Goal: Task Accomplishment & Management: Manage account settings

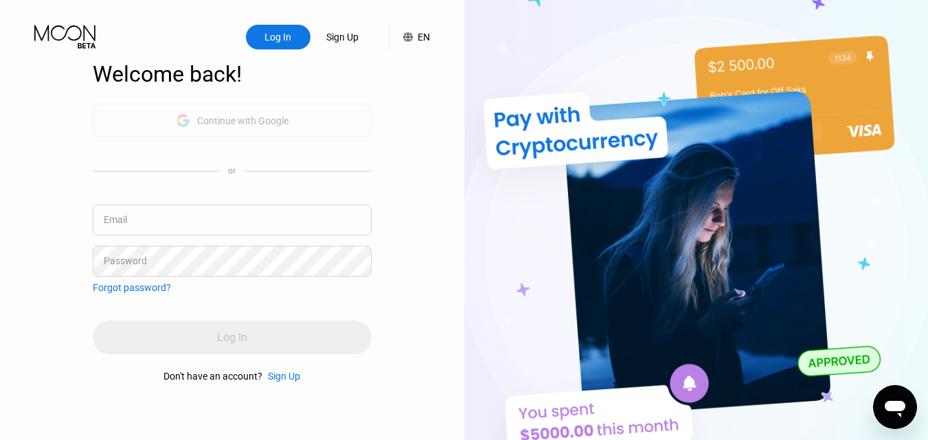
click at [251, 120] on div "Continue with Google" at bounding box center [242, 120] width 91 height 11
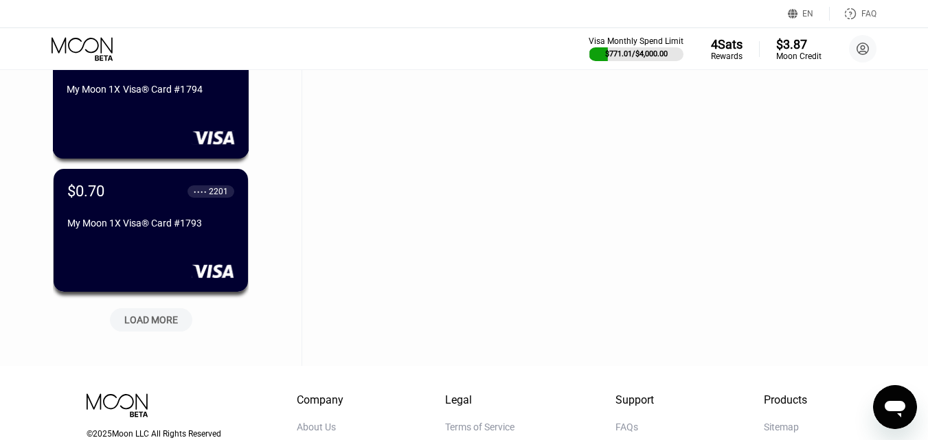
scroll to position [618, 0]
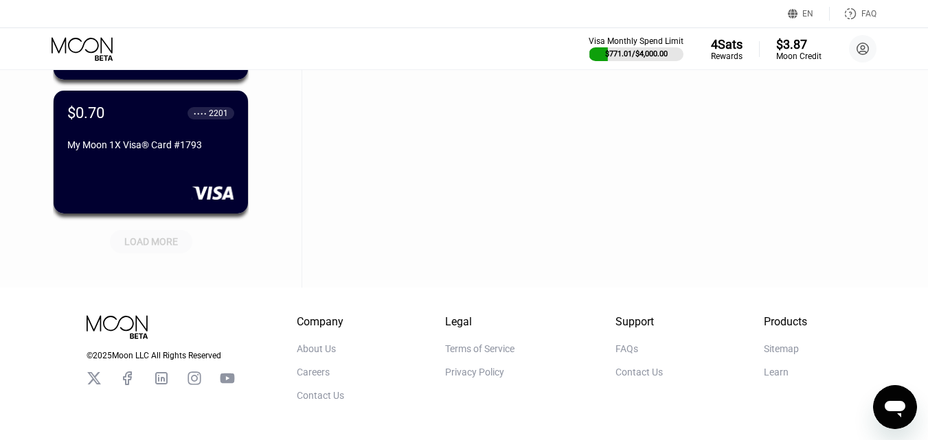
click at [157, 231] on div "LOAD MORE" at bounding box center [151, 239] width 103 height 29
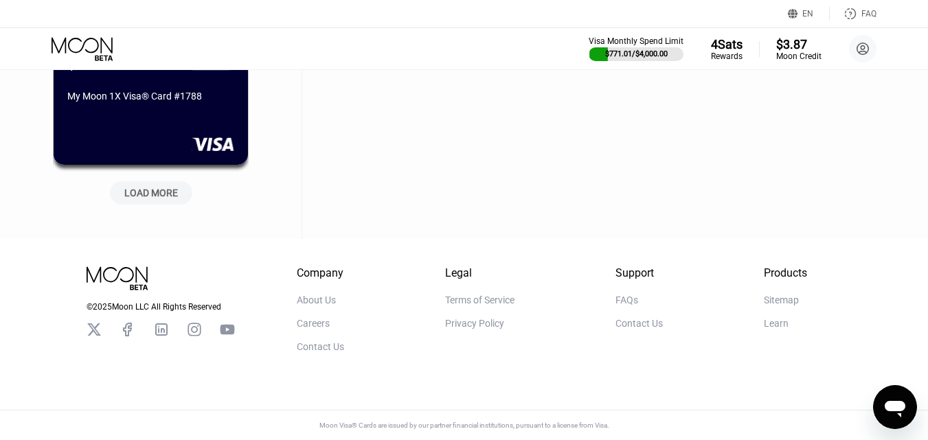
scroll to position [1349, 0]
click at [166, 187] on div "LOAD MORE" at bounding box center [151, 193] width 54 height 12
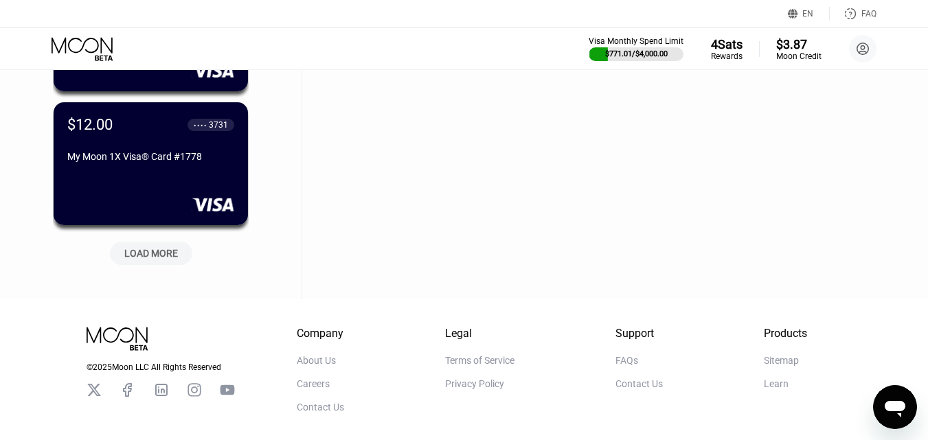
scroll to position [2637, 0]
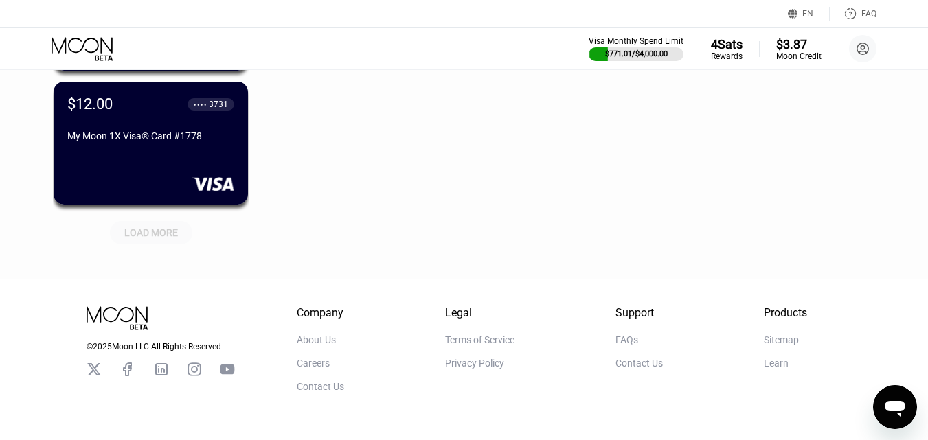
click at [143, 230] on div "LOAD MORE" at bounding box center [151, 233] width 54 height 12
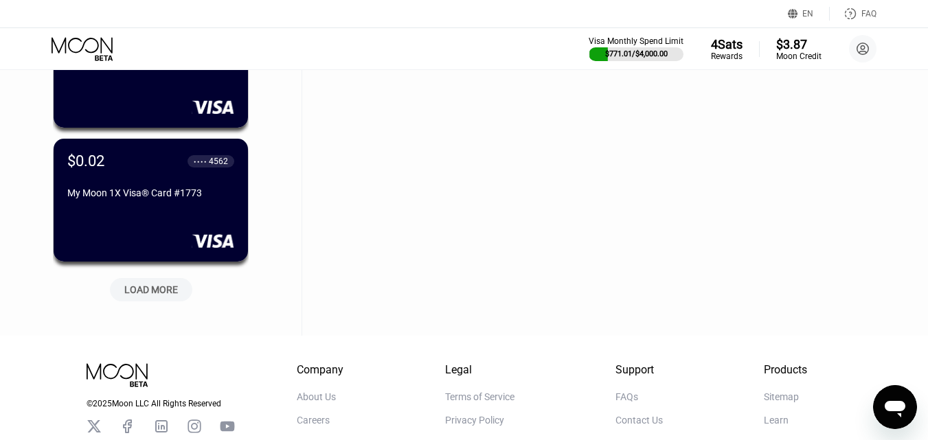
scroll to position [3256, 0]
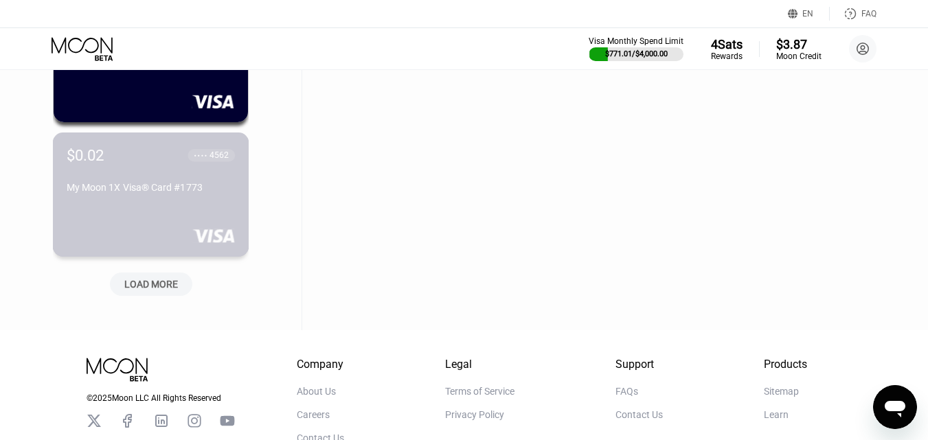
click at [147, 257] on div "$0.02 ● ● ● ● 4562 My Moon 1X Visa® Card #1773" at bounding box center [151, 195] width 197 height 124
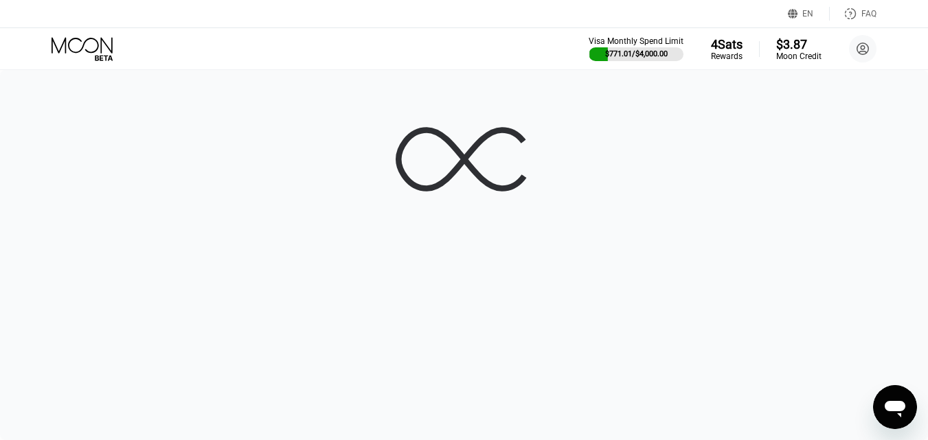
click at [66, 58] on icon at bounding box center [84, 49] width 64 height 24
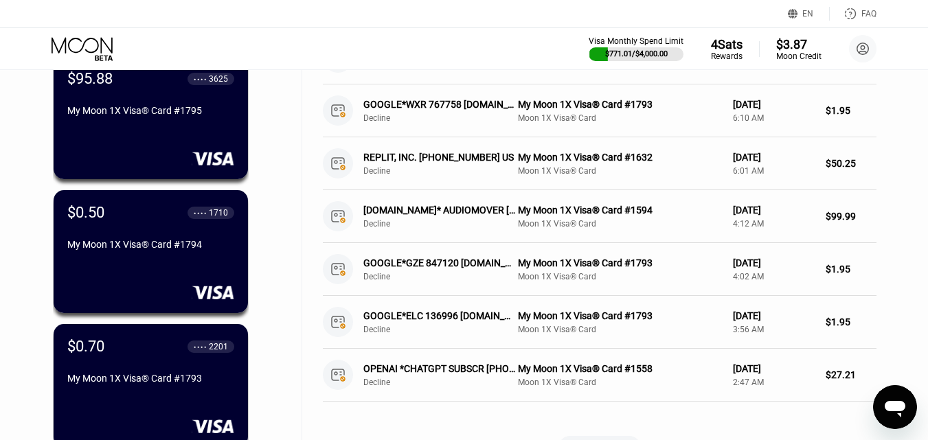
scroll to position [3359, 0]
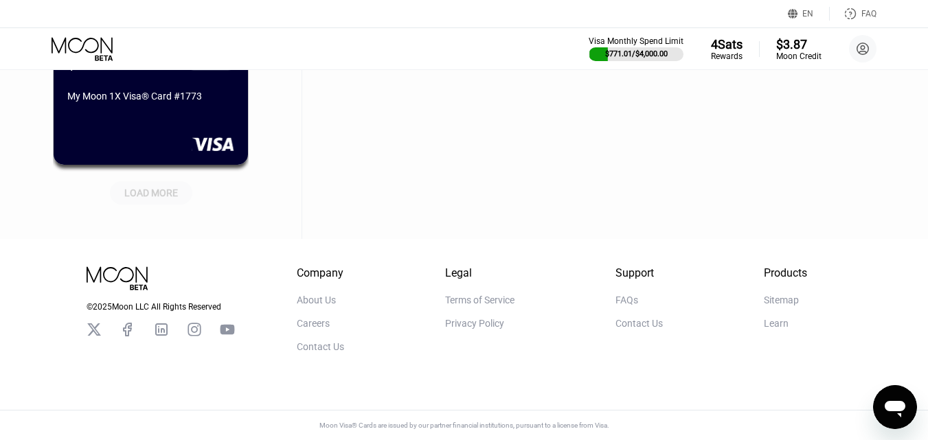
click at [132, 187] on div "LOAD MORE" at bounding box center [151, 193] width 54 height 12
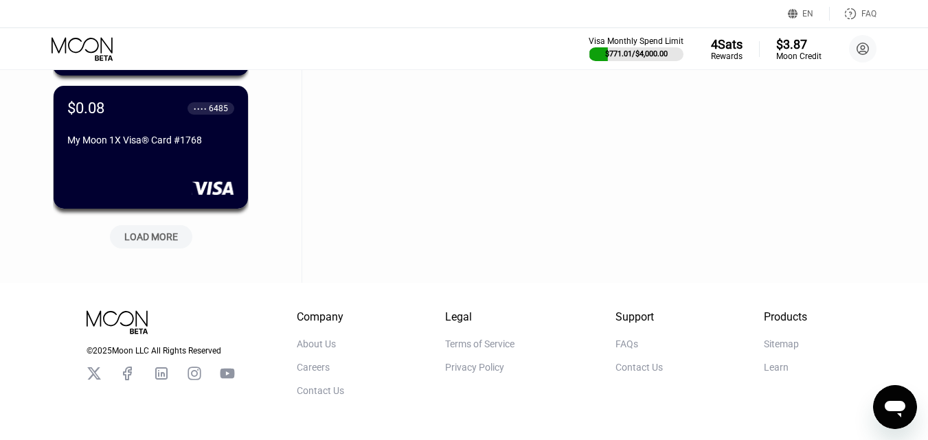
scroll to position [3977, 0]
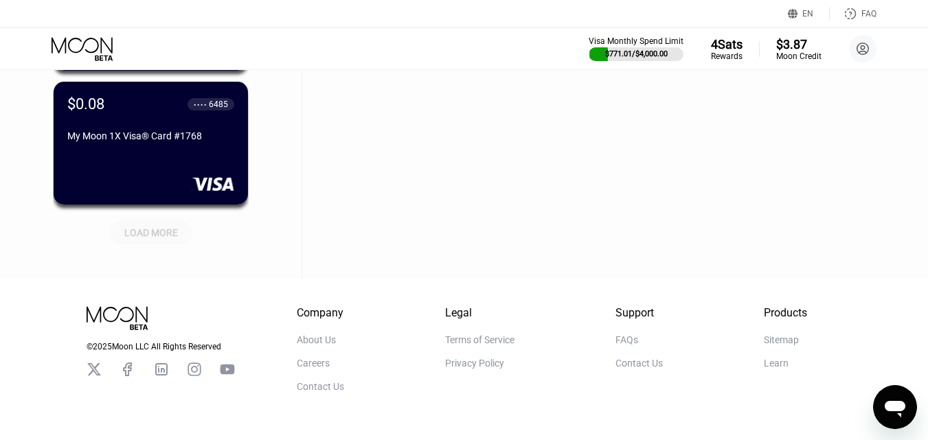
click at [135, 230] on div "LOAD MORE" at bounding box center [151, 233] width 54 height 12
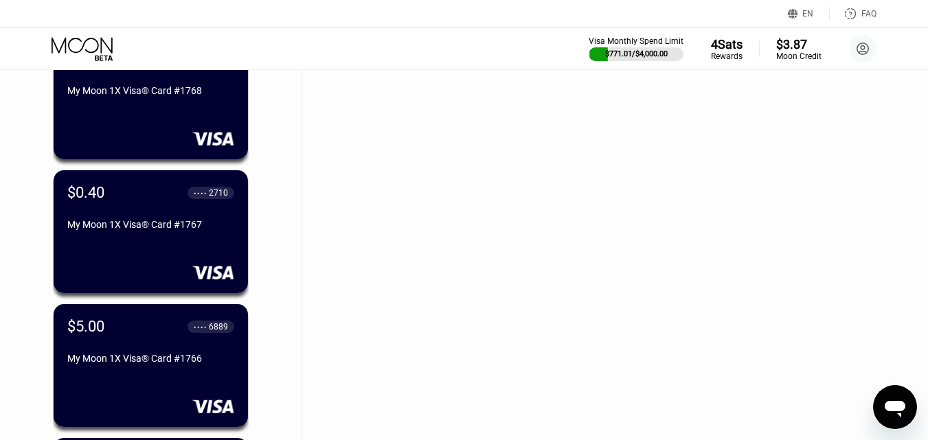
scroll to position [4046, 0]
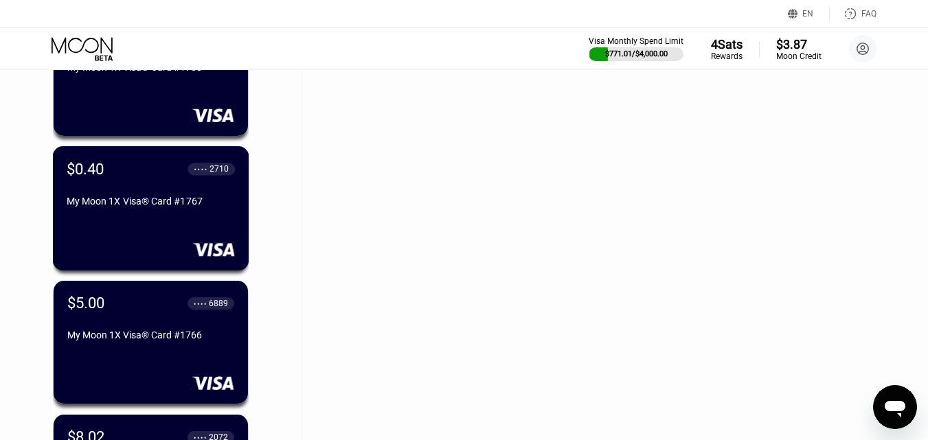
click at [149, 197] on div "$0.40 ● ● ● ● 2710 My Moon 1X Visa® Card #1767" at bounding box center [151, 186] width 168 height 52
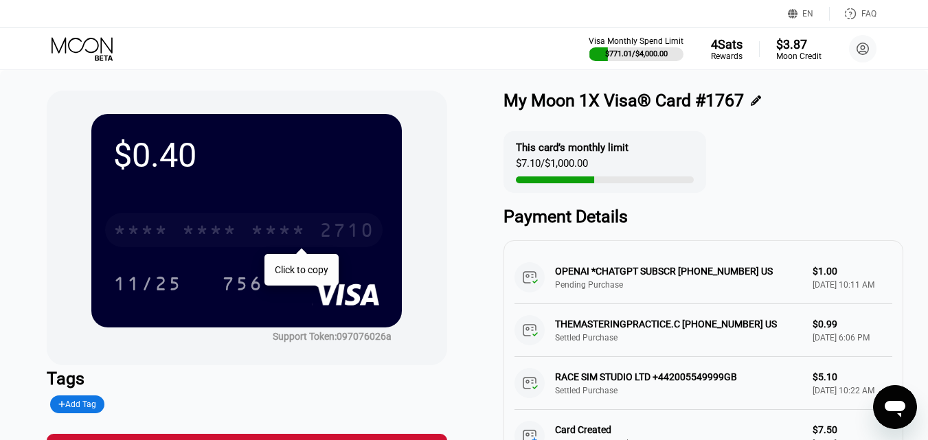
click at [155, 227] on div "* * * *" at bounding box center [140, 232] width 55 height 22
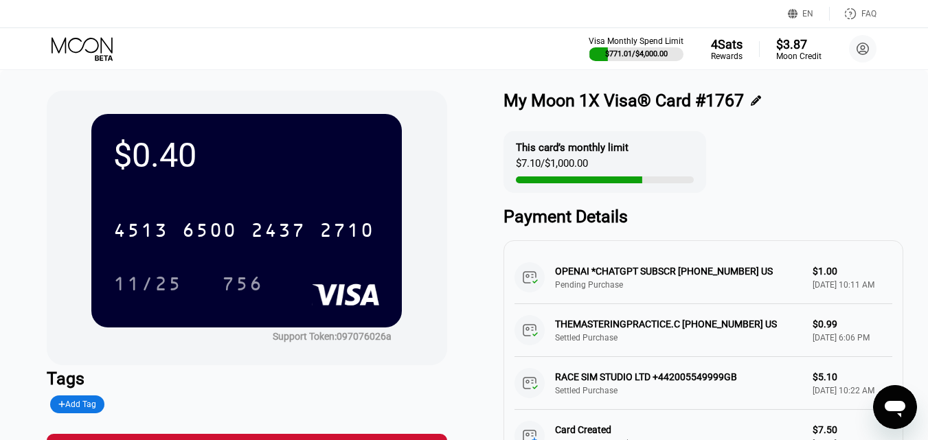
click at [84, 51] on icon at bounding box center [84, 49] width 64 height 24
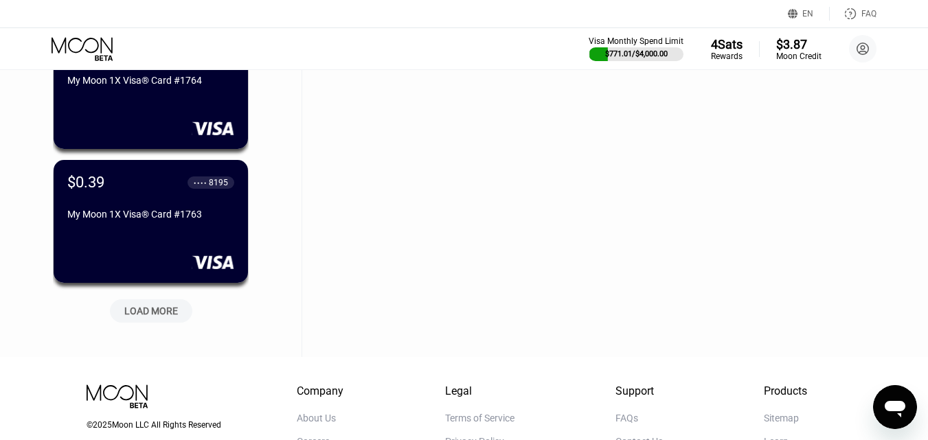
scroll to position [4630, 0]
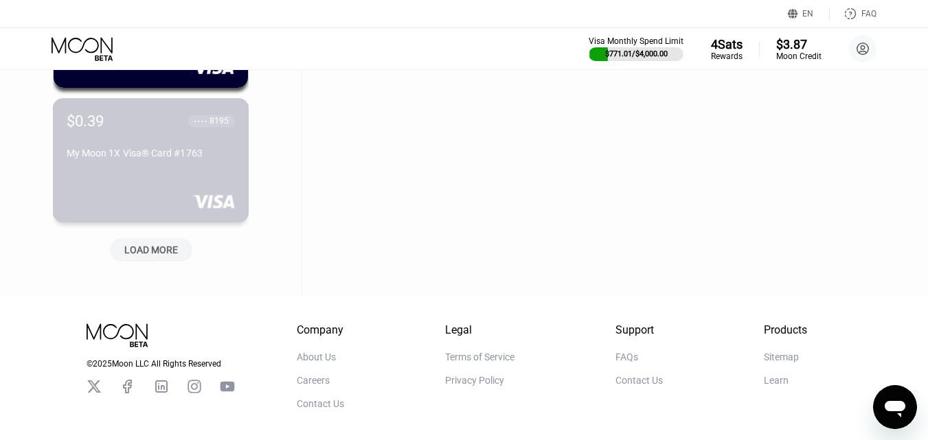
click at [196, 175] on div "$0.39 ● ● ● ● 8195 My Moon 1X Visa® Card #1763" at bounding box center [151, 160] width 197 height 124
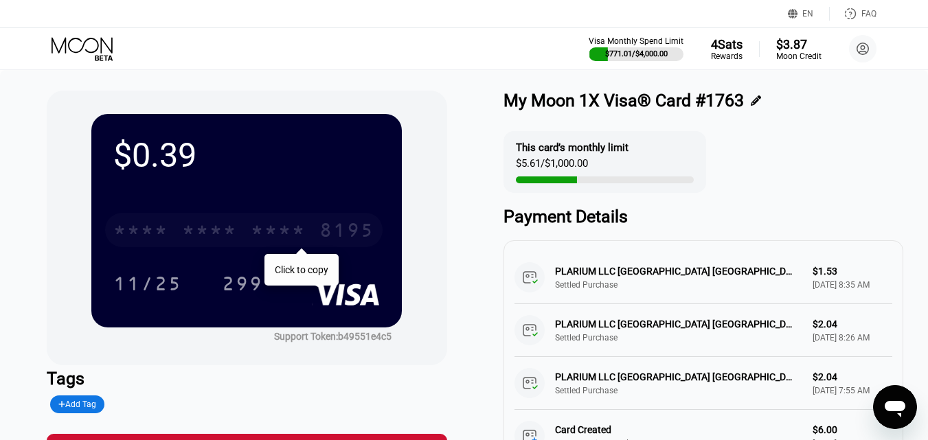
click at [237, 228] on div "* * * *" at bounding box center [209, 232] width 55 height 22
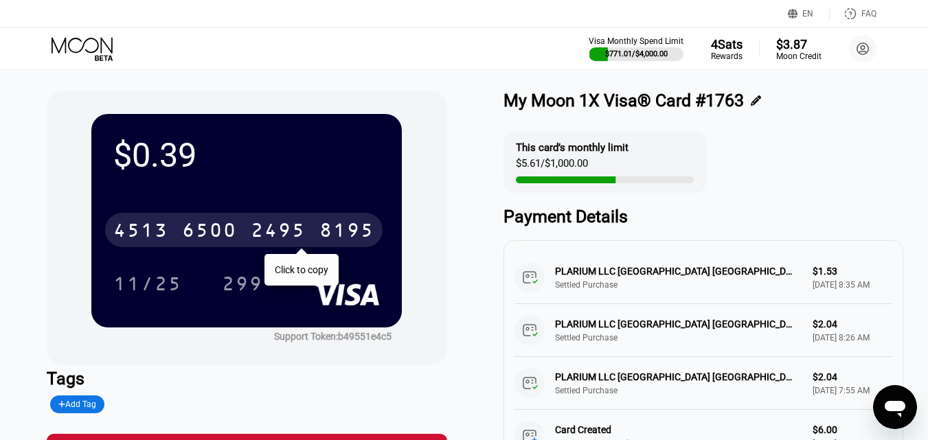
click at [78, 45] on icon at bounding box center [84, 49] width 64 height 24
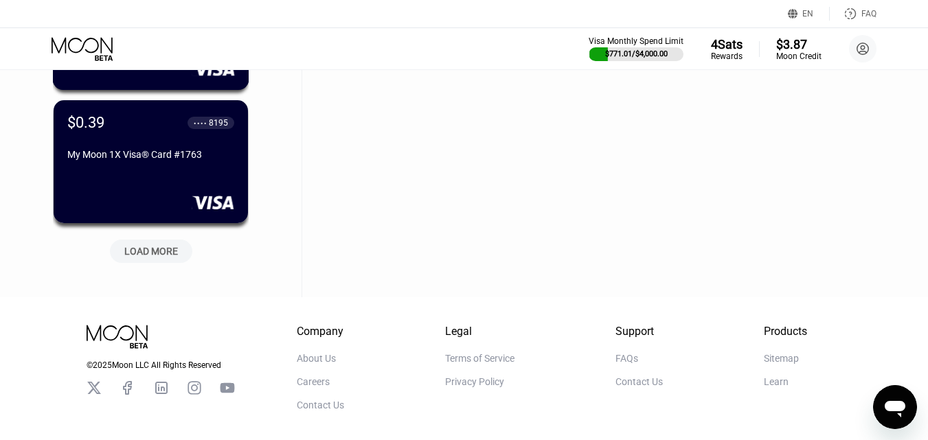
scroll to position [4630, 0]
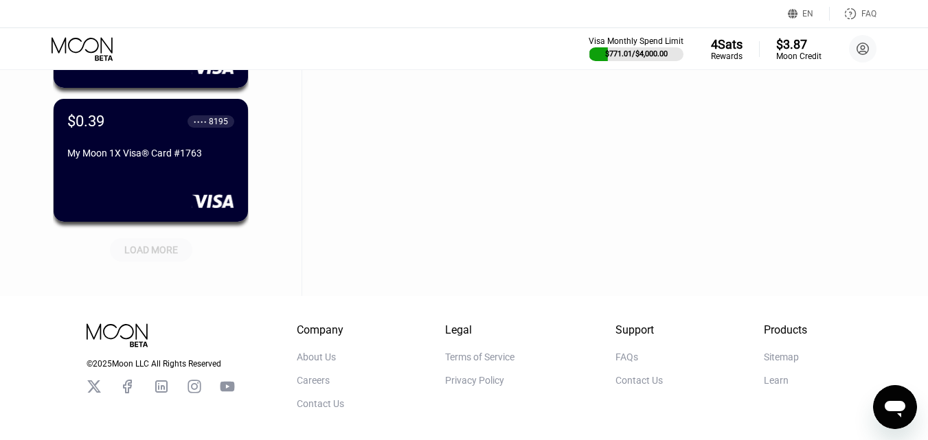
click at [144, 246] on div "LOAD MORE" at bounding box center [151, 250] width 54 height 12
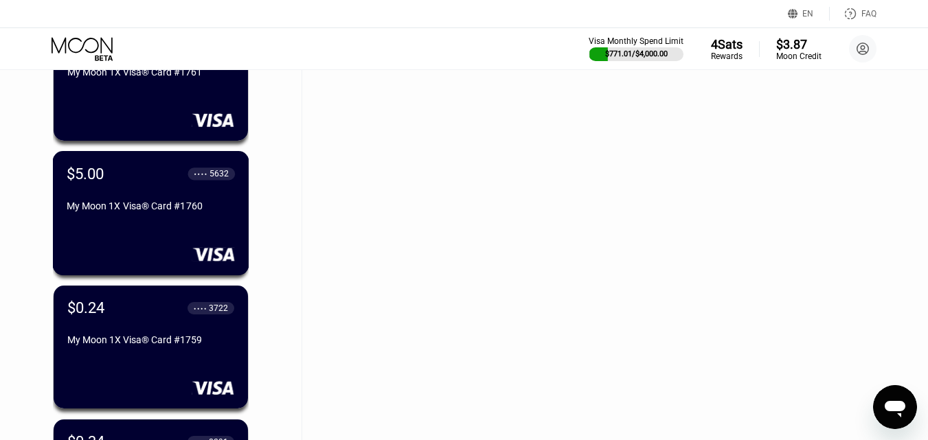
scroll to position [5111, 0]
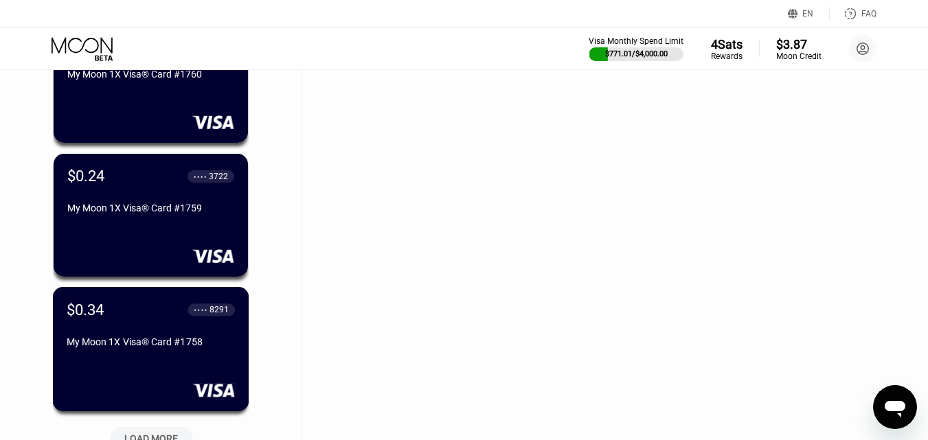
click at [180, 315] on div "$0.34 ● ● ● ● 8291" at bounding box center [151, 309] width 168 height 17
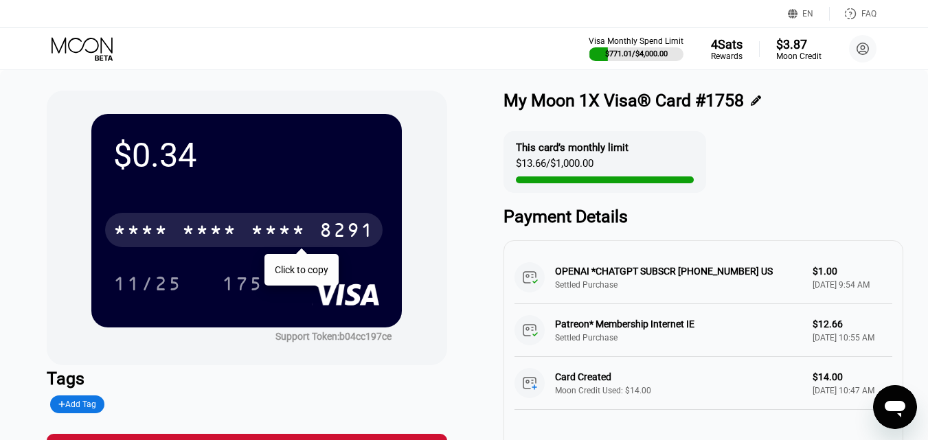
click at [278, 231] on div "* * * *" at bounding box center [278, 232] width 55 height 22
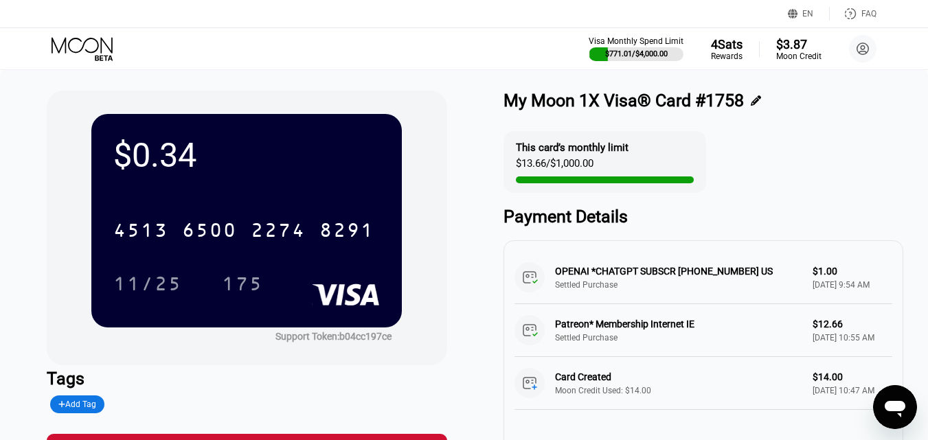
click at [63, 49] on icon at bounding box center [84, 49] width 64 height 24
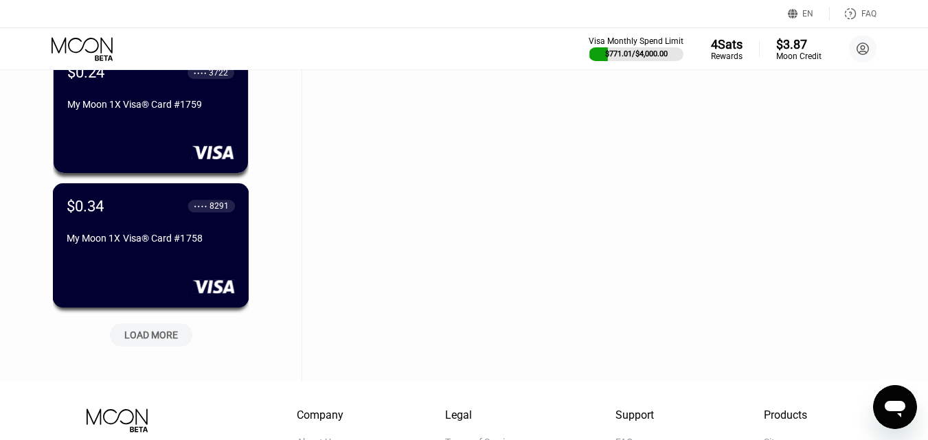
scroll to position [5300, 0]
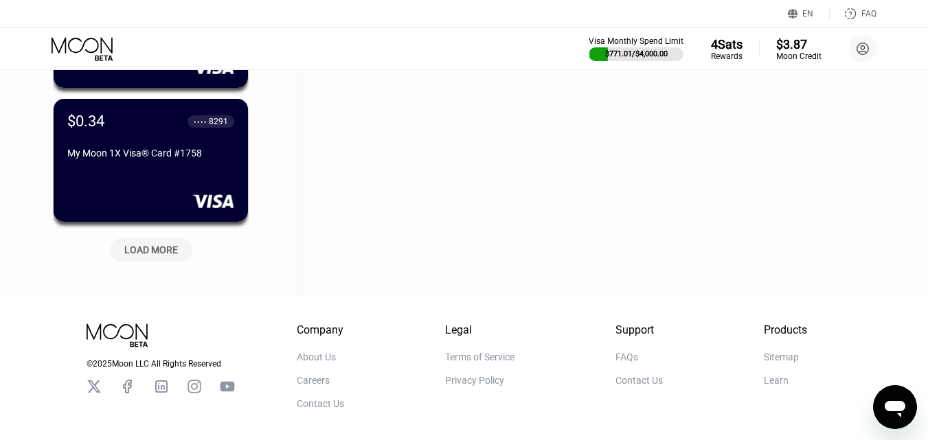
click at [148, 253] on div "LOAD MORE" at bounding box center [151, 250] width 54 height 12
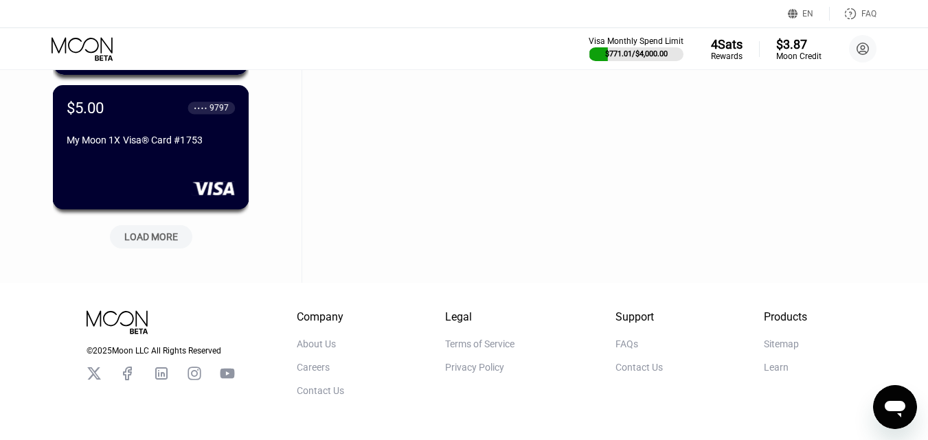
scroll to position [5987, 0]
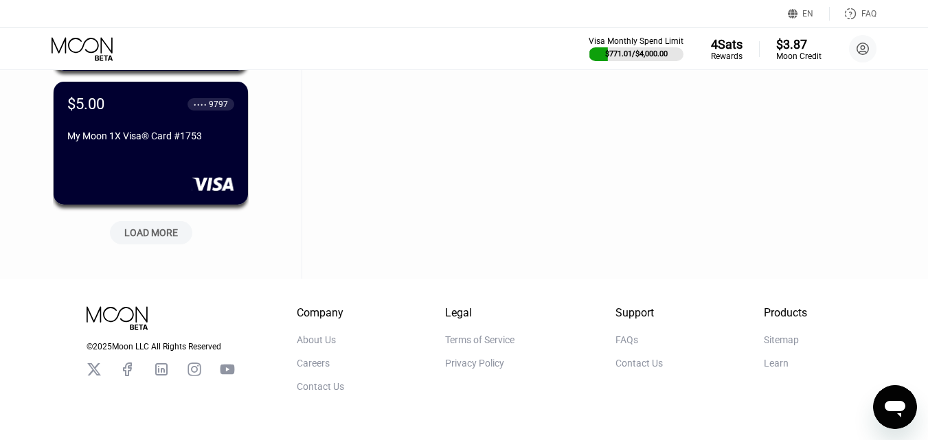
click at [157, 228] on div "LOAD MORE" at bounding box center [151, 233] width 54 height 12
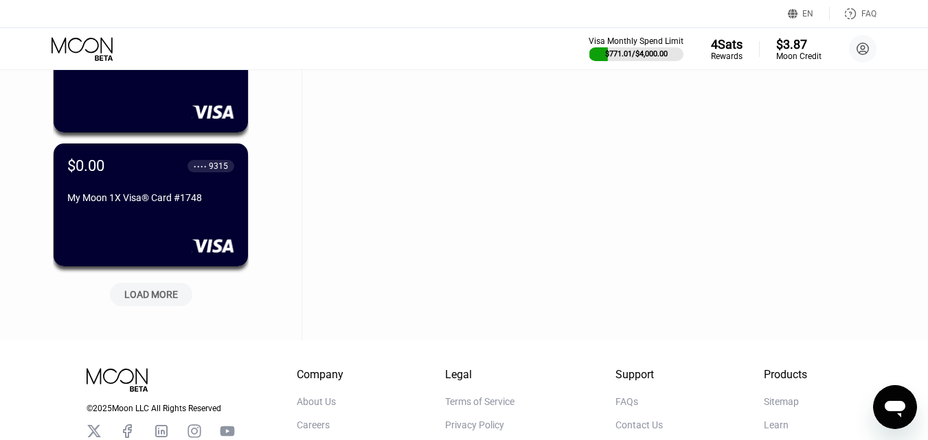
scroll to position [6606, 0]
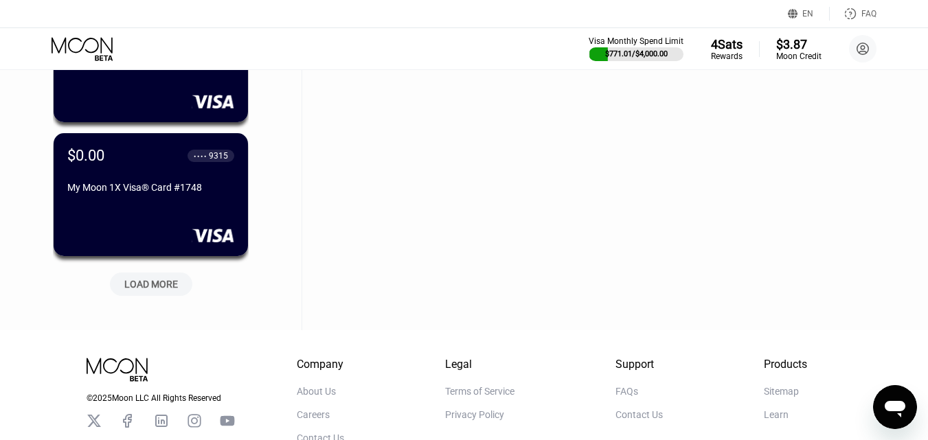
click at [150, 278] on div "LOAD MORE" at bounding box center [151, 284] width 82 height 23
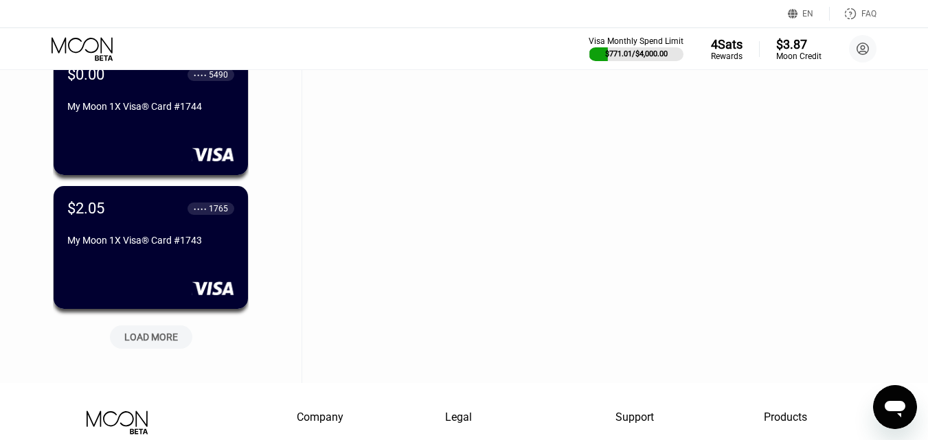
scroll to position [7224, 0]
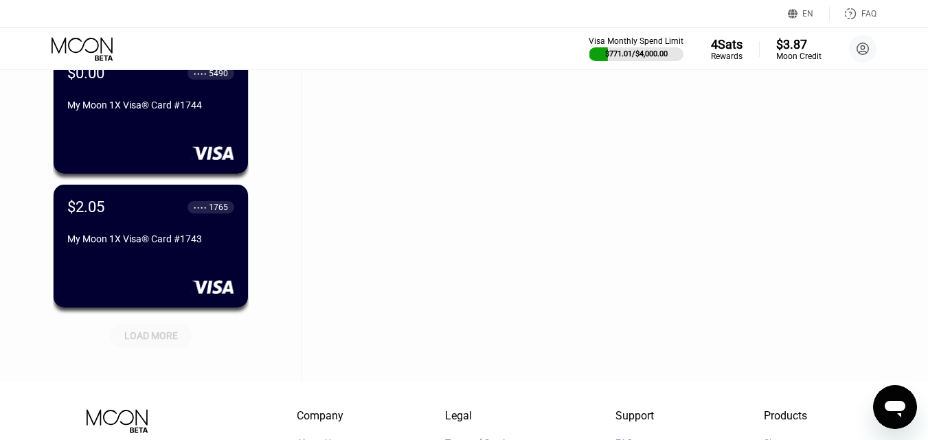
click at [133, 339] on div "LOAD MORE" at bounding box center [151, 336] width 54 height 12
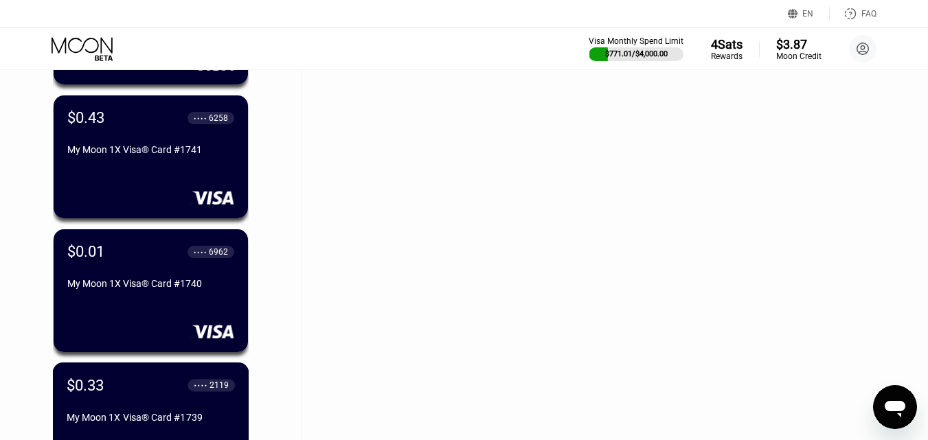
scroll to position [7568, 0]
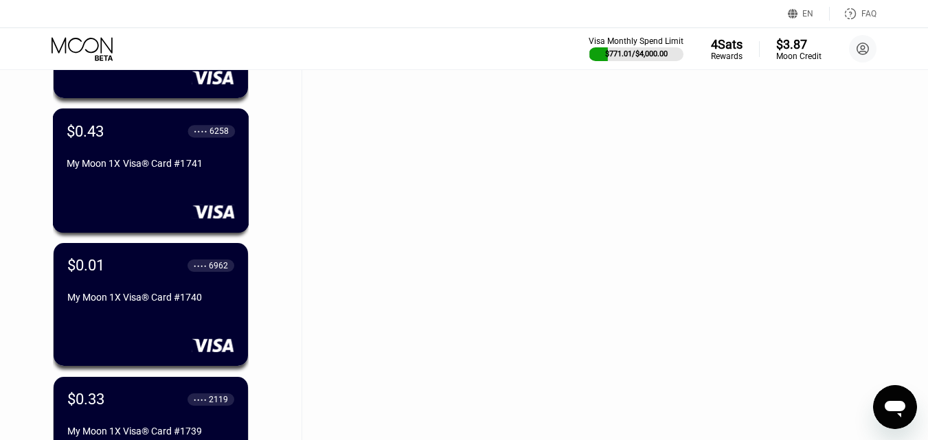
click at [184, 186] on div "$0.43 ● ● ● ● 6258 My Moon 1X Visa® Card #1741" at bounding box center [151, 171] width 197 height 124
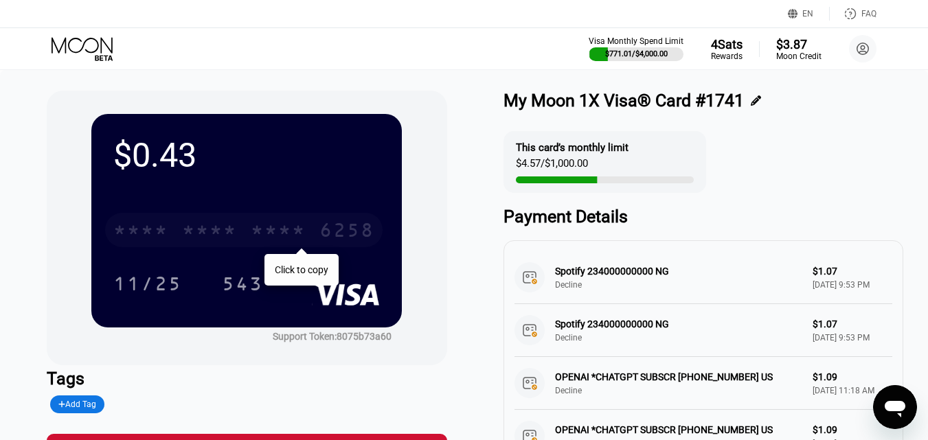
click at [147, 225] on div "* * * *" at bounding box center [140, 232] width 55 height 22
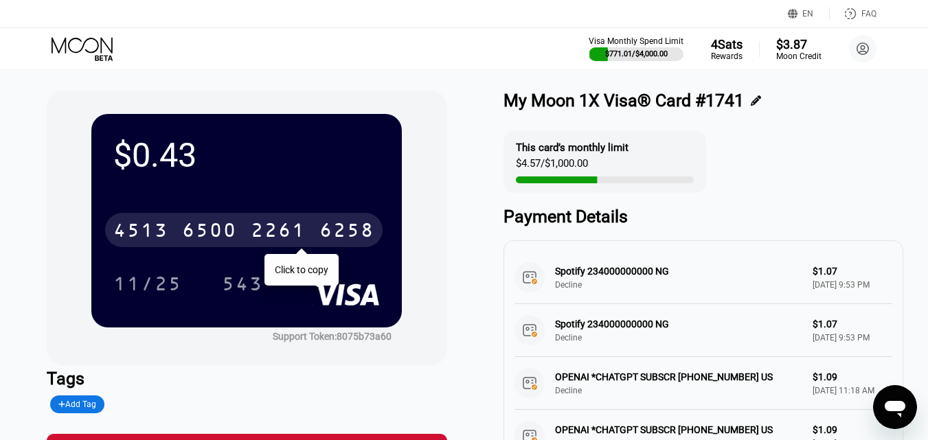
click at [85, 52] on icon at bounding box center [84, 49] width 64 height 24
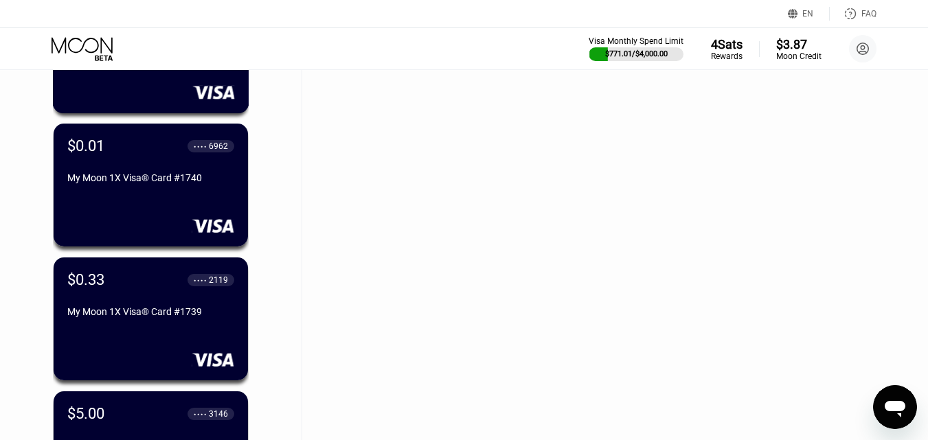
scroll to position [7843, 0]
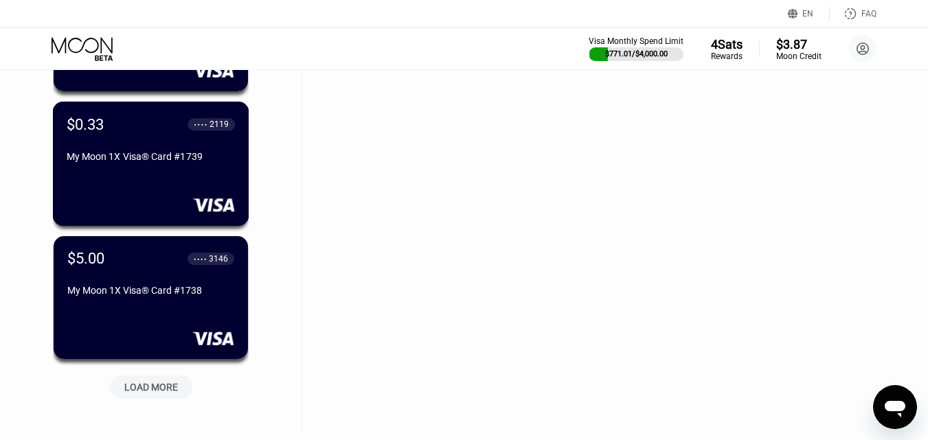
click at [172, 178] on div "$0.33 ● ● ● ● 2119 My Moon 1X Visa® Card #1739" at bounding box center [151, 164] width 197 height 124
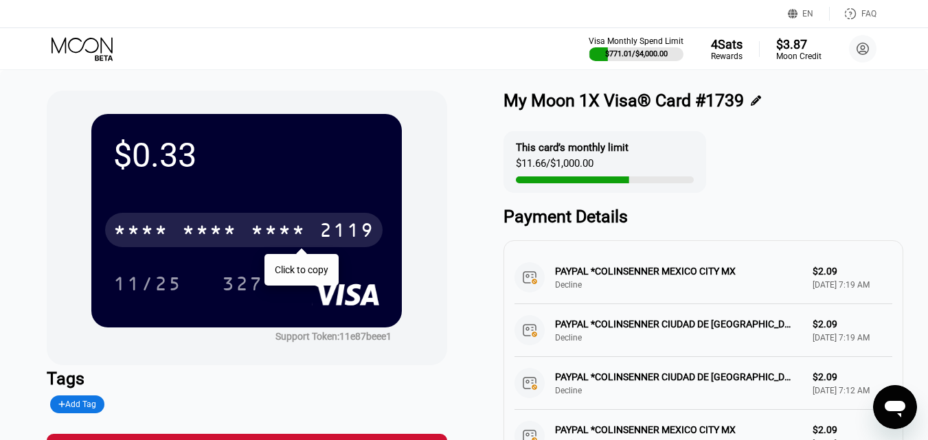
click at [274, 223] on div "* * * *" at bounding box center [278, 232] width 55 height 22
click at [98, 53] on icon at bounding box center [84, 49] width 64 height 24
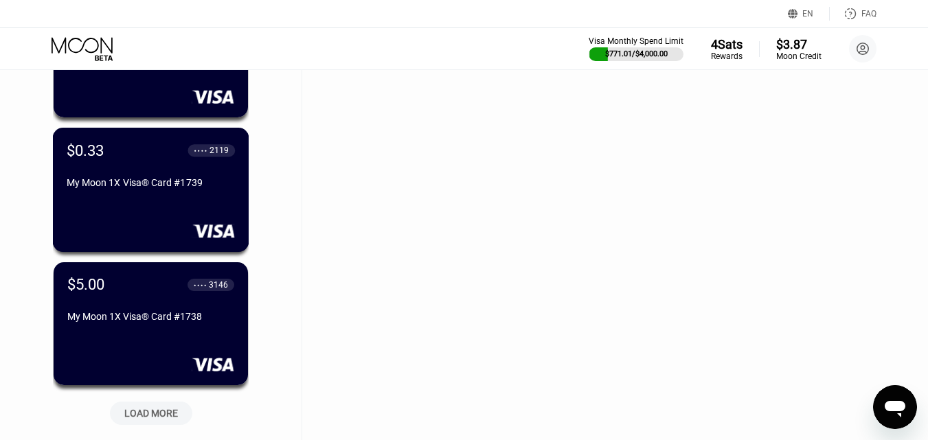
scroll to position [7980, 0]
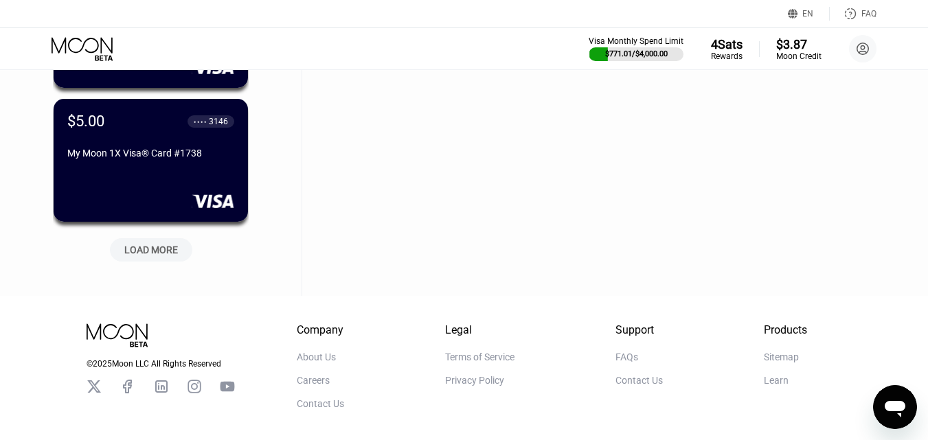
click at [138, 260] on div "LOAD MORE" at bounding box center [151, 249] width 82 height 23
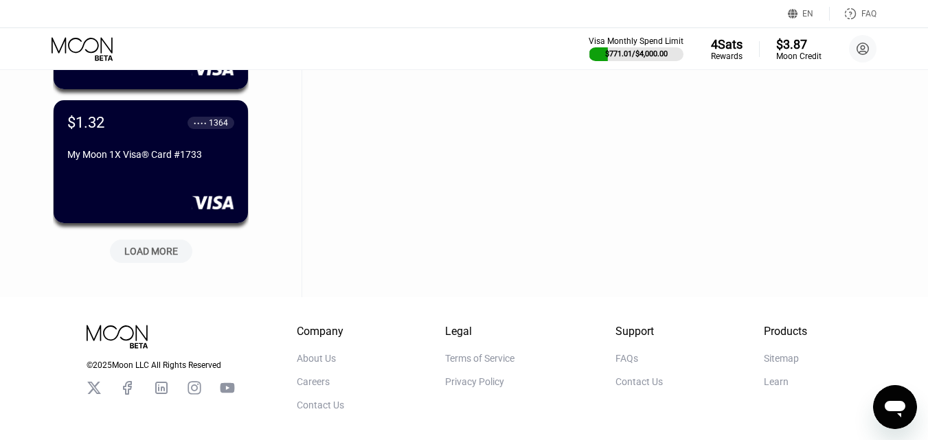
scroll to position [8668, 0]
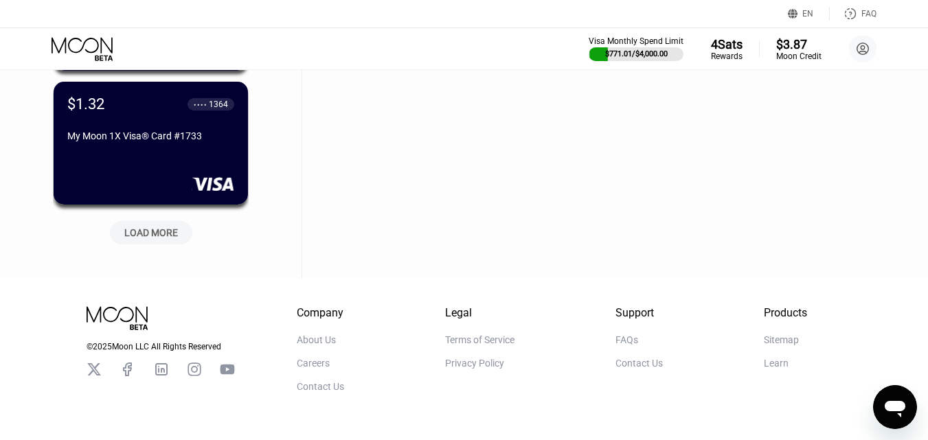
click at [157, 236] on div "LOAD MORE" at bounding box center [151, 233] width 54 height 12
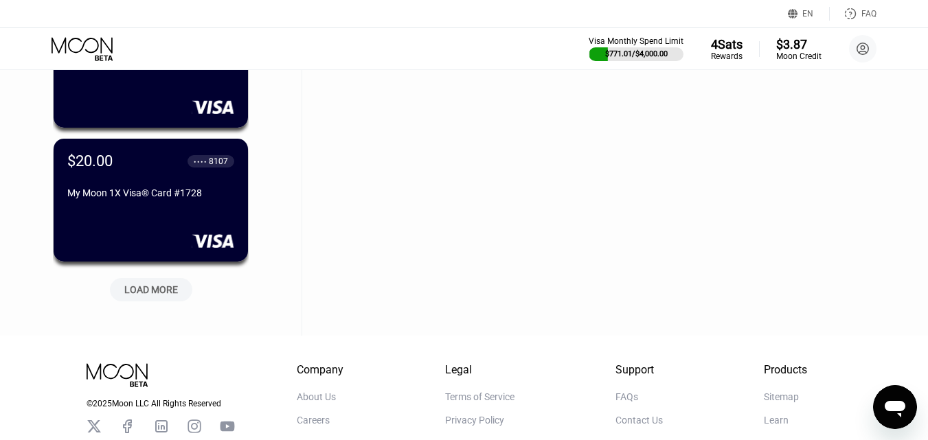
scroll to position [9286, 0]
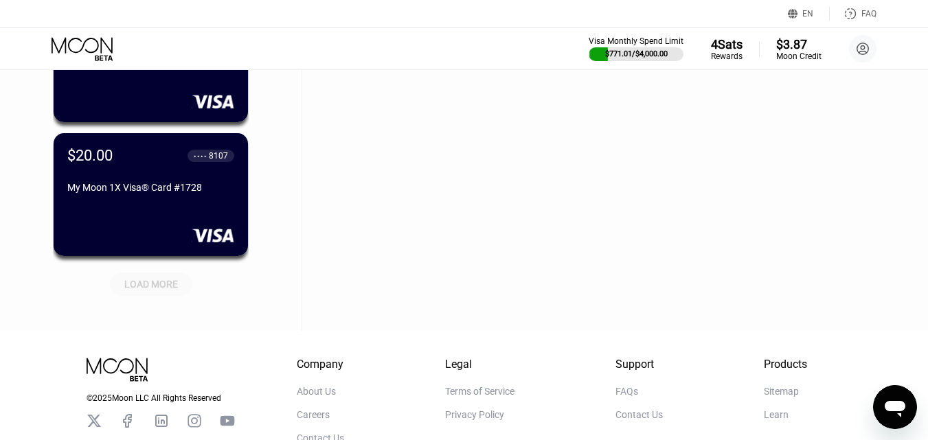
click at [161, 280] on div "LOAD MORE" at bounding box center [151, 284] width 54 height 12
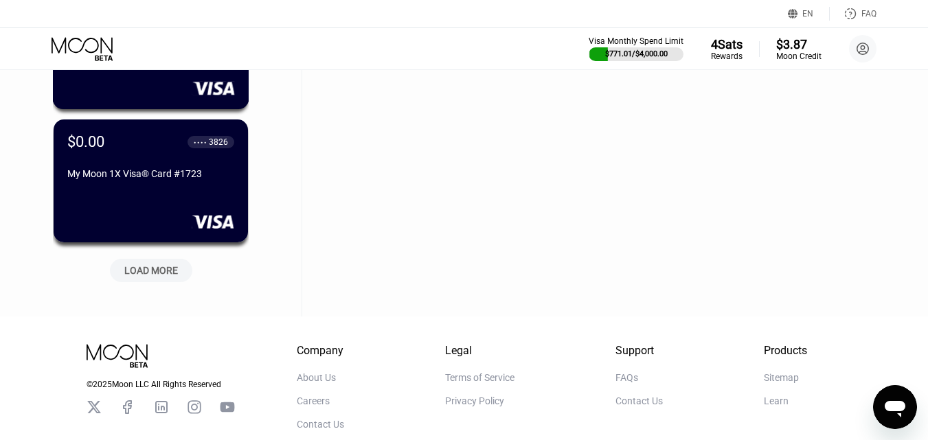
scroll to position [9973, 0]
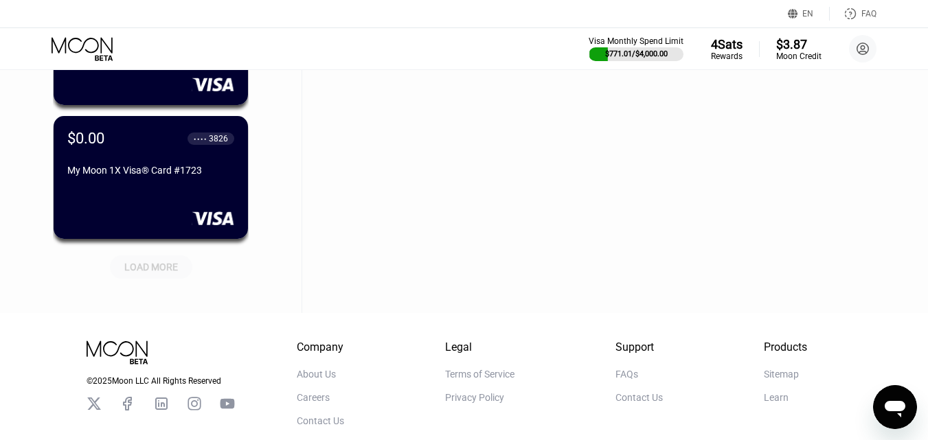
click at [161, 271] on div "LOAD MORE" at bounding box center [151, 267] width 54 height 12
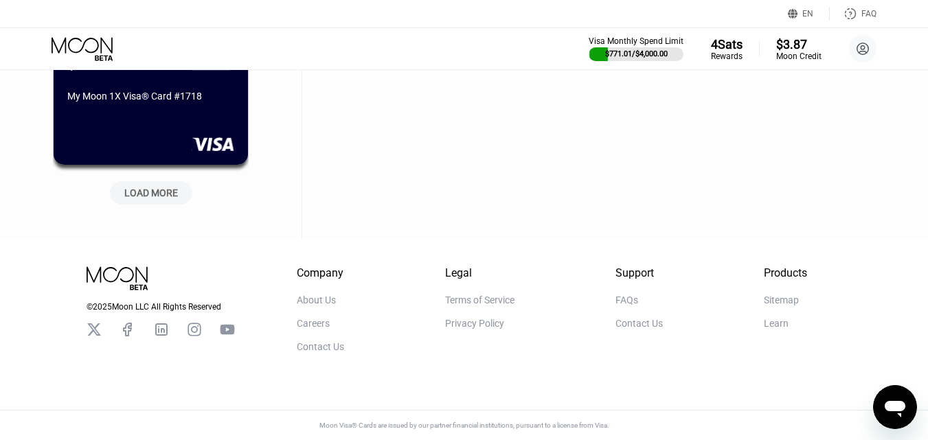
scroll to position [10729, 0]
click at [160, 181] on div "LOAD MORE" at bounding box center [151, 192] width 82 height 23
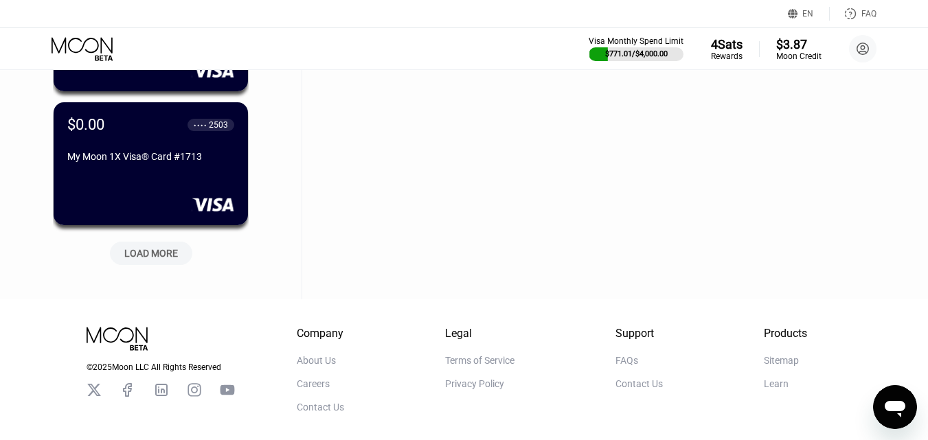
scroll to position [11348, 0]
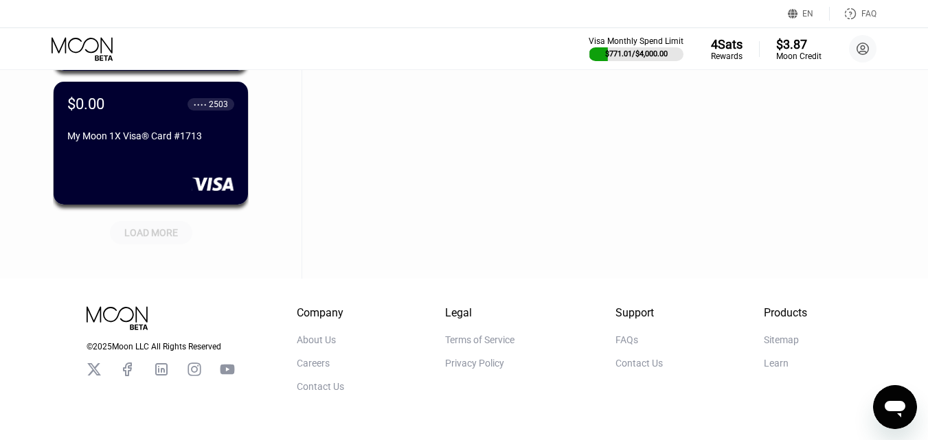
click at [157, 232] on div "LOAD MORE" at bounding box center [151, 233] width 54 height 12
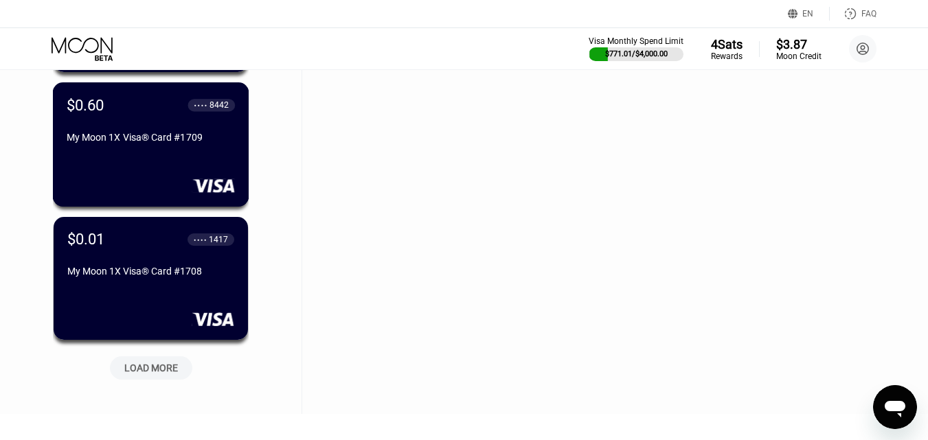
scroll to position [11966, 0]
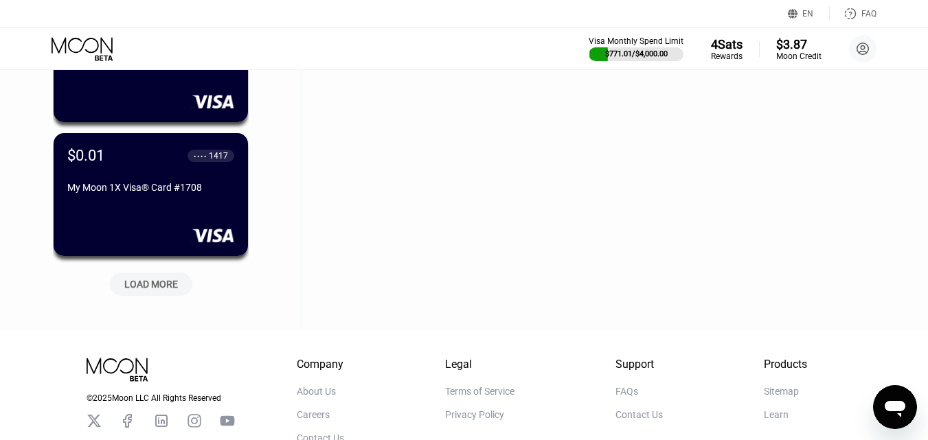
click at [159, 279] on div "LOAD MORE" at bounding box center [151, 284] width 54 height 12
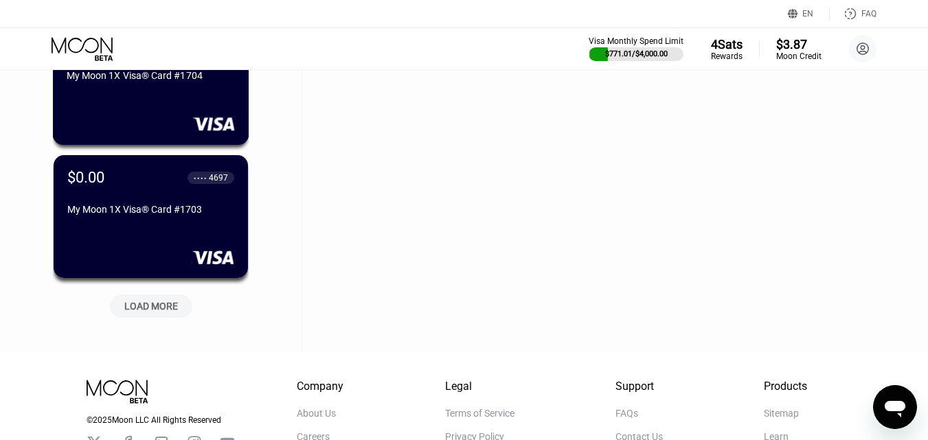
scroll to position [12653, 0]
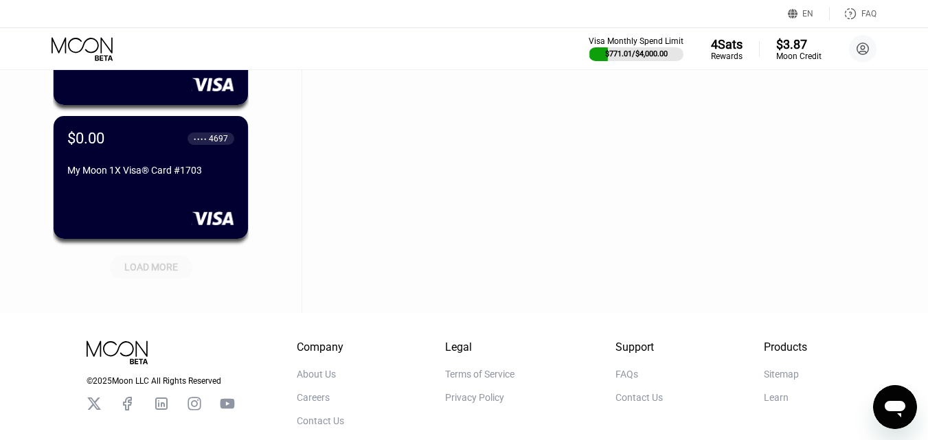
click at [145, 267] on div "LOAD MORE" at bounding box center [151, 267] width 54 height 12
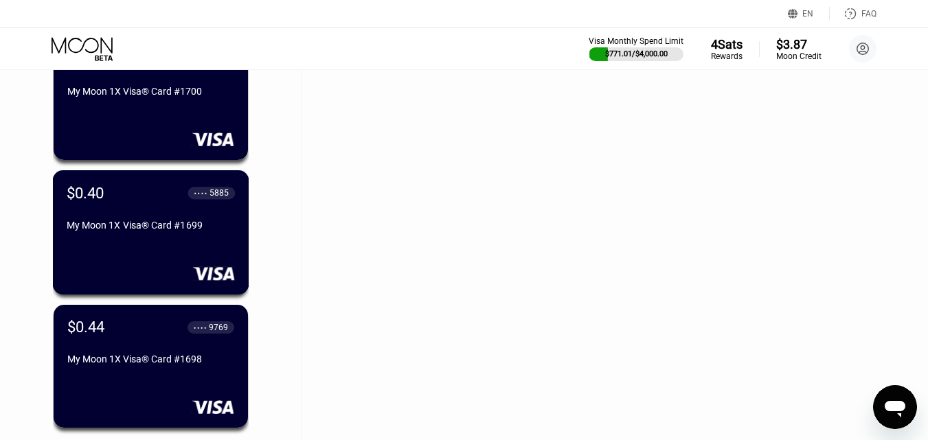
scroll to position [13203, 0]
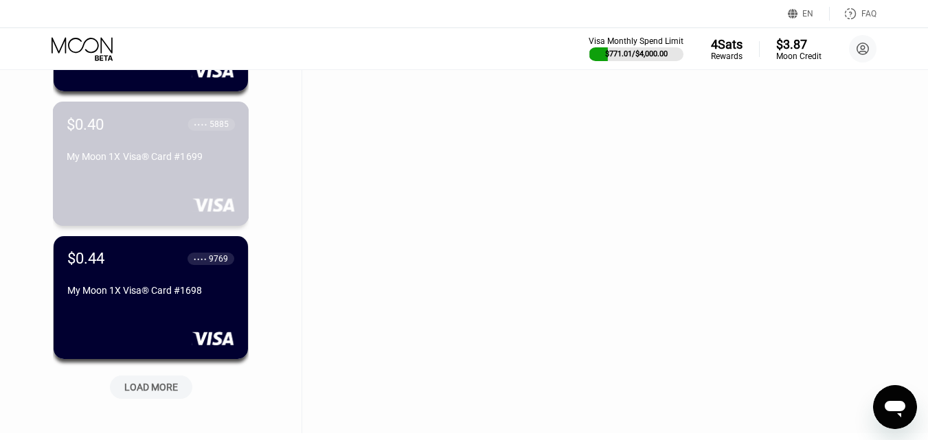
click at [143, 180] on div "$0.40 ● ● ● ● 5885 My Moon 1X Visa® Card #1699" at bounding box center [151, 164] width 197 height 124
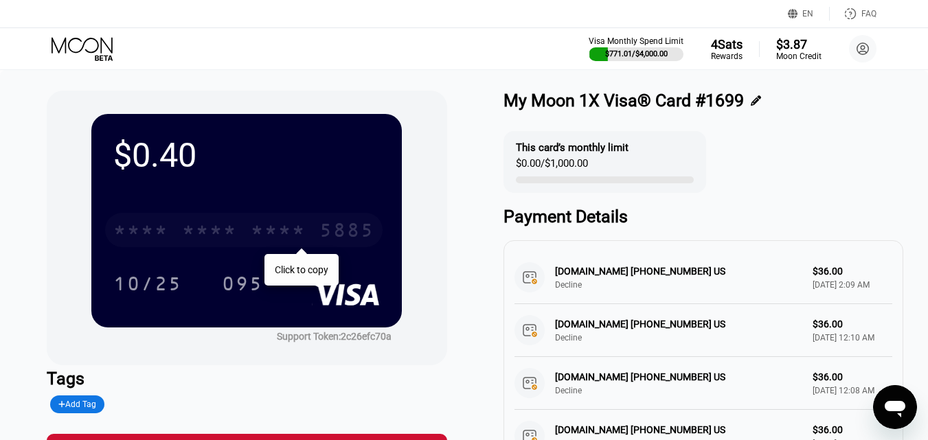
click at [212, 229] on div "* * * *" at bounding box center [209, 232] width 55 height 22
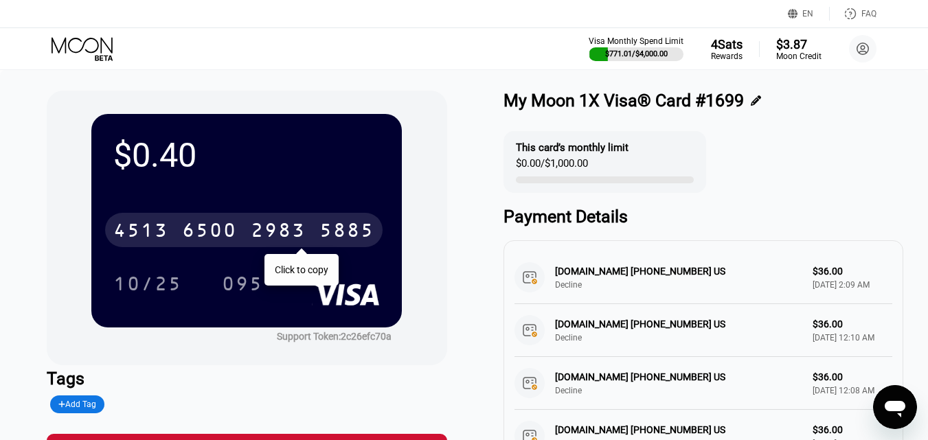
click at [89, 43] on icon at bounding box center [84, 49] width 64 height 24
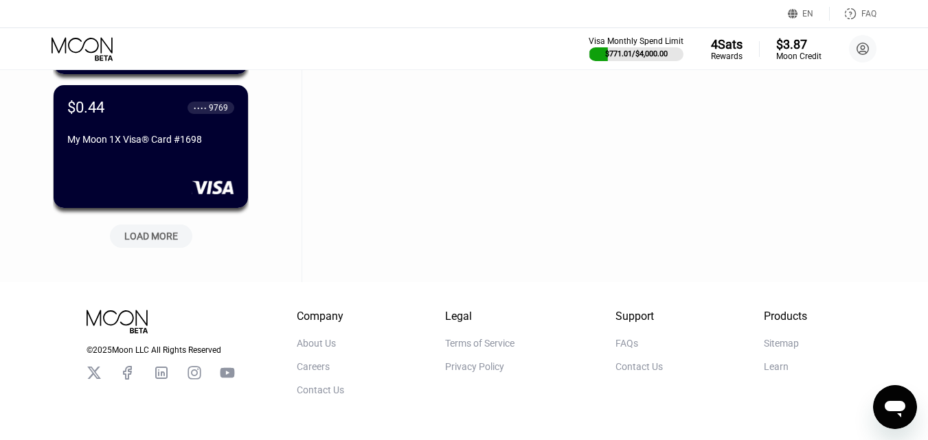
scroll to position [13272, 0]
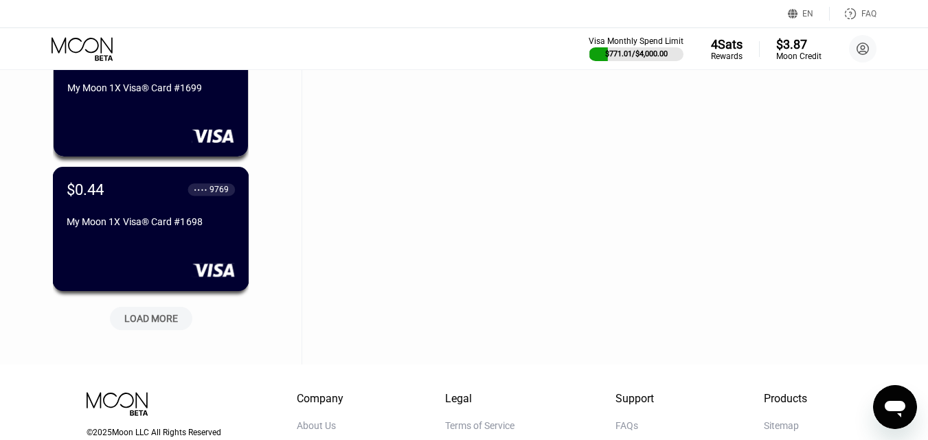
click at [140, 222] on div "My Moon 1X Visa® Card #1698" at bounding box center [151, 221] width 168 height 11
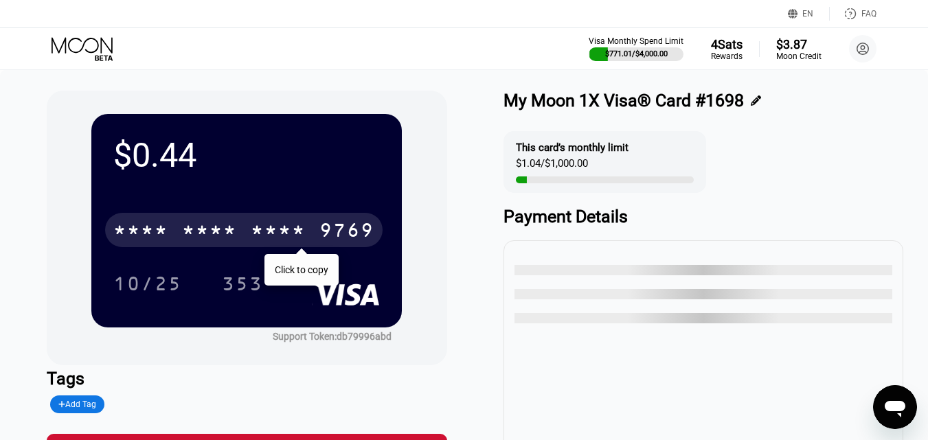
click at [231, 229] on div "* * * *" at bounding box center [209, 232] width 55 height 22
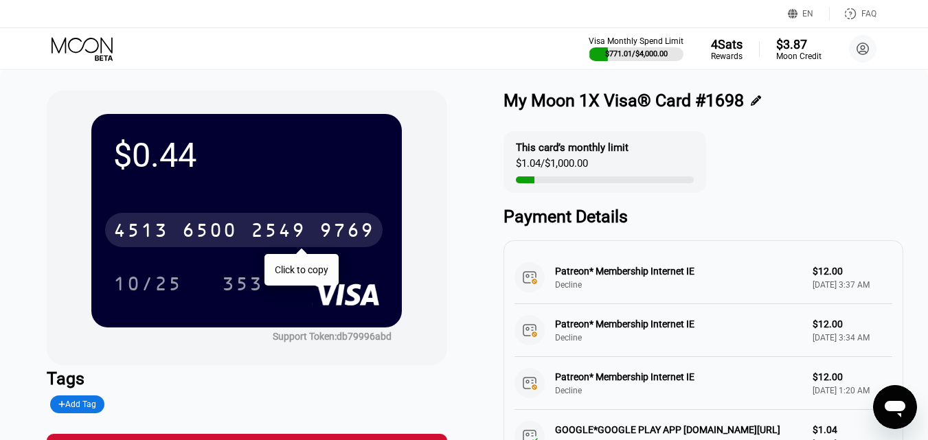
click at [100, 52] on icon at bounding box center [84, 49] width 64 height 24
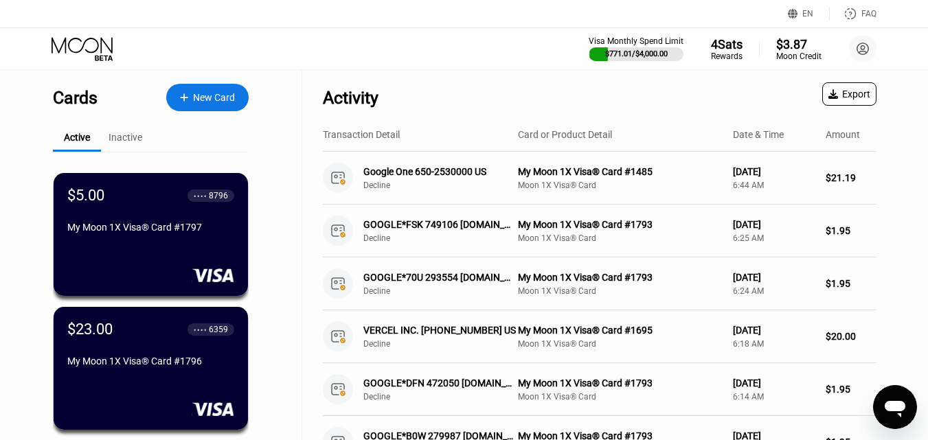
scroll to position [13272, 0]
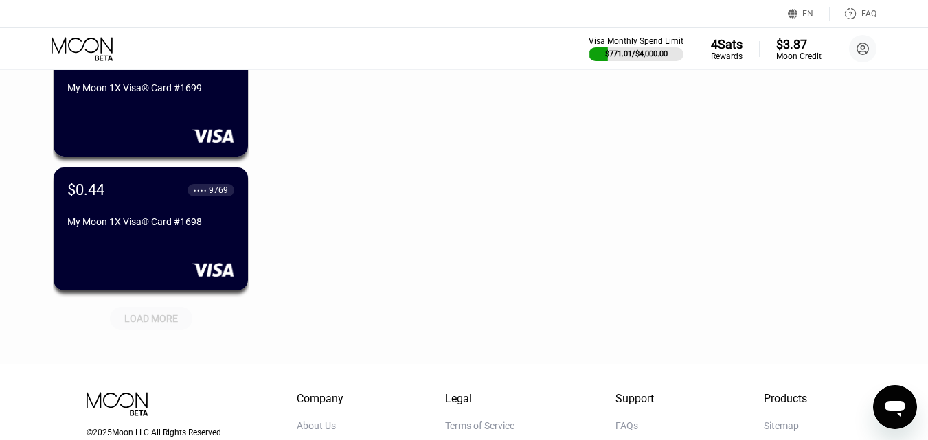
click at [177, 317] on div "LOAD MORE" at bounding box center [151, 319] width 54 height 12
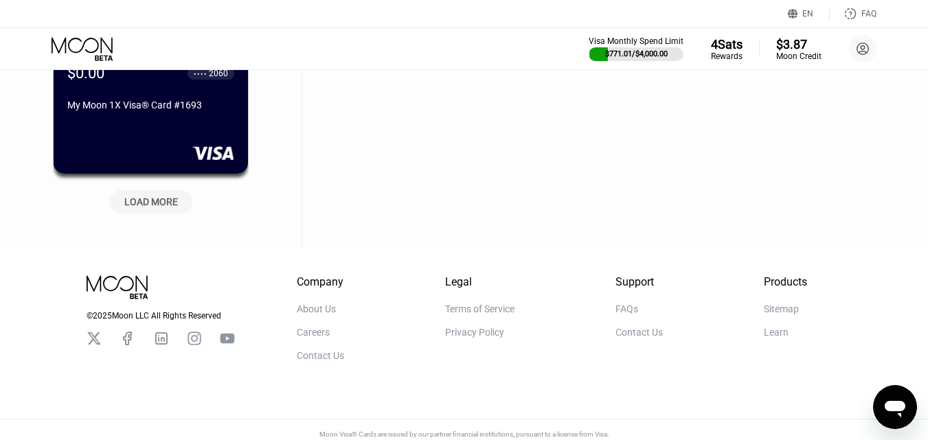
scroll to position [14079, 0]
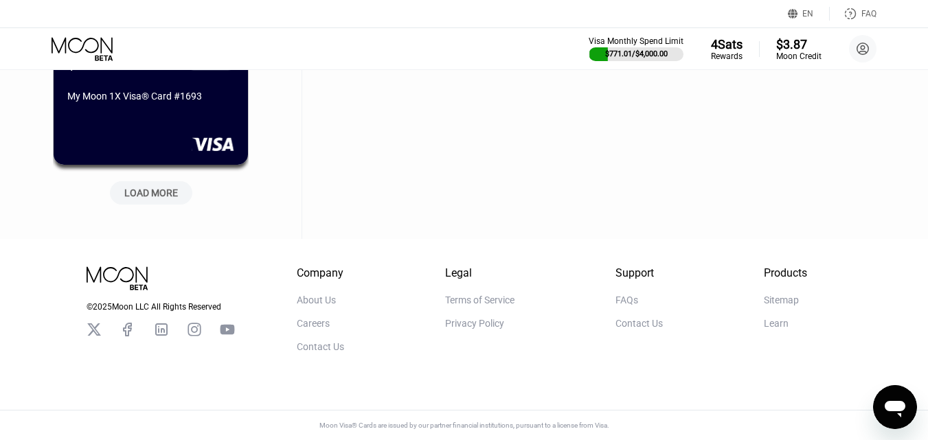
click at [139, 187] on div "LOAD MORE" at bounding box center [151, 193] width 54 height 12
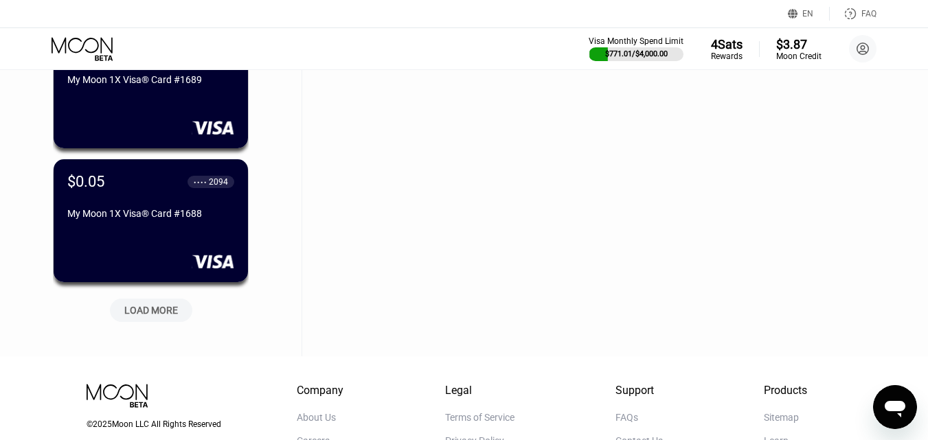
scroll to position [14698, 0]
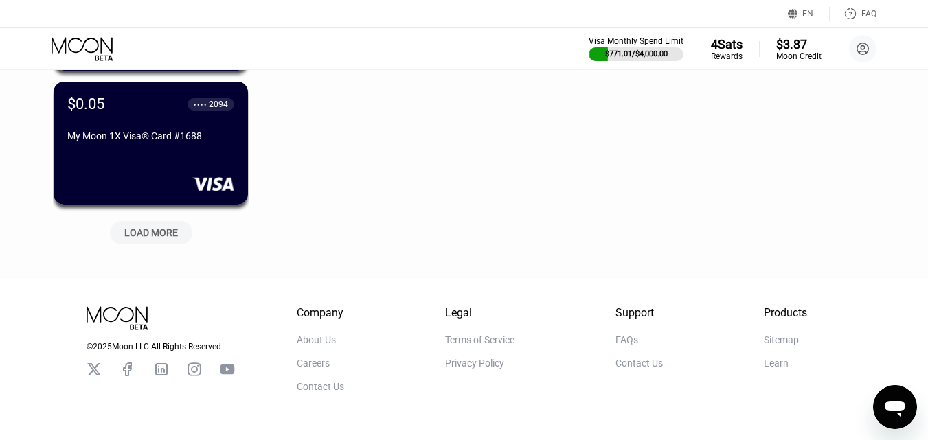
click at [136, 232] on div "LOAD MORE" at bounding box center [151, 233] width 54 height 12
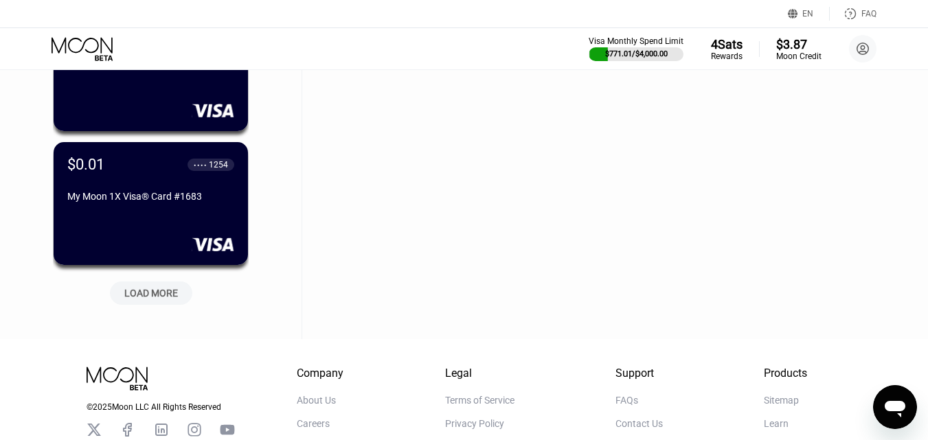
scroll to position [15385, 0]
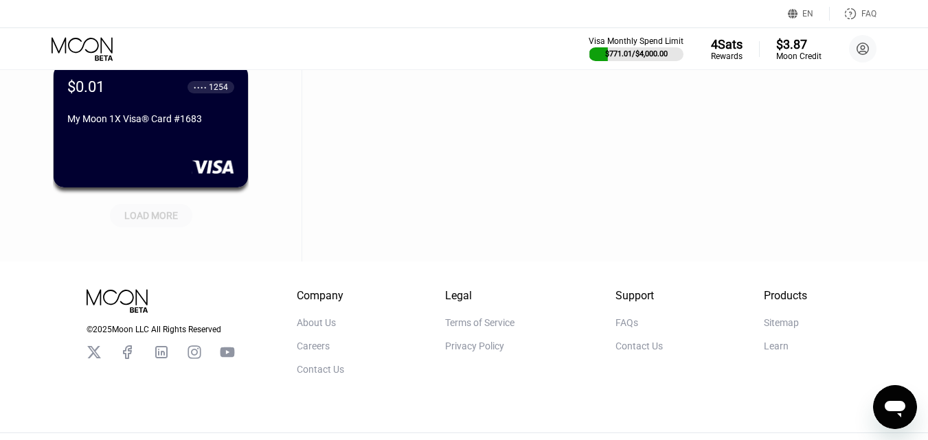
click at [163, 213] on div "LOAD MORE" at bounding box center [151, 216] width 54 height 12
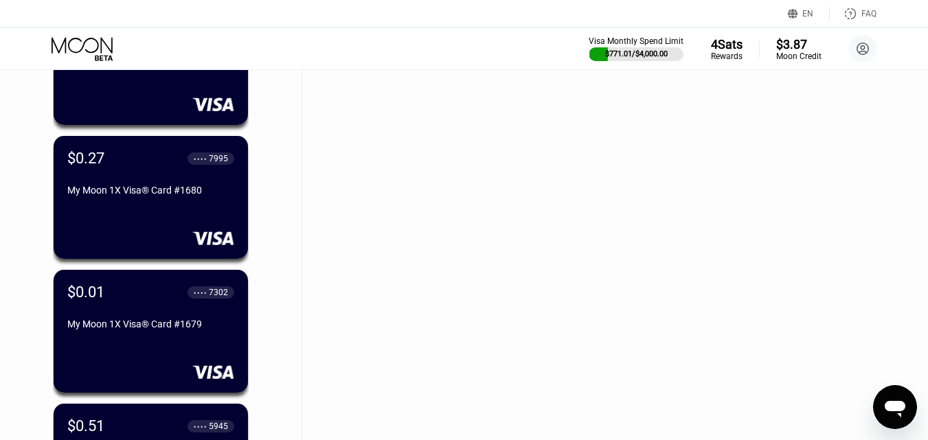
scroll to position [15728, 0]
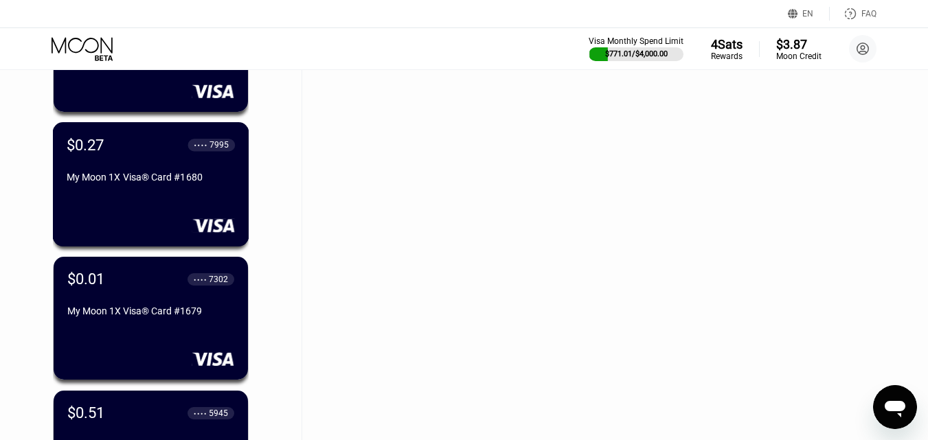
click at [178, 181] on div "My Moon 1X Visa® Card #1680" at bounding box center [151, 177] width 168 height 11
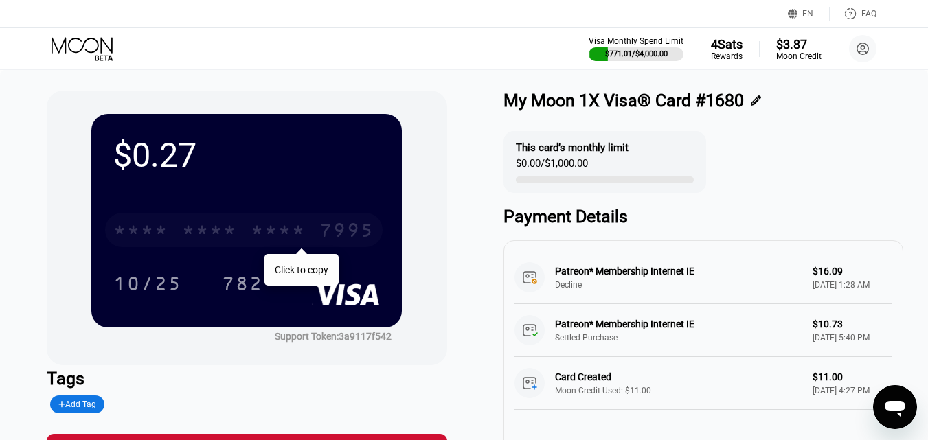
click at [143, 232] on div "* * * *" at bounding box center [140, 232] width 55 height 22
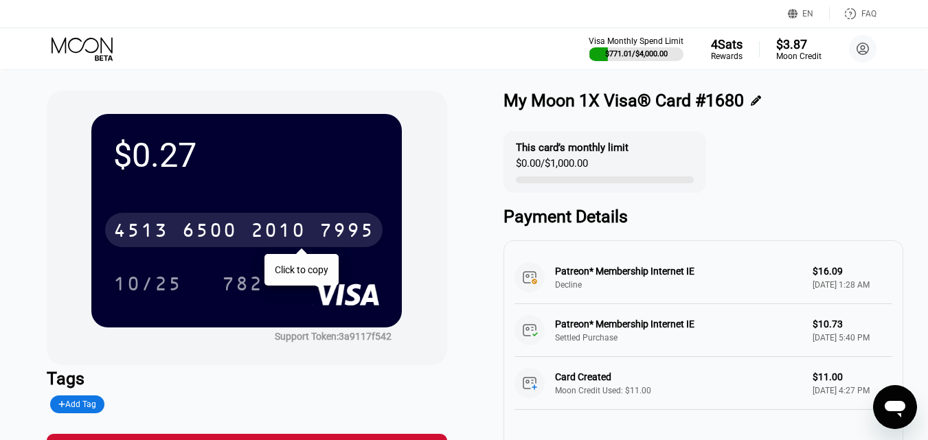
click at [92, 43] on icon at bounding box center [84, 49] width 64 height 24
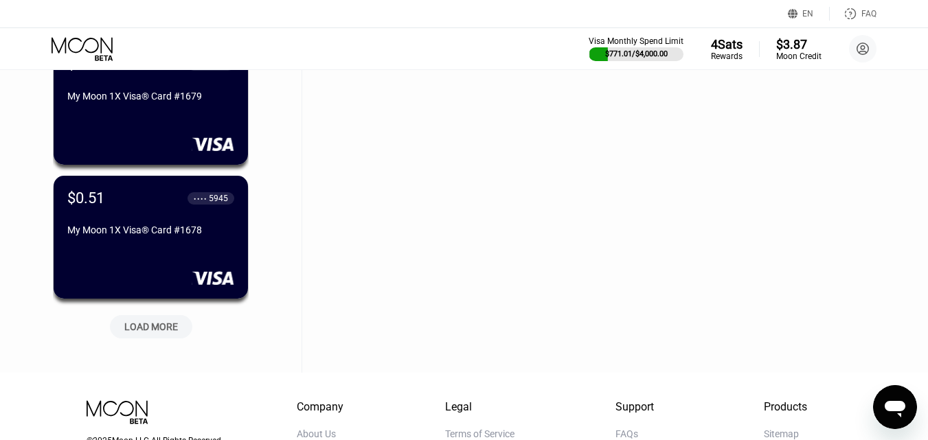
scroll to position [15952, 0]
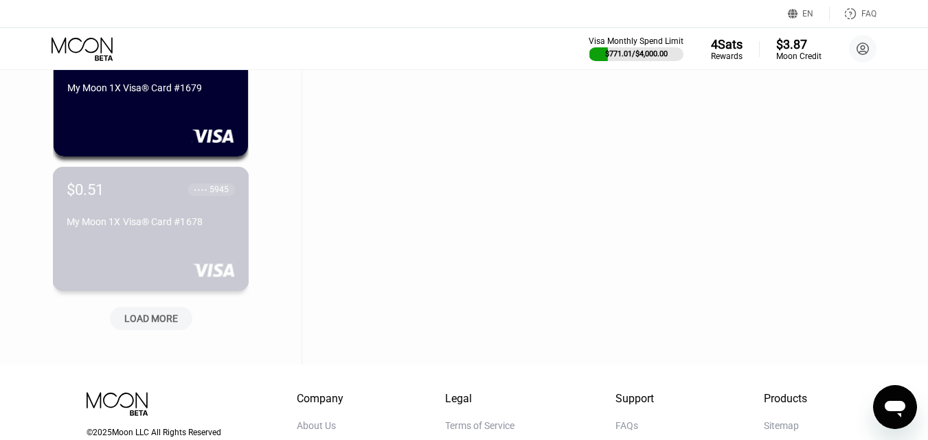
click at [171, 226] on div "My Moon 1X Visa® Card #1678" at bounding box center [151, 221] width 168 height 11
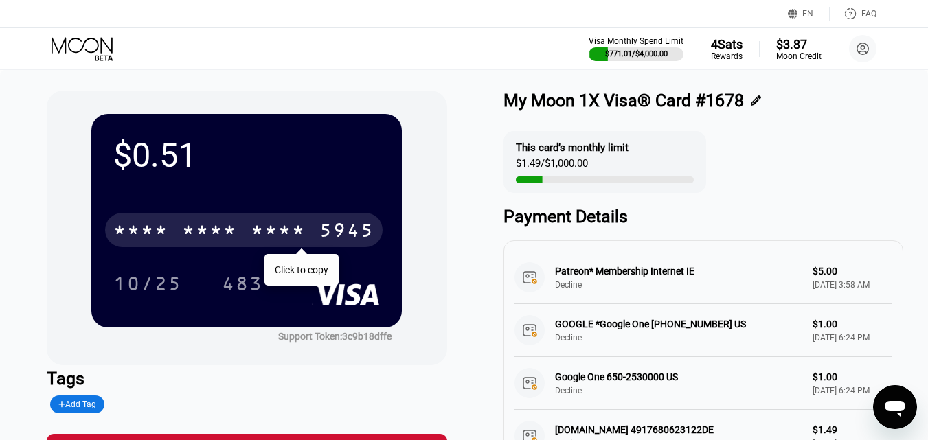
click at [204, 236] on div "* * * *" at bounding box center [209, 232] width 55 height 22
click at [74, 48] on icon at bounding box center [84, 49] width 64 height 24
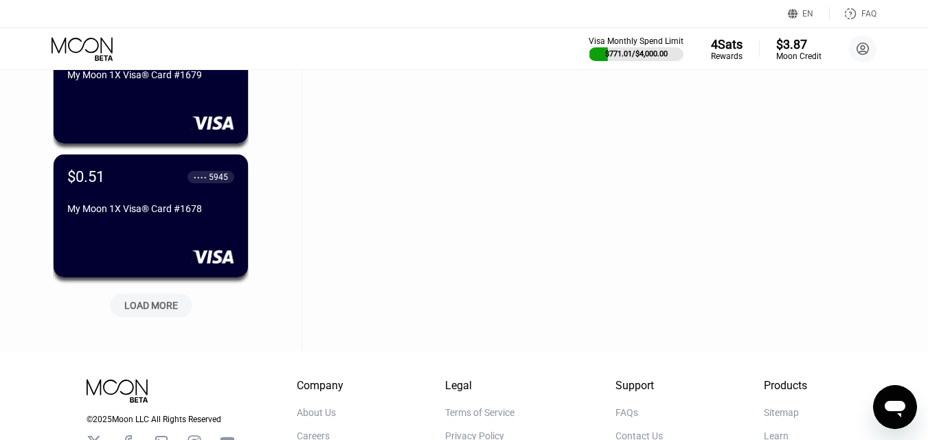
scroll to position [15952, 0]
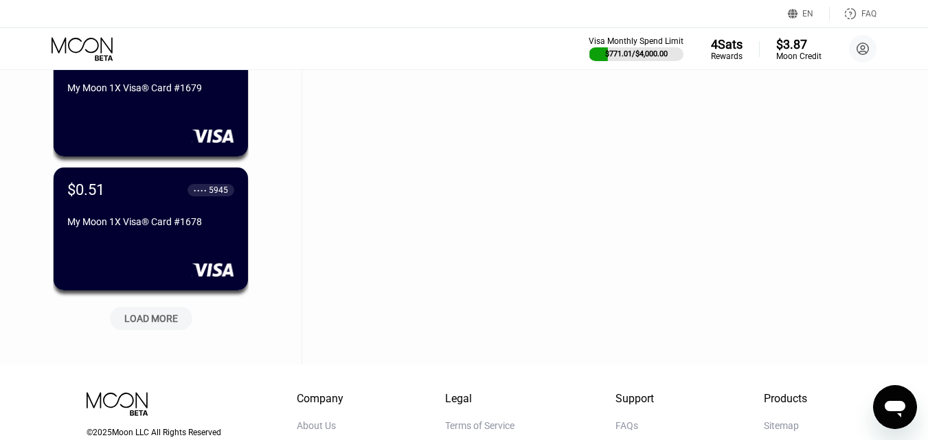
click at [154, 324] on div "LOAD MORE" at bounding box center [151, 319] width 54 height 12
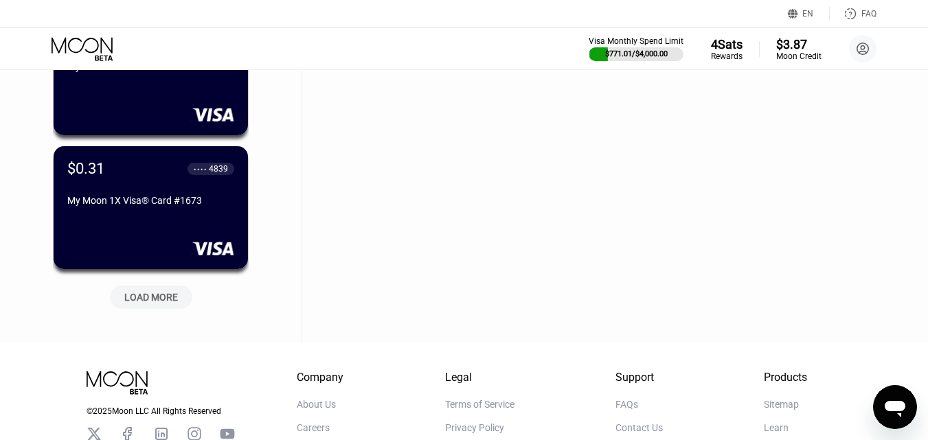
scroll to position [16708, 0]
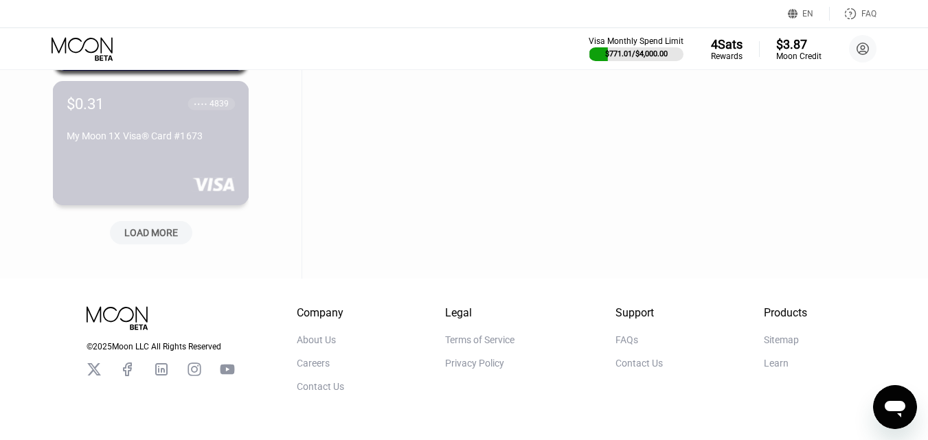
click at [117, 164] on div "$0.31 ● ● ● ● 4839 My Moon 1X Visa® Card #1673" at bounding box center [151, 143] width 197 height 124
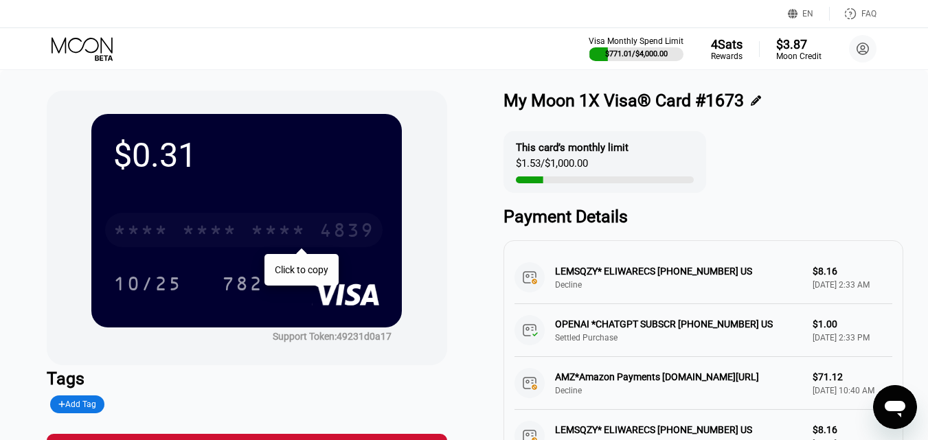
click at [244, 230] on div "* * * * * * * * * * * * 4839" at bounding box center [244, 230] width 278 height 34
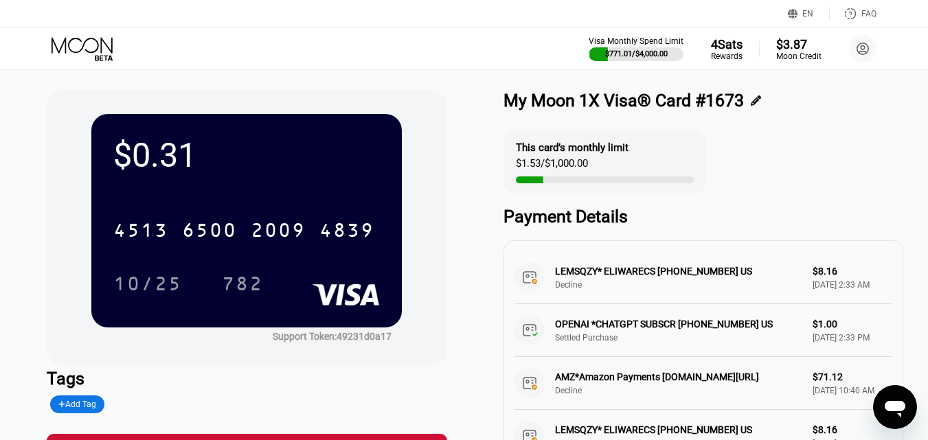
click at [93, 49] on icon at bounding box center [84, 49] width 64 height 24
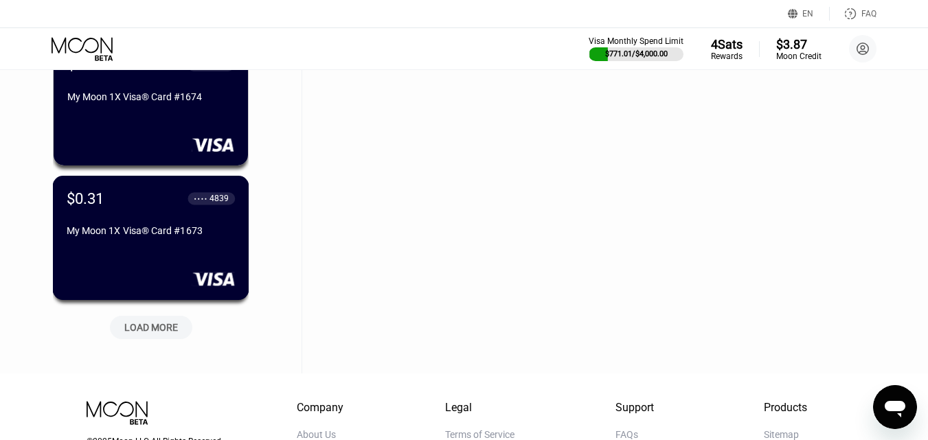
scroll to position [16690, 0]
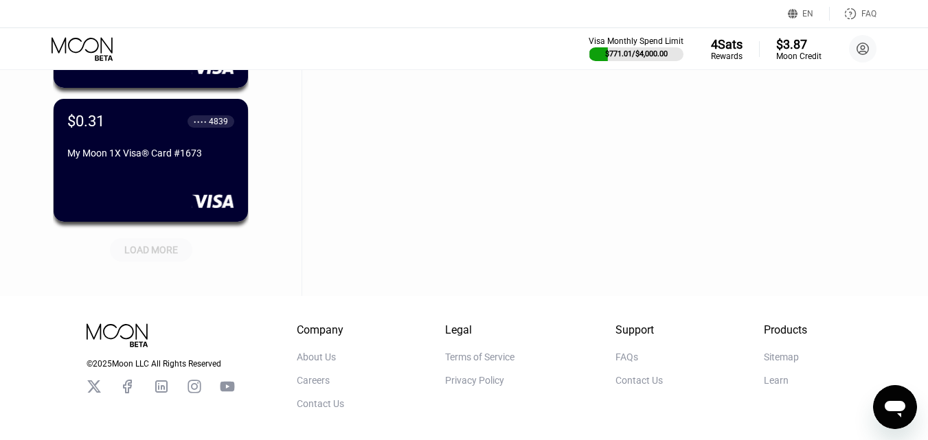
click at [167, 243] on div "LOAD MORE" at bounding box center [151, 249] width 82 height 23
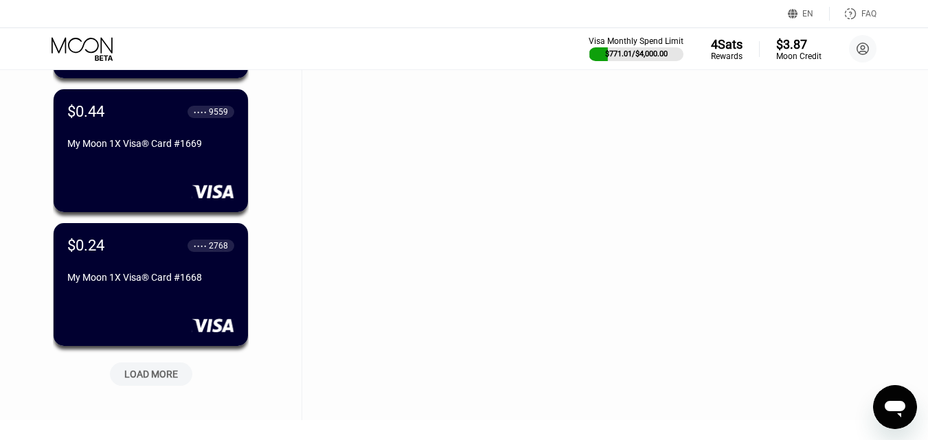
scroll to position [17240, 0]
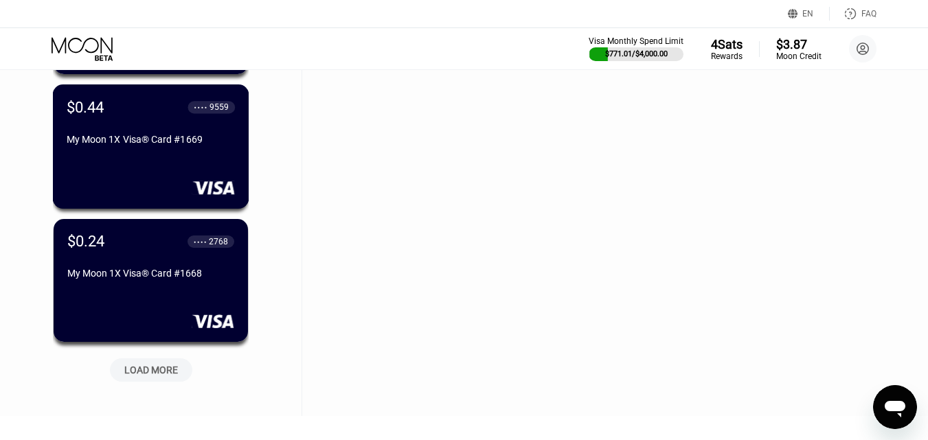
click at [137, 126] on div "$0.44 ● ● ● ● 9559 My Moon 1X Visa® Card #1669" at bounding box center [151, 124] width 168 height 52
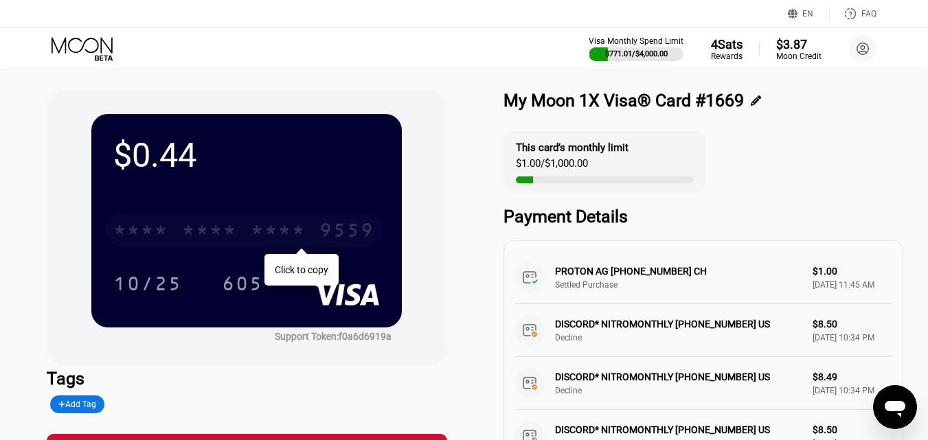
click at [200, 223] on div "* * * *" at bounding box center [209, 232] width 55 height 22
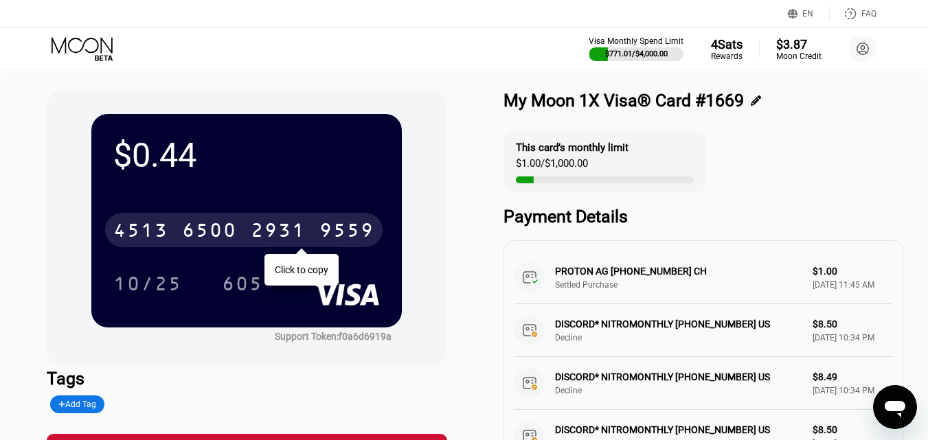
click at [96, 48] on icon at bounding box center [84, 49] width 64 height 24
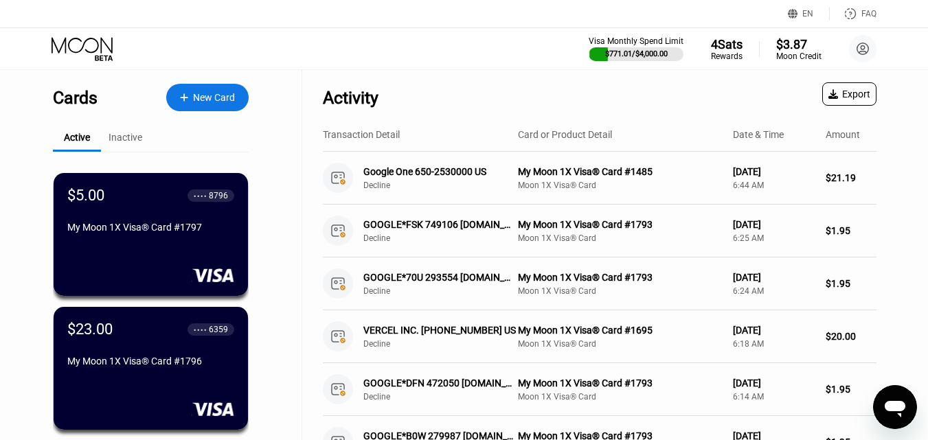
scroll to position [386, 0]
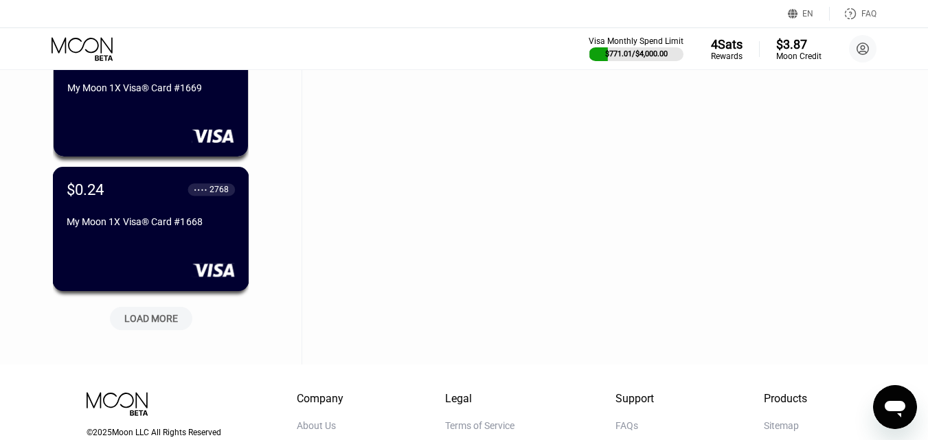
click at [137, 227] on div "My Moon 1X Visa® Card #1668" at bounding box center [151, 221] width 168 height 11
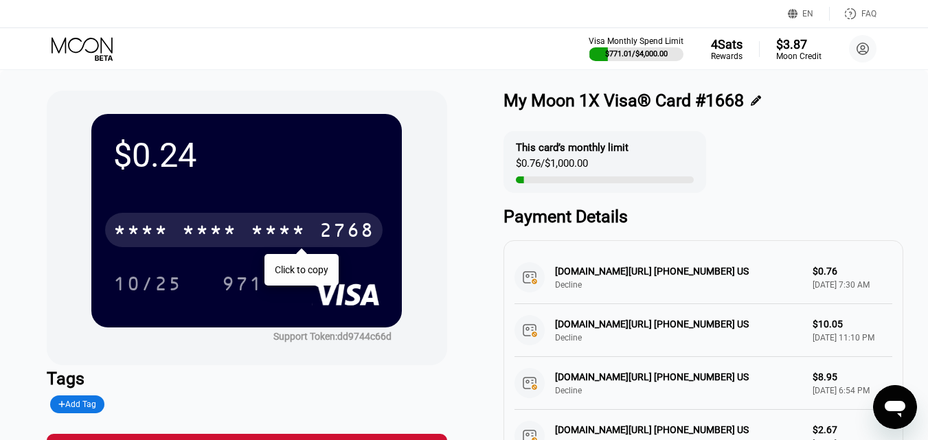
click at [164, 238] on div "* * * *" at bounding box center [140, 232] width 55 height 22
click at [92, 47] on icon at bounding box center [84, 49] width 64 height 24
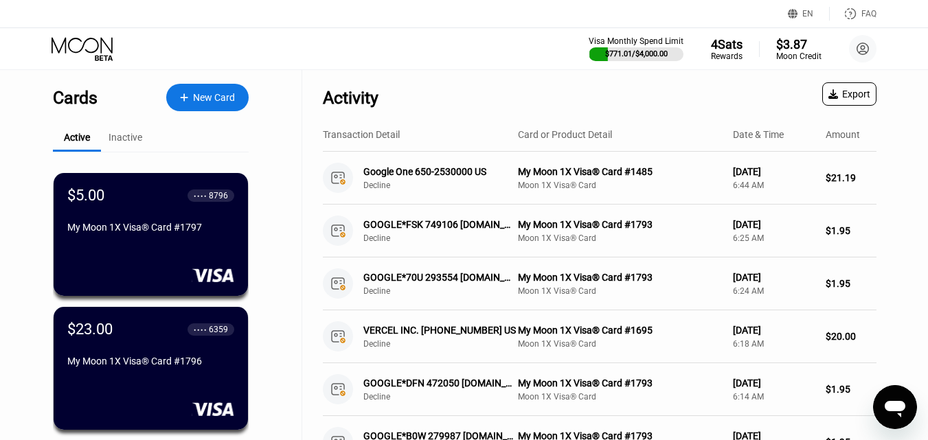
scroll to position [17223, 0]
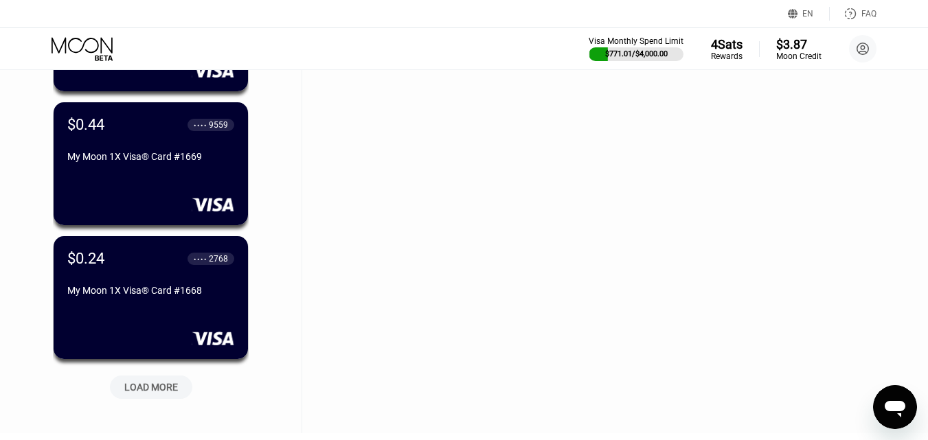
click at [157, 388] on div "LOAD MORE" at bounding box center [151, 387] width 54 height 12
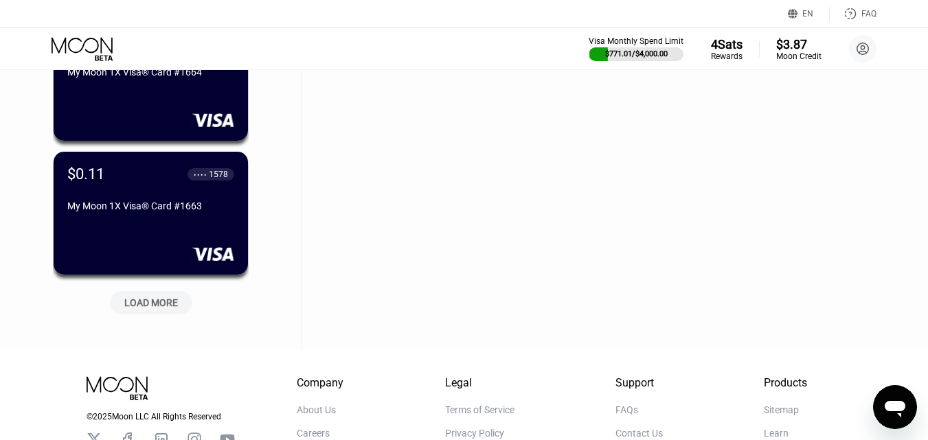
scroll to position [17979, 0]
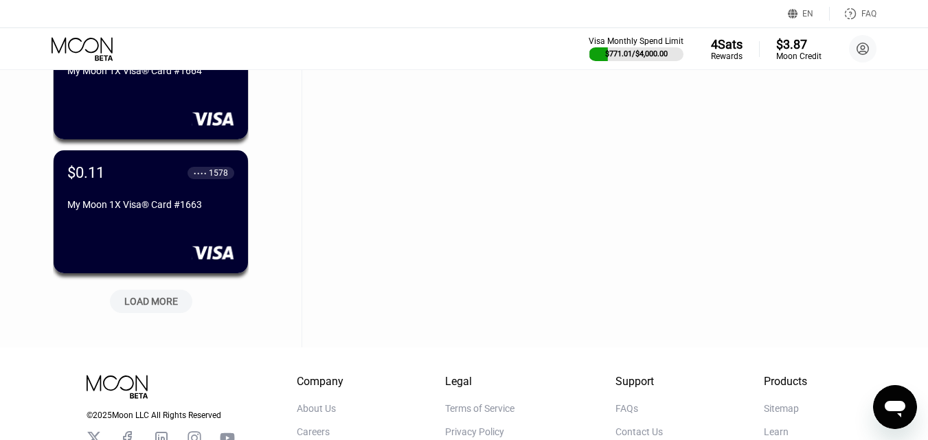
click at [139, 305] on div "LOAD MORE" at bounding box center [151, 301] width 54 height 12
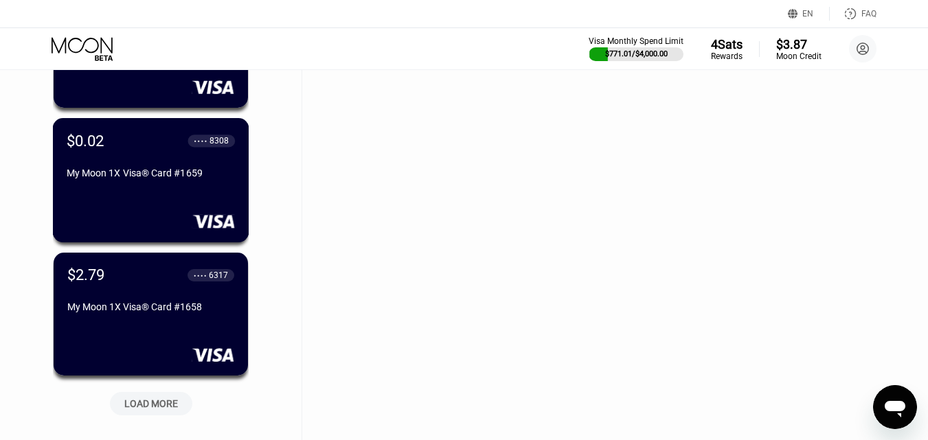
scroll to position [18735, 0]
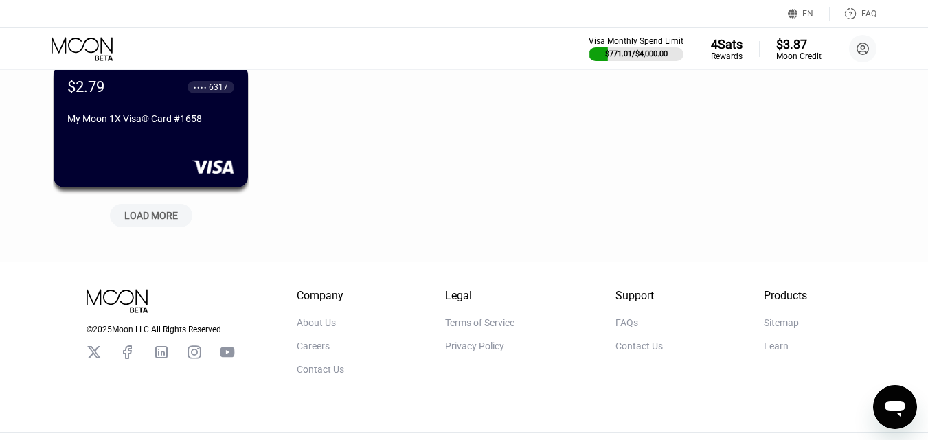
click at [146, 217] on div "LOAD MORE" at bounding box center [151, 216] width 54 height 12
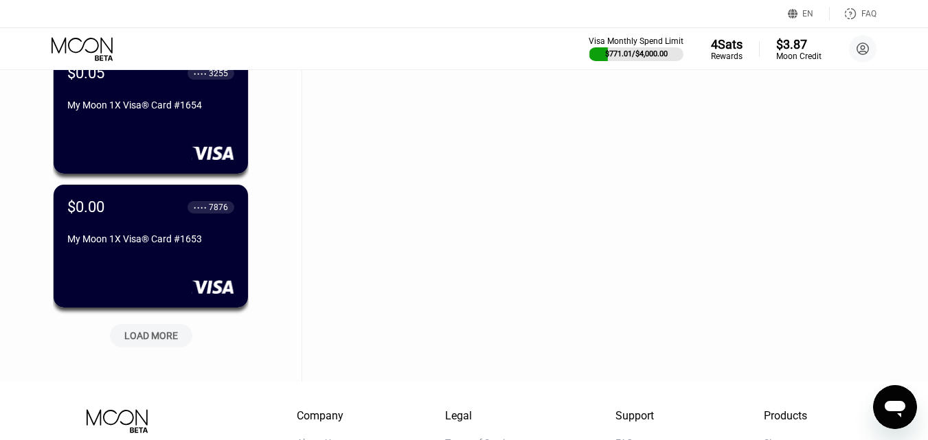
scroll to position [19422, 0]
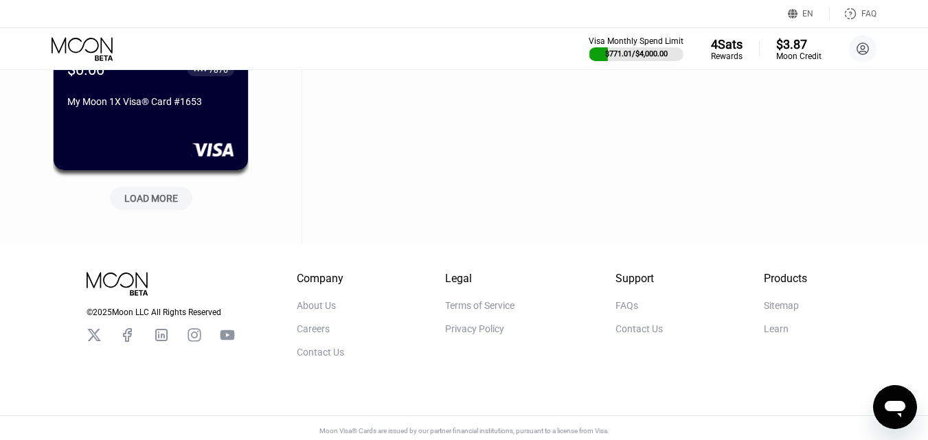
click at [158, 203] on div "LOAD MORE" at bounding box center [151, 198] width 54 height 12
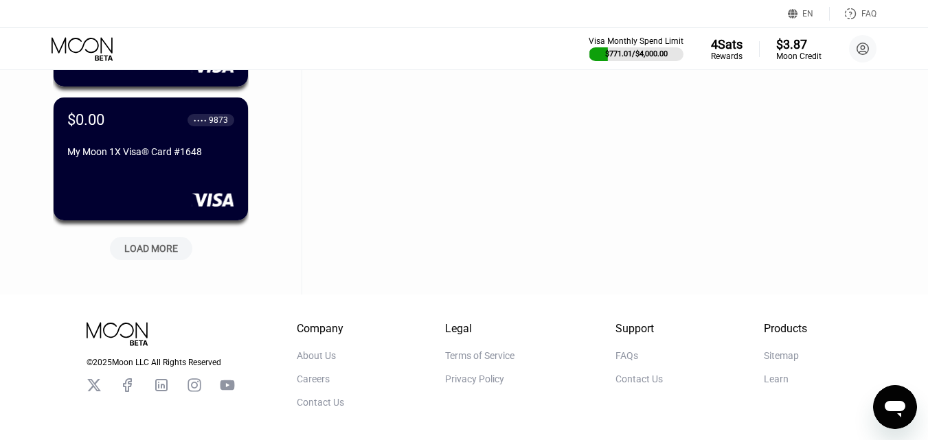
scroll to position [20109, 0]
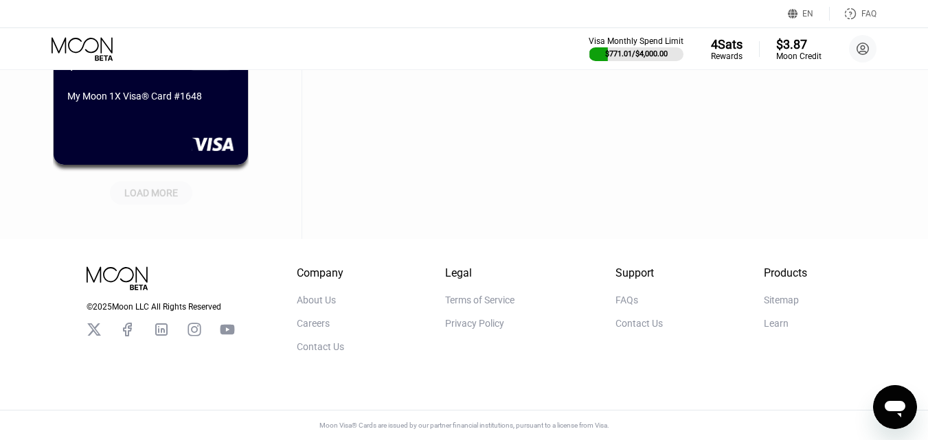
click at [153, 187] on div "LOAD MORE" at bounding box center [151, 193] width 54 height 12
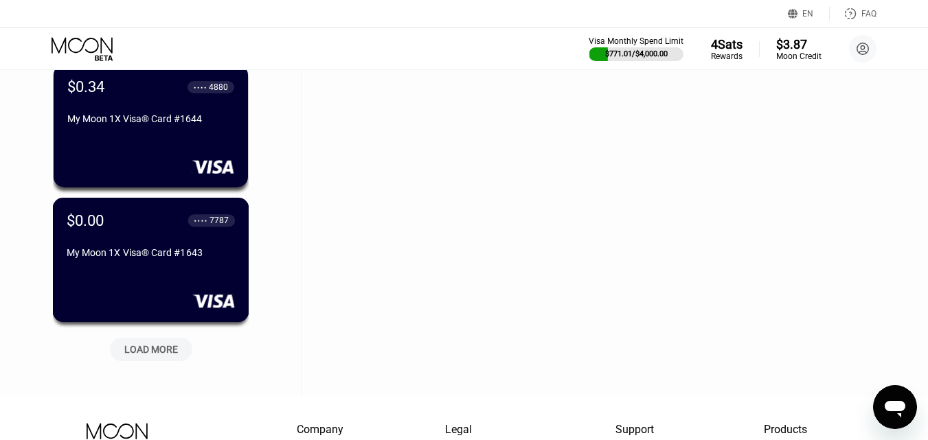
scroll to position [20522, 0]
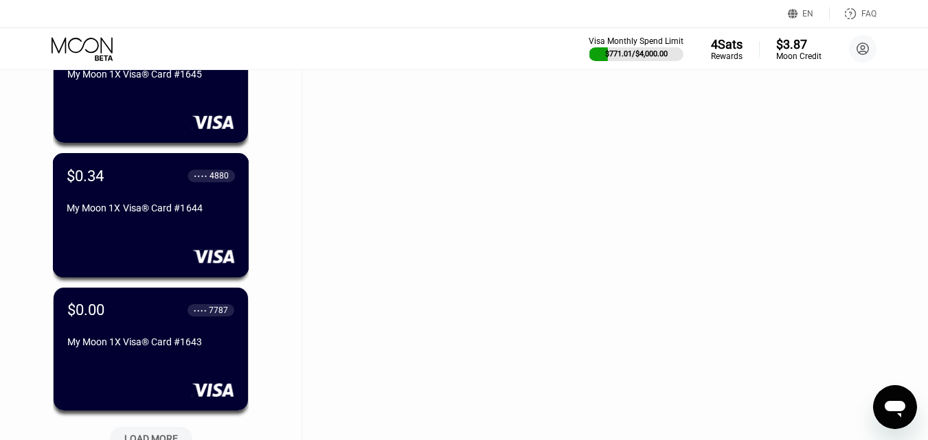
click at [172, 178] on div "$0.34 ● ● ● ● 4880" at bounding box center [151, 175] width 168 height 17
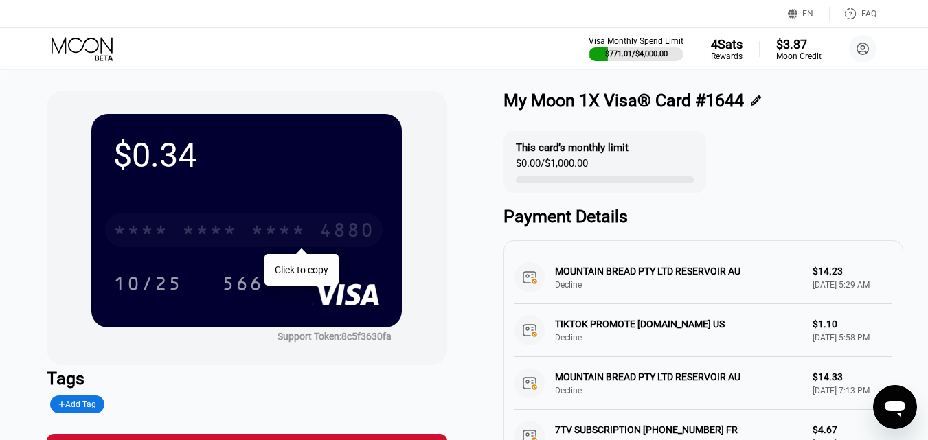
click at [197, 235] on div "* * * *" at bounding box center [209, 232] width 55 height 22
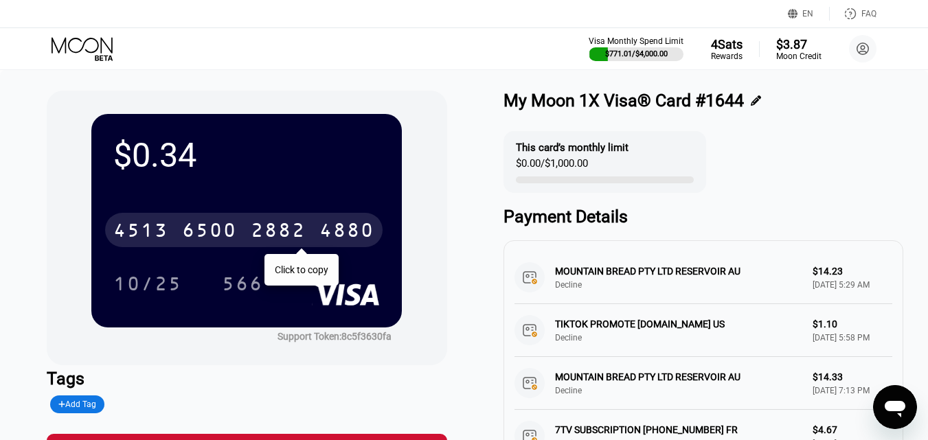
click at [69, 54] on icon at bounding box center [84, 49] width 64 height 24
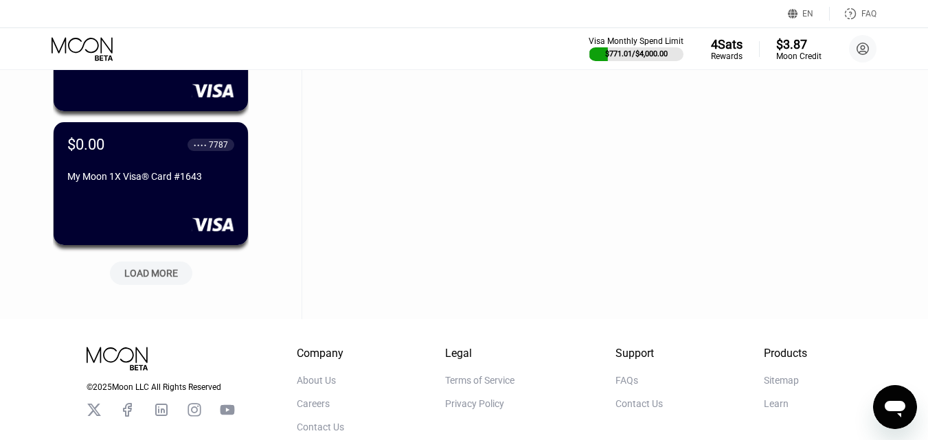
scroll to position [20779, 0]
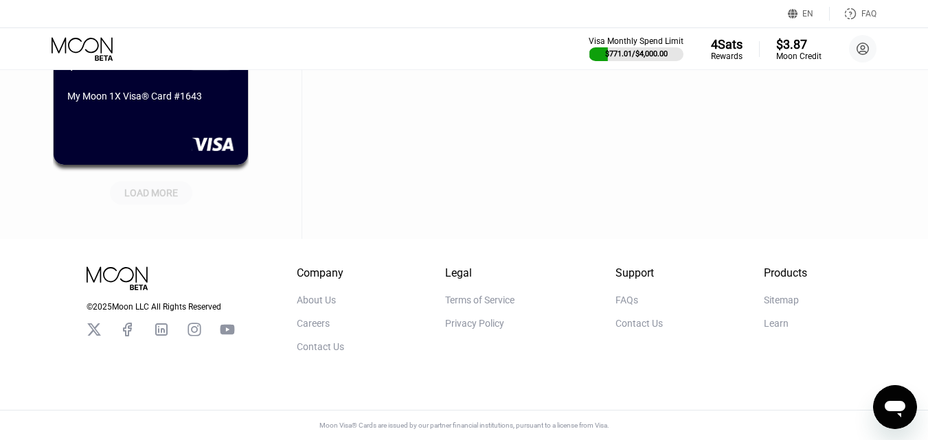
click at [153, 187] on div "LOAD MORE" at bounding box center [151, 193] width 54 height 12
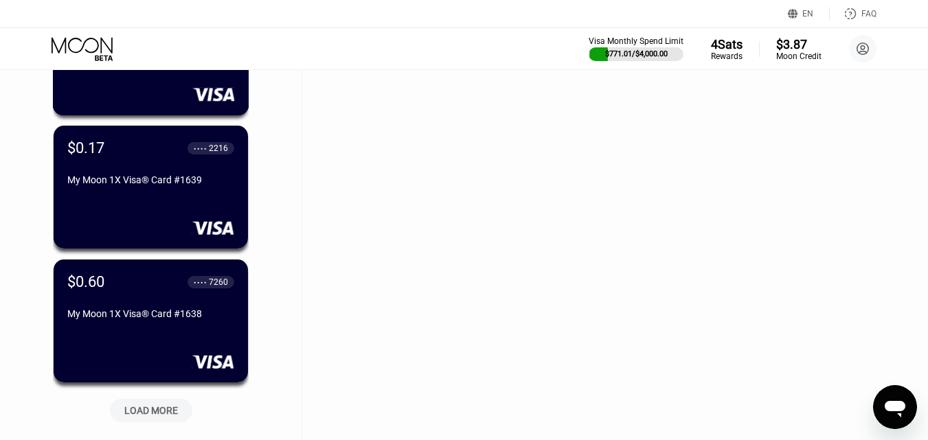
scroll to position [21398, 0]
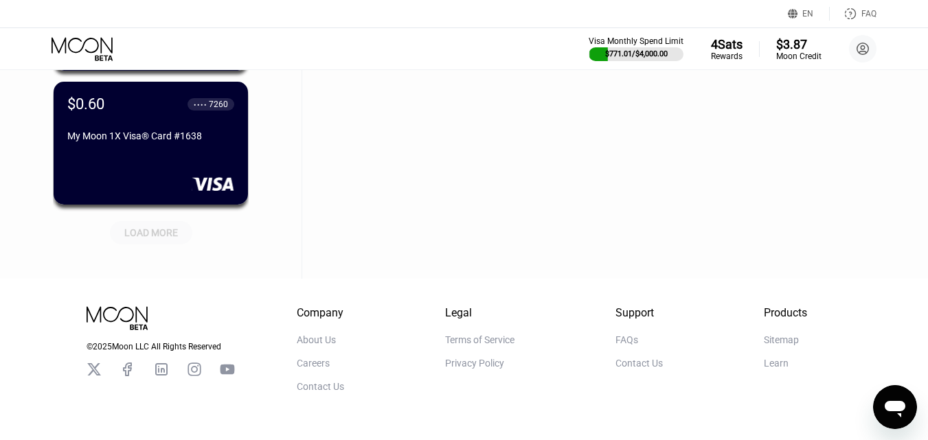
click at [159, 237] on div "LOAD MORE" at bounding box center [151, 233] width 54 height 12
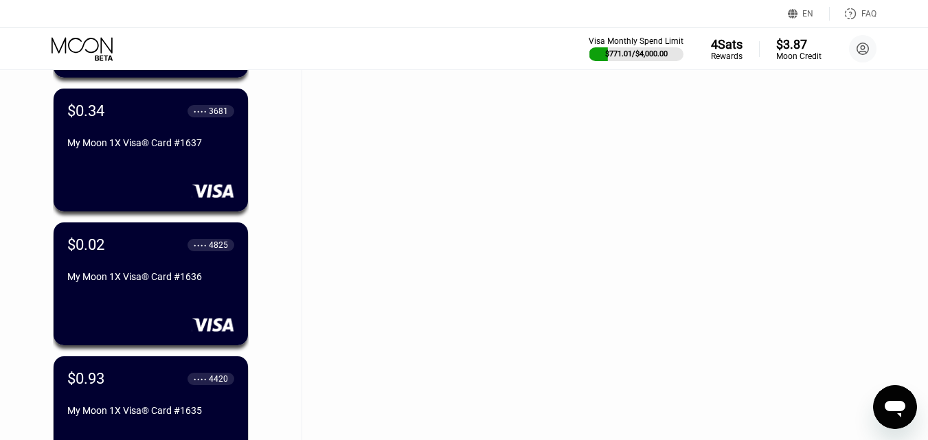
scroll to position [21535, 0]
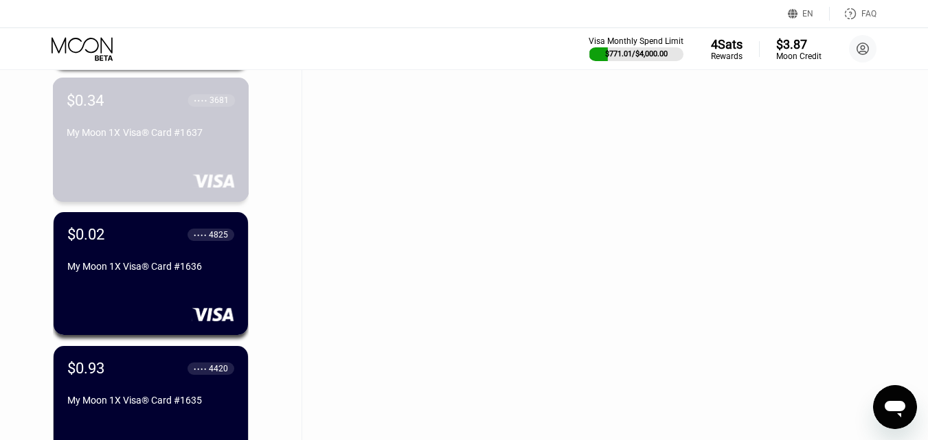
click at [176, 144] on div "My Moon 1X Visa® Card #1637" at bounding box center [151, 135] width 168 height 16
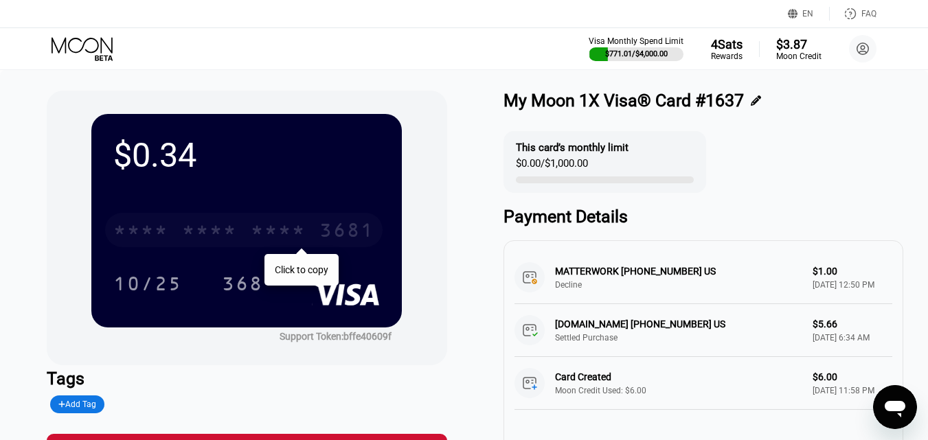
click at [231, 233] on div "* * * *" at bounding box center [209, 232] width 55 height 22
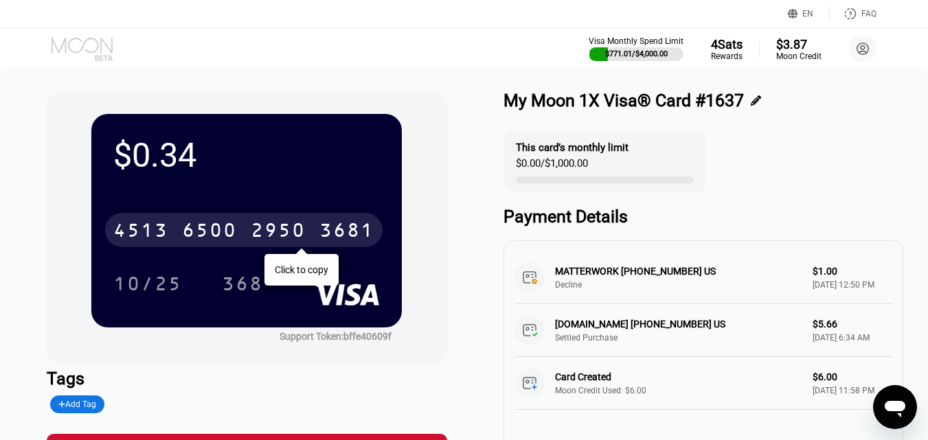
click at [70, 51] on icon at bounding box center [84, 49] width 64 height 24
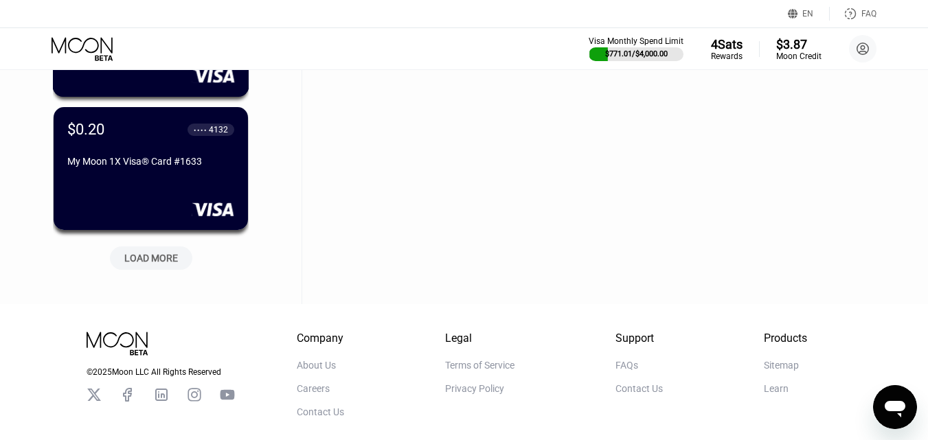
scroll to position [22051, 0]
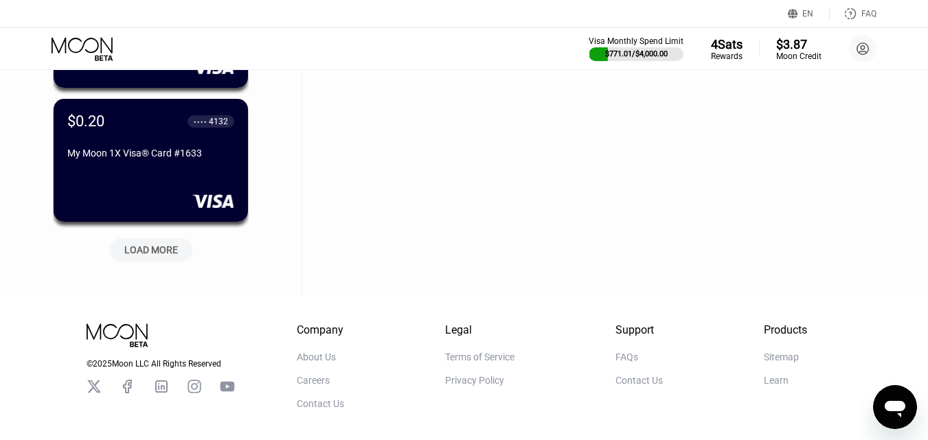
drag, startPoint x: 111, startPoint y: 239, endPoint x: 126, endPoint y: 252, distance: 20.5
click at [111, 241] on div "LOAD MORE" at bounding box center [151, 247] width 103 height 29
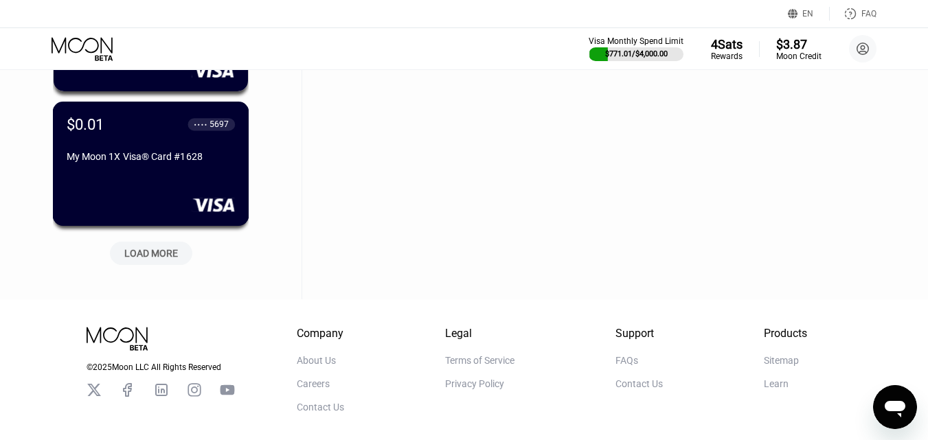
scroll to position [22738, 0]
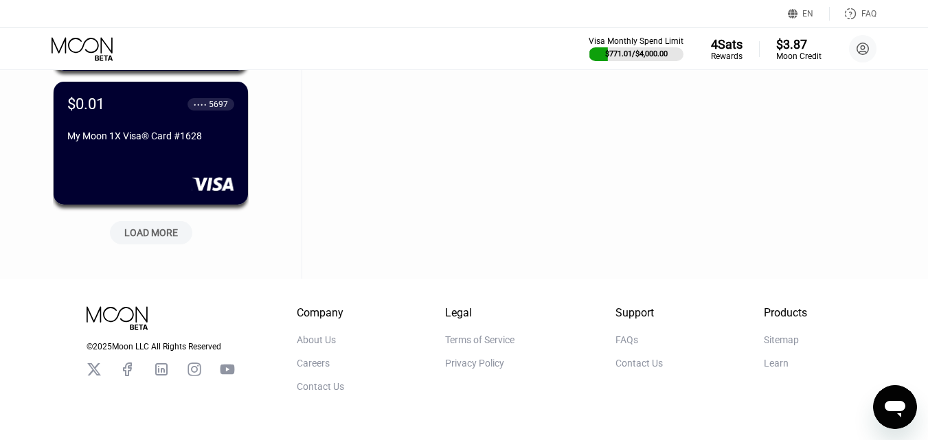
click at [173, 232] on div "LOAD MORE" at bounding box center [151, 233] width 54 height 12
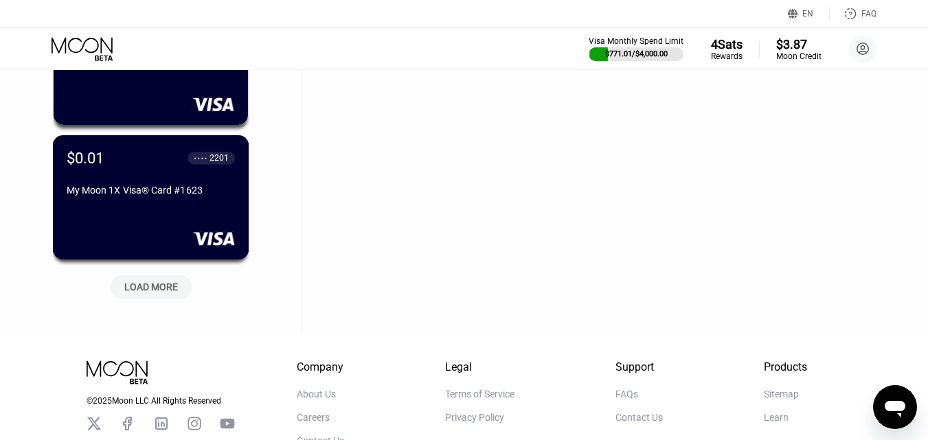
scroll to position [23356, 0]
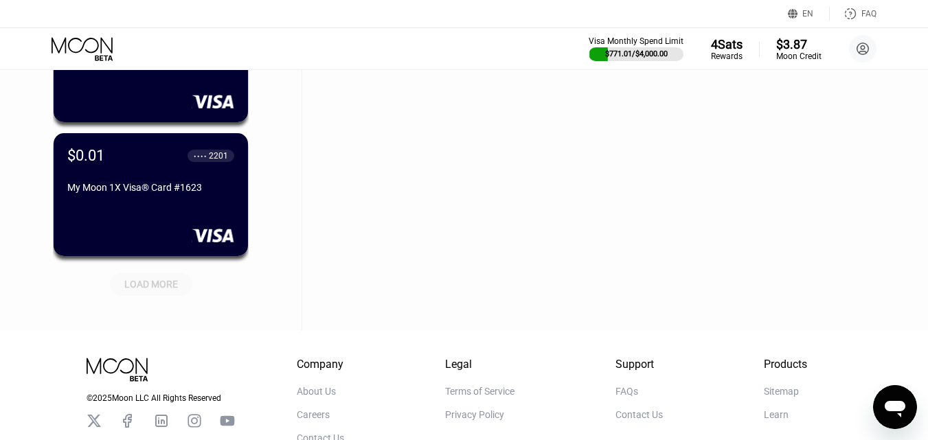
click at [166, 294] on div "LOAD MORE" at bounding box center [151, 284] width 82 height 23
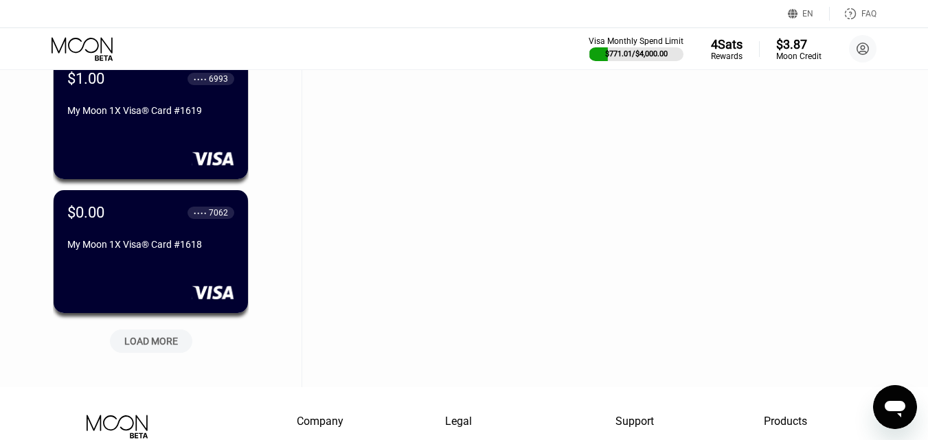
scroll to position [23975, 0]
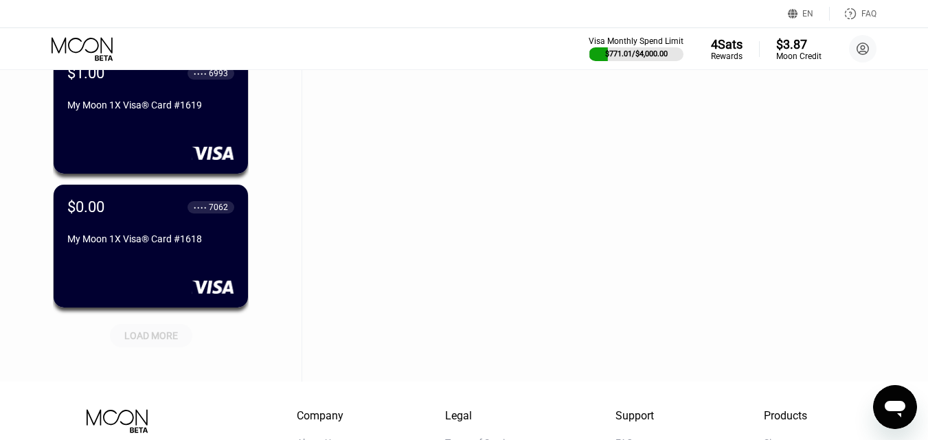
click at [170, 346] on div "LOAD MORE" at bounding box center [151, 335] width 82 height 23
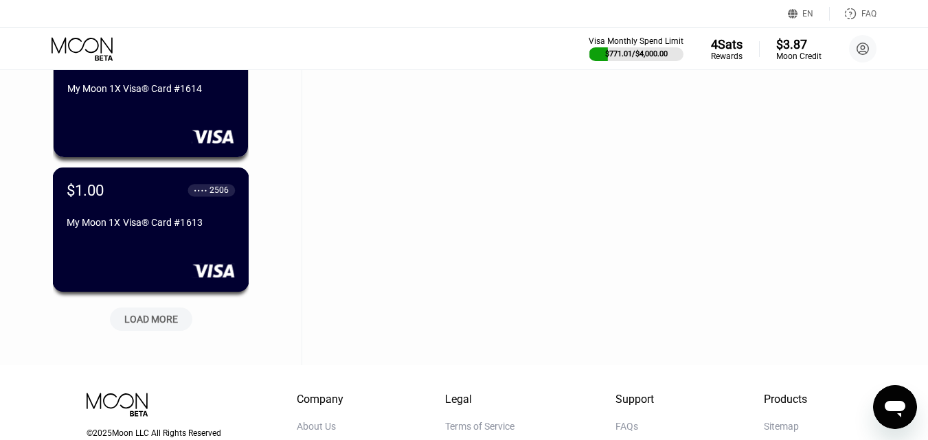
scroll to position [24662, 0]
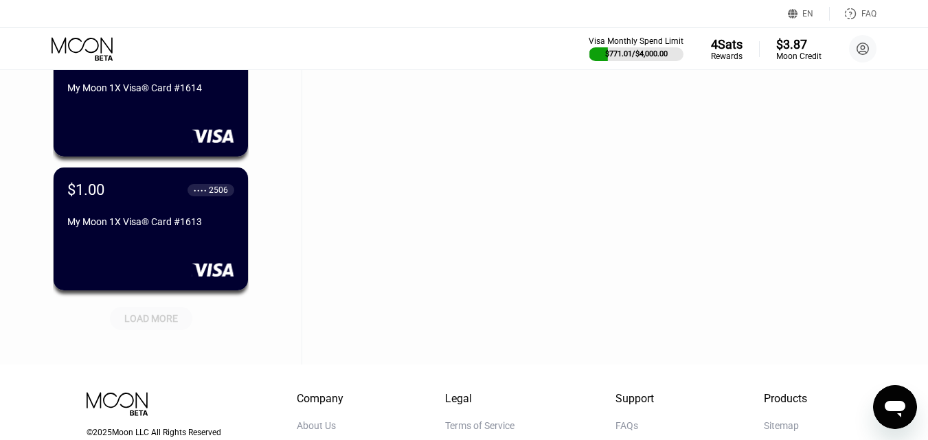
click at [133, 320] on div "LOAD MORE" at bounding box center [151, 319] width 54 height 12
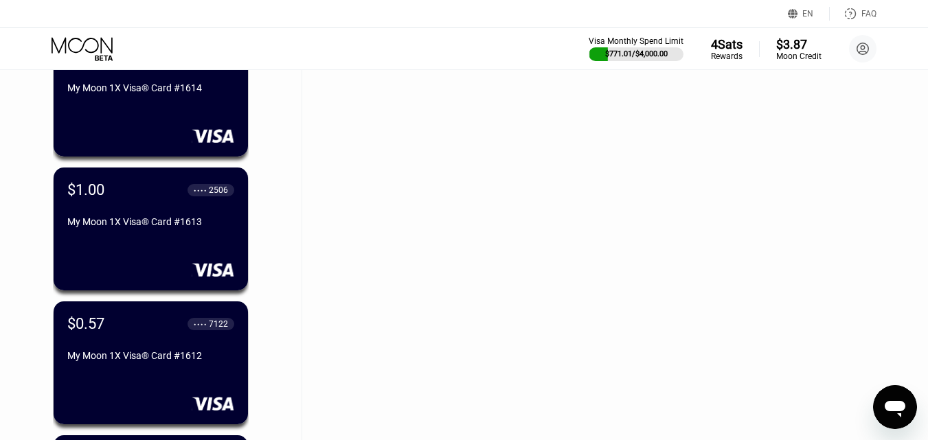
scroll to position [25005, 0]
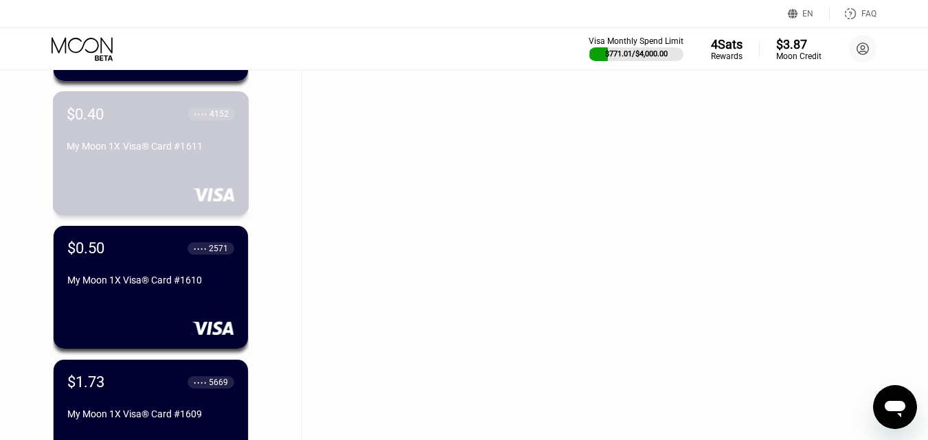
click at [178, 150] on div "My Moon 1X Visa® Card #1611" at bounding box center [151, 146] width 168 height 11
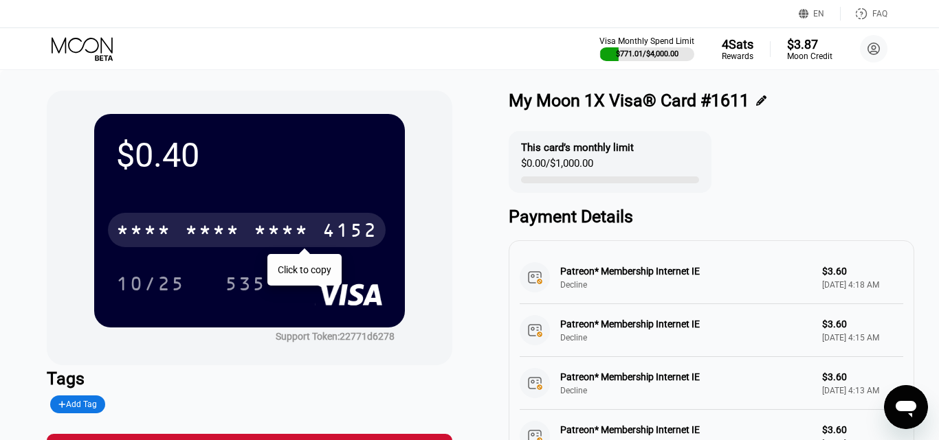
click at [249, 230] on div "* * * * * * * * * * * * 4152" at bounding box center [247, 230] width 278 height 34
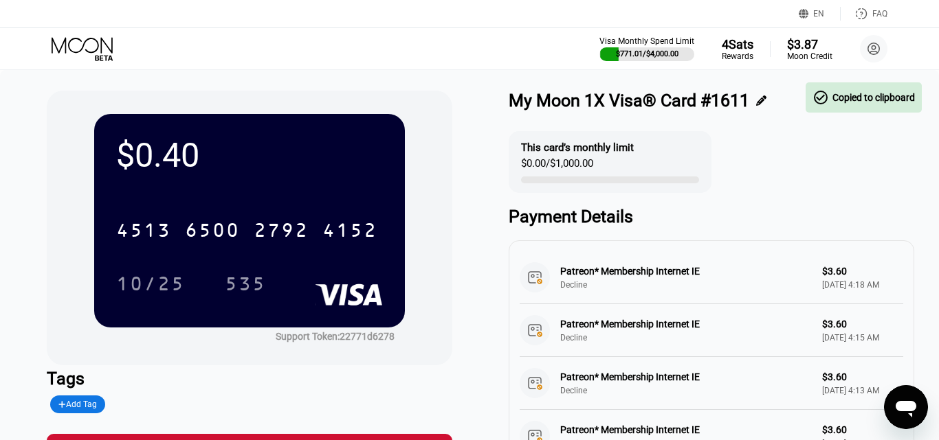
click at [83, 48] on icon at bounding box center [84, 49] width 64 height 24
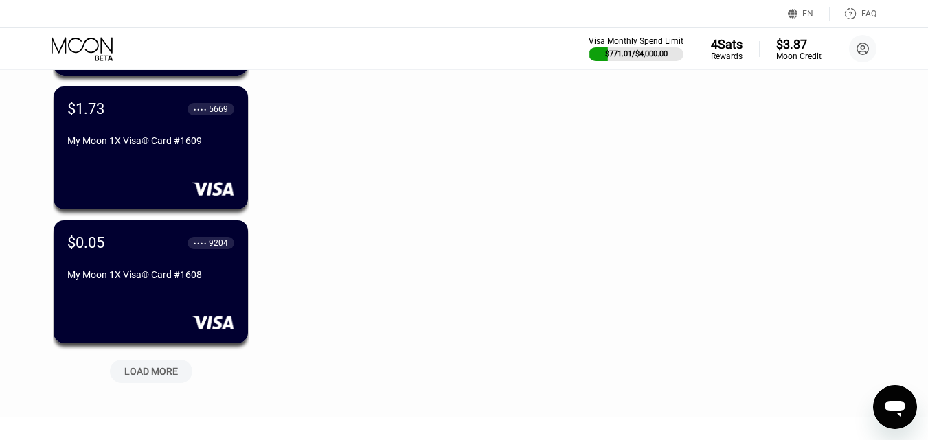
scroll to position [25401, 0]
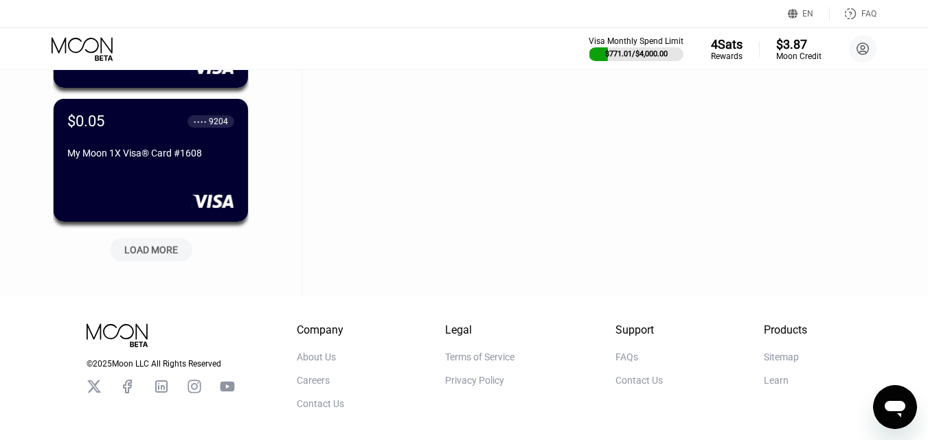
click at [152, 249] on div "LOAD MORE" at bounding box center [151, 250] width 54 height 12
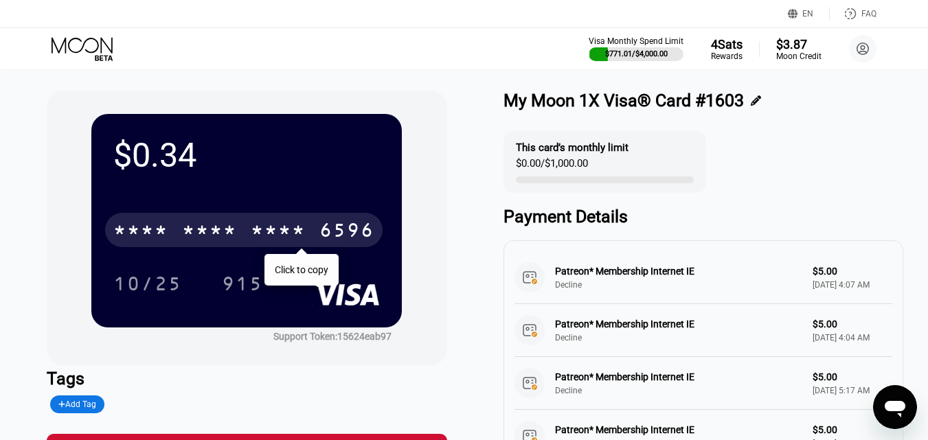
click at [155, 227] on div "* * * *" at bounding box center [140, 232] width 55 height 22
click at [100, 55] on icon at bounding box center [84, 49] width 64 height 24
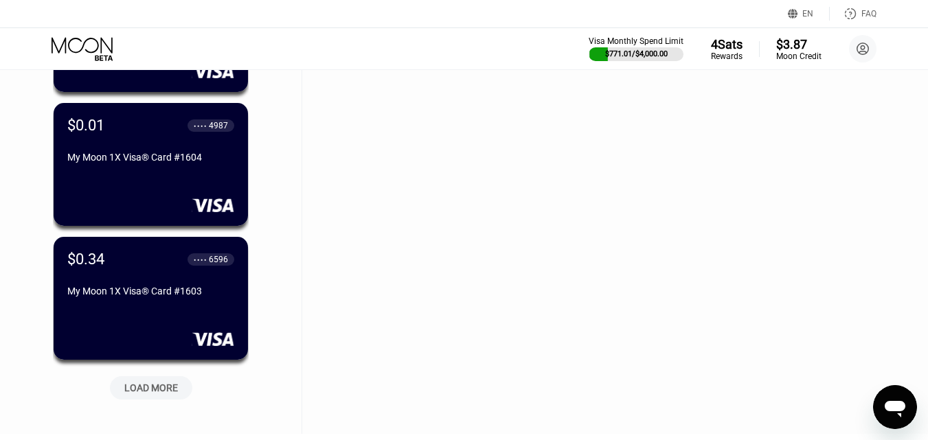
scroll to position [26002, 0]
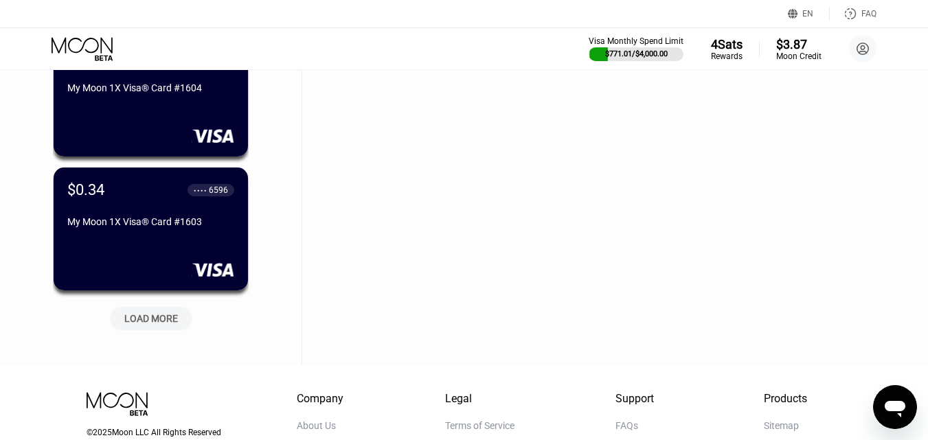
click at [154, 313] on div "LOAD MORE" at bounding box center [151, 318] width 82 height 23
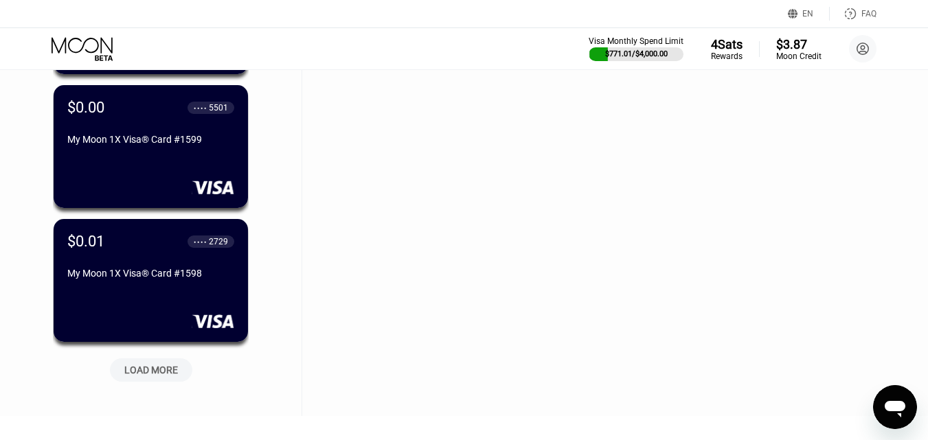
scroll to position [26689, 0]
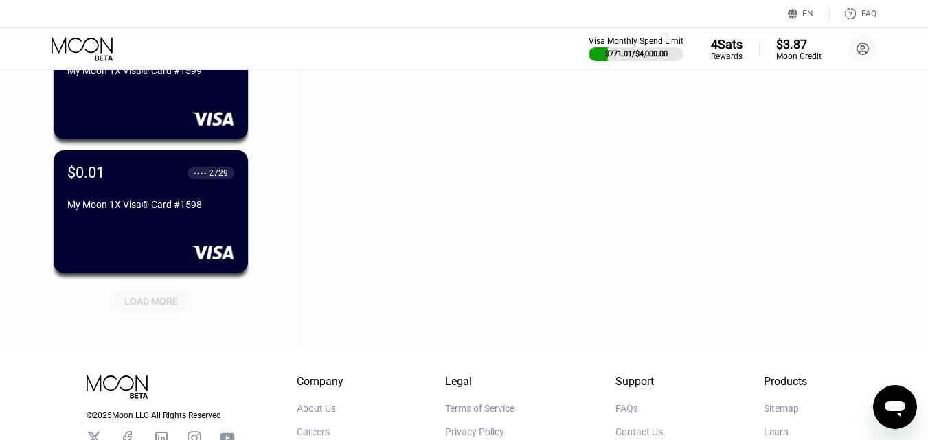
click at [169, 303] on div "LOAD MORE" at bounding box center [151, 301] width 54 height 12
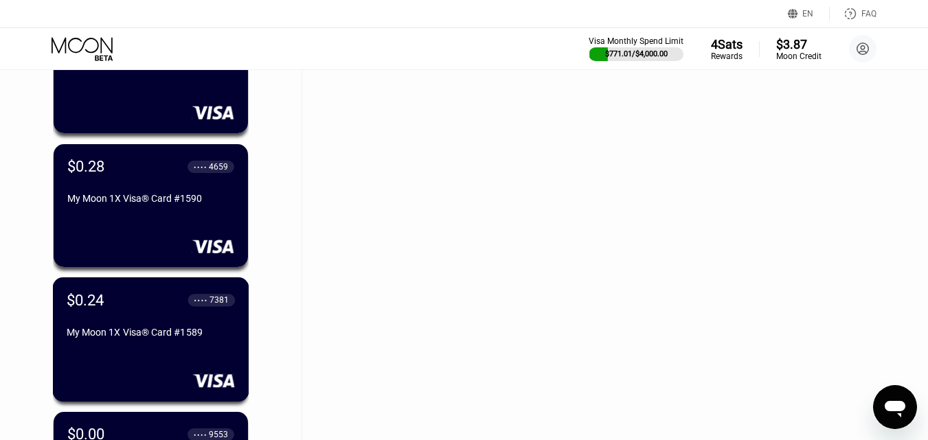
scroll to position [27720, 0]
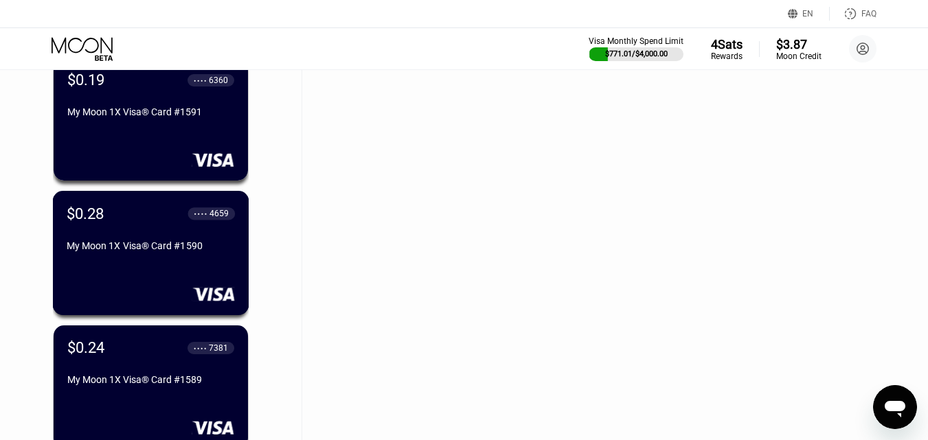
click at [161, 237] on div "$0.28 ● ● ● ● 4659 My Moon 1X Visa® Card #1590" at bounding box center [151, 231] width 168 height 52
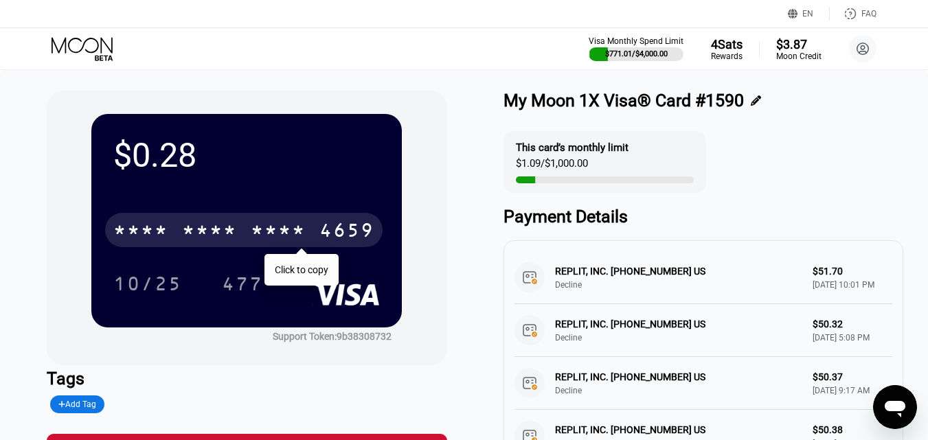
click at [319, 241] on div "* * * * * * * * * * * * 4659" at bounding box center [244, 230] width 278 height 34
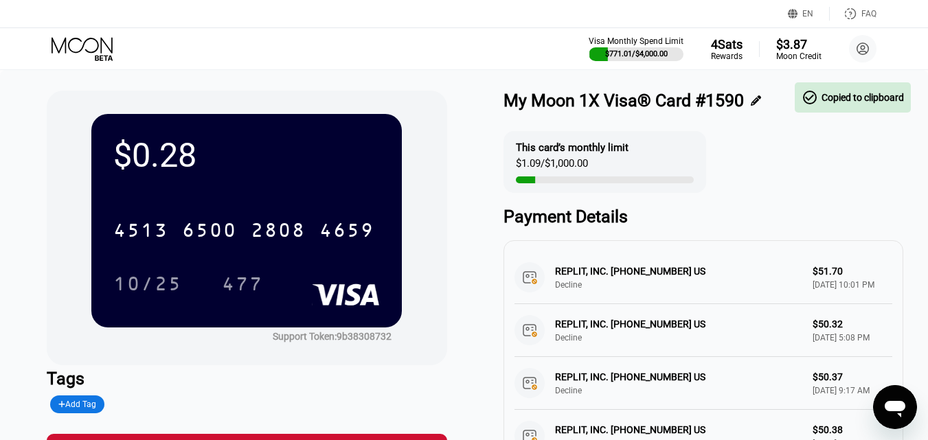
click at [96, 52] on icon at bounding box center [84, 49] width 64 height 24
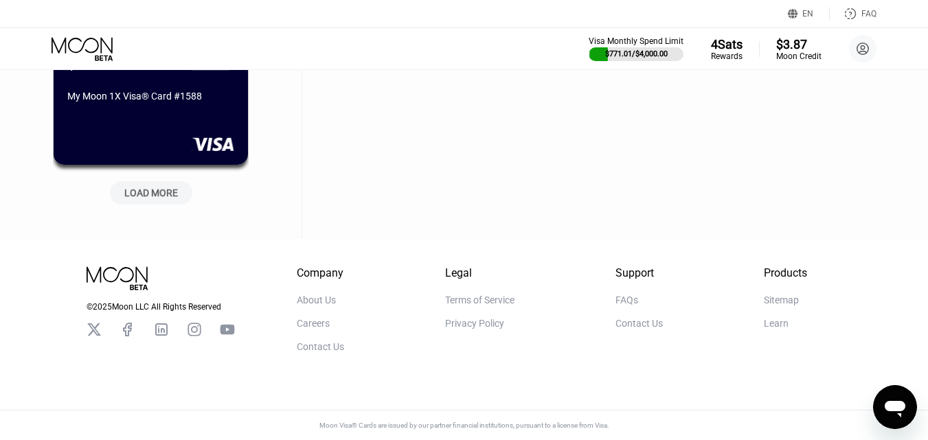
scroll to position [28149, 0]
click at [165, 187] on div "LOAD MORE" at bounding box center [151, 193] width 54 height 12
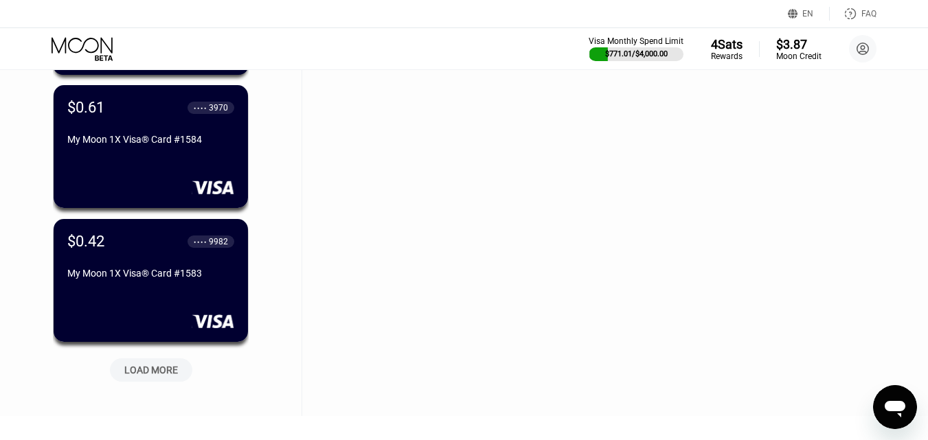
scroll to position [28699, 0]
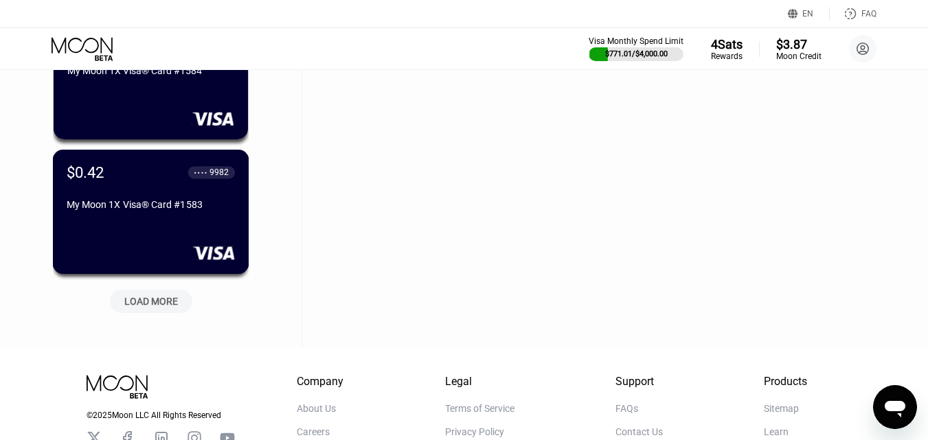
click at [151, 200] on div "$0.42 ● ● ● ● 9982 My Moon 1X Visa® Card #1583" at bounding box center [151, 190] width 168 height 52
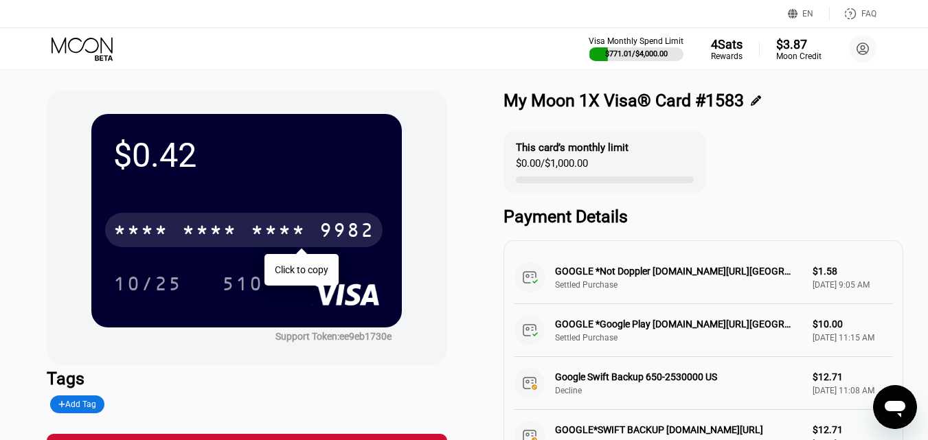
click at [160, 231] on div "* * * *" at bounding box center [140, 232] width 55 height 22
click at [97, 46] on icon at bounding box center [84, 49] width 64 height 24
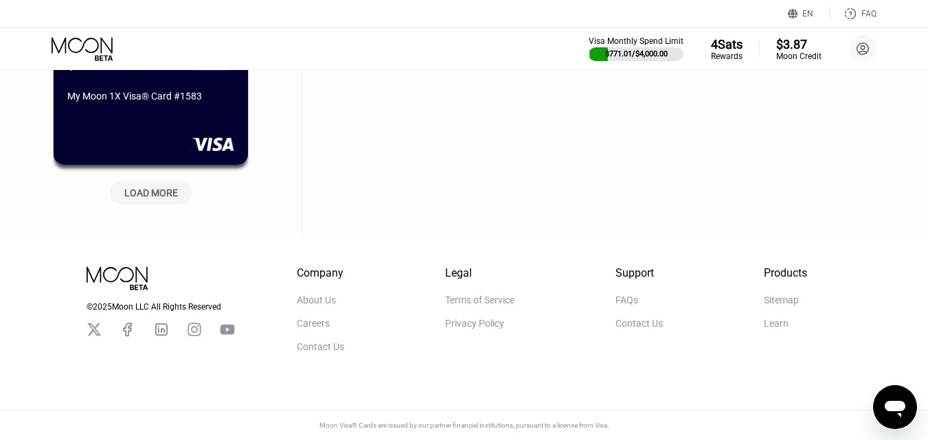
scroll to position [28751, 0]
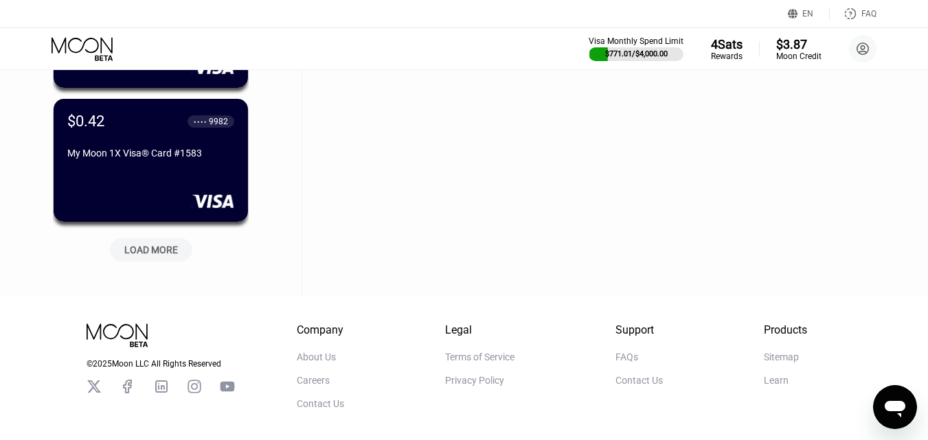
click at [142, 252] on div "LOAD MORE" at bounding box center [151, 250] width 54 height 12
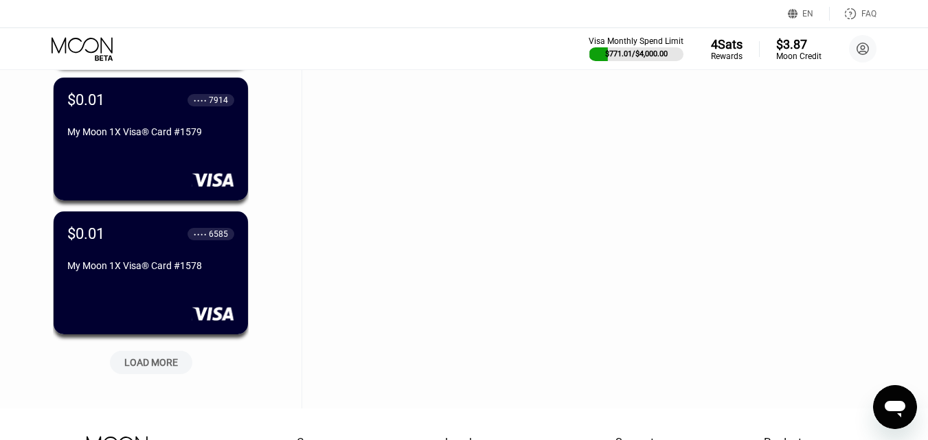
scroll to position [29369, 0]
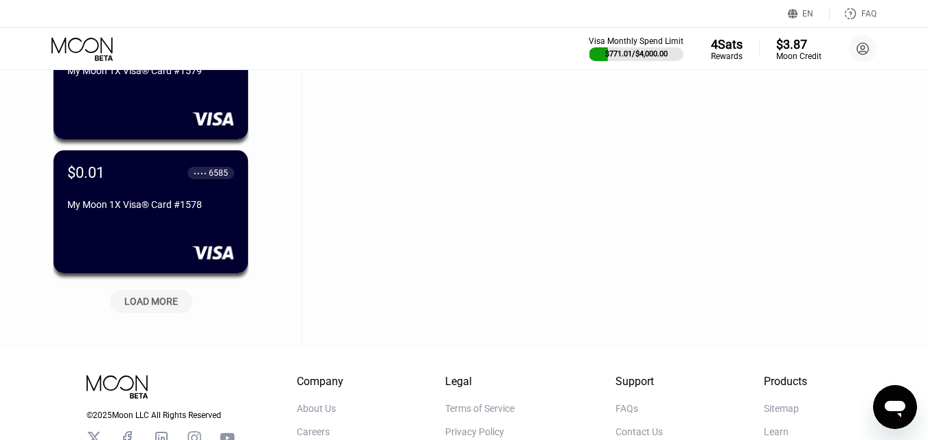
click at [151, 308] on div "LOAD MORE" at bounding box center [151, 301] width 54 height 12
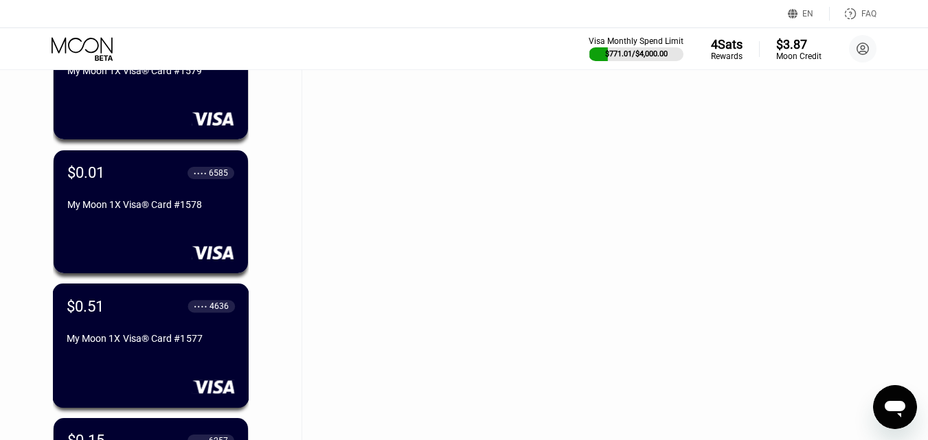
scroll to position [29821, 0]
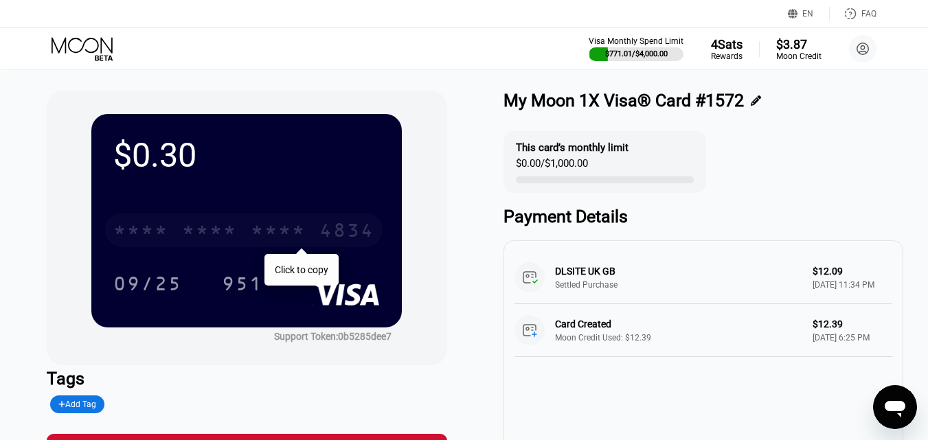
click at [203, 224] on div "* * * *" at bounding box center [209, 232] width 55 height 22
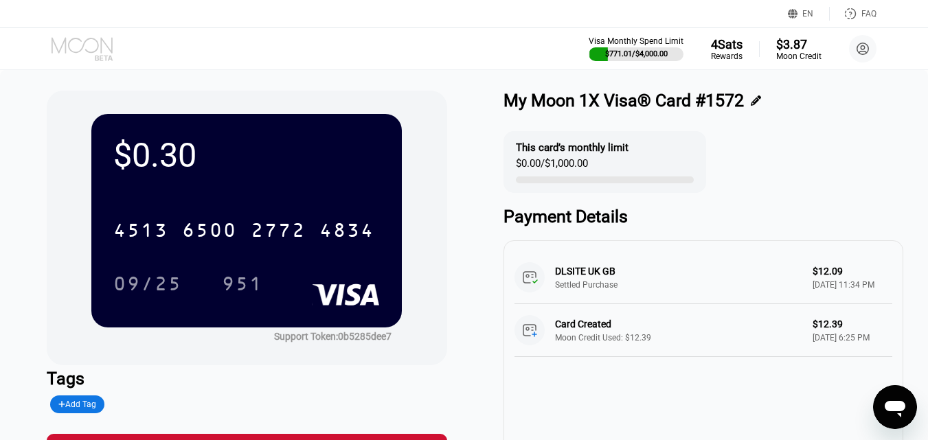
click at [85, 46] on icon at bounding box center [84, 49] width 64 height 24
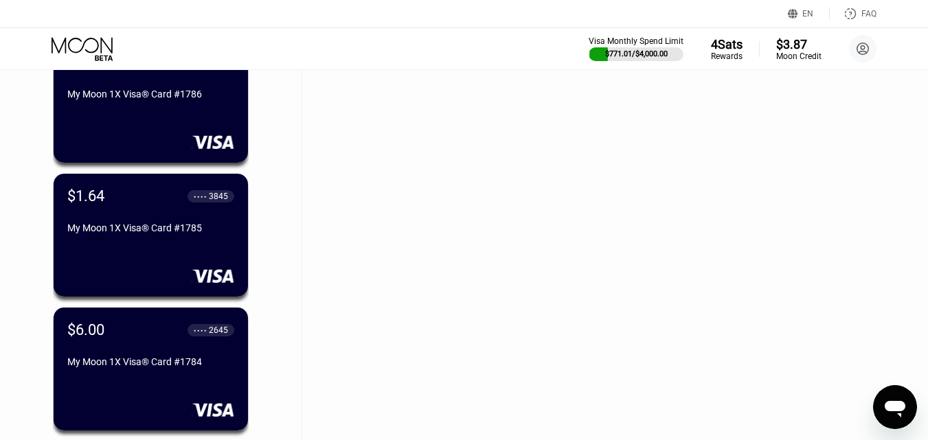
scroll to position [1676, 0]
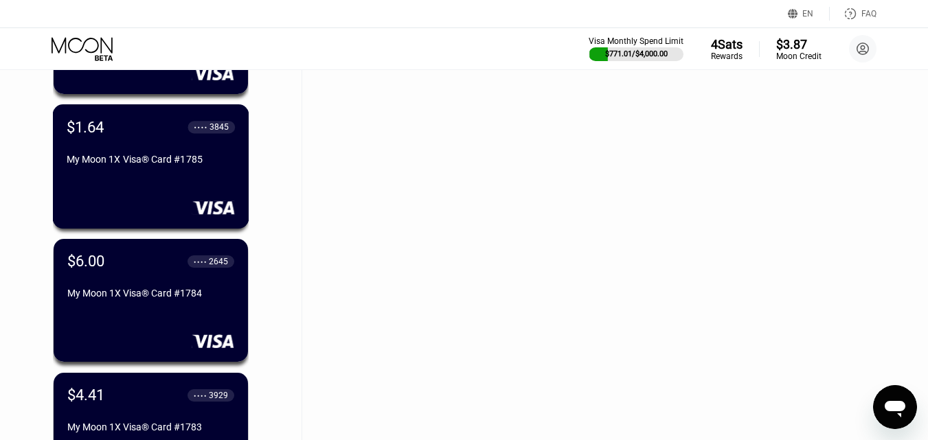
click at [167, 165] on div "My Moon 1X Visa® Card #1785" at bounding box center [151, 159] width 168 height 11
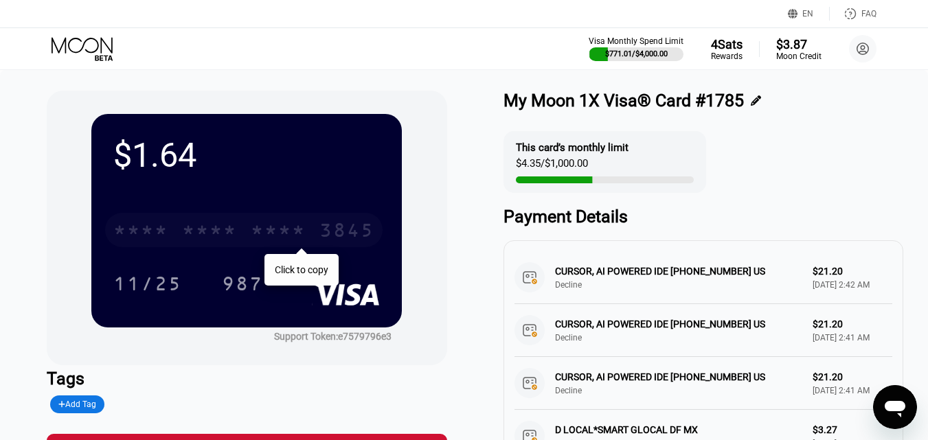
click at [157, 235] on div "* * * *" at bounding box center [140, 232] width 55 height 22
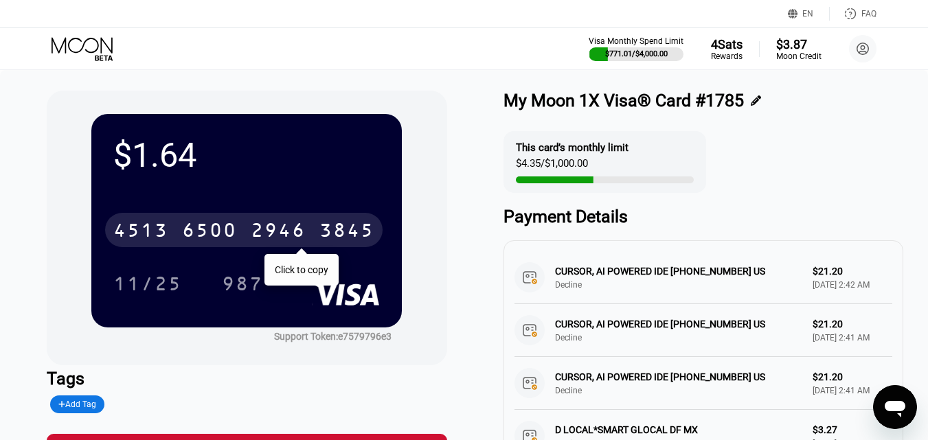
click at [227, 226] on div "6500" at bounding box center [209, 232] width 55 height 22
click at [263, 177] on div "$1.64 [CREDIT_CARD_NUMBER] Click to copy 11/25 987" at bounding box center [246, 221] width 311 height 214
click at [208, 234] on div "* * * *" at bounding box center [209, 232] width 55 height 22
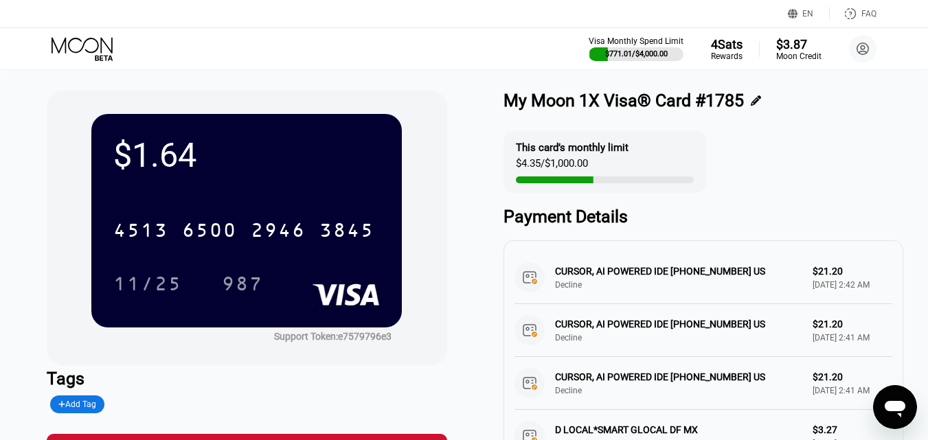
click at [75, 35] on div "Visa Monthly Spend Limit $771.01 / $4,000.00 4 Sats Rewards $3.87 Moon Credit M…" at bounding box center [464, 48] width 928 height 41
click at [75, 38] on icon at bounding box center [82, 45] width 61 height 16
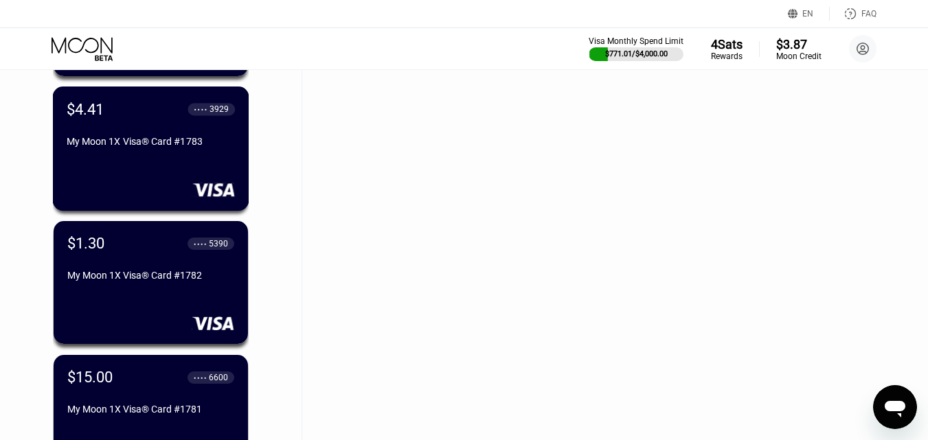
scroll to position [1993, 0]
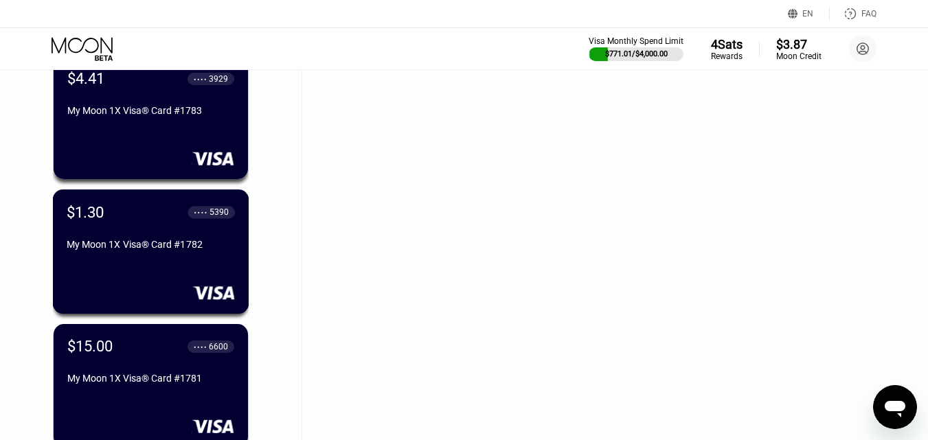
click at [139, 241] on div "$1.30 ● ● ● ● 5390 My Moon 1X Visa® Card #1782" at bounding box center [151, 229] width 168 height 52
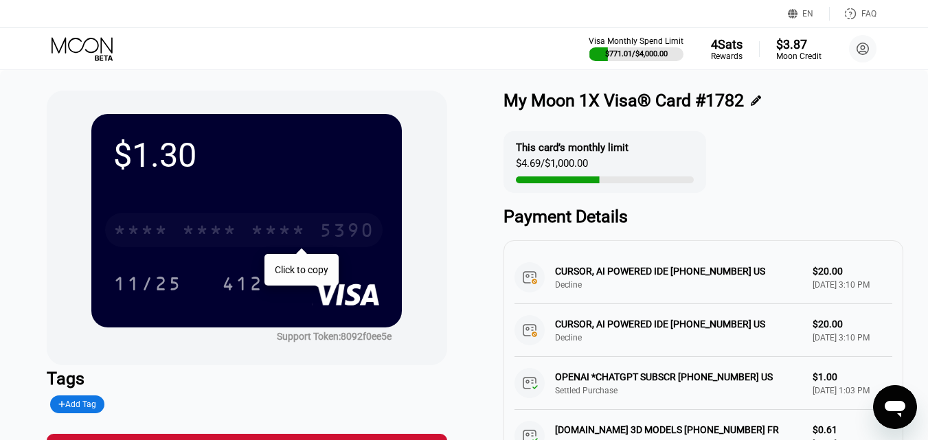
click at [170, 227] on div "* * * * * * * * * * * * 5390" at bounding box center [244, 230] width 278 height 34
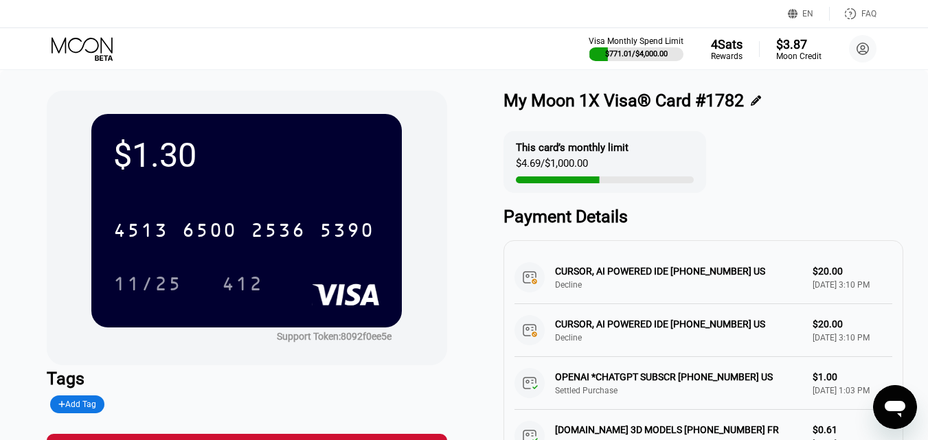
click at [221, 236] on div "6500" at bounding box center [209, 232] width 55 height 22
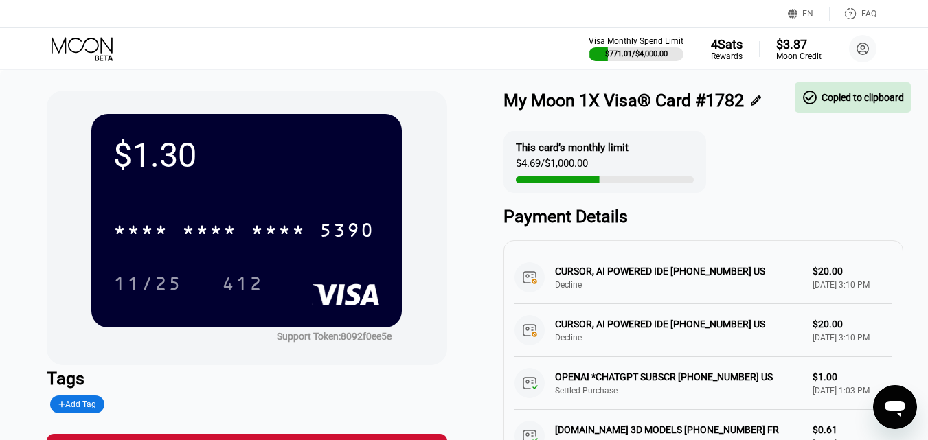
click at [211, 230] on div "* * * *" at bounding box center [209, 232] width 55 height 22
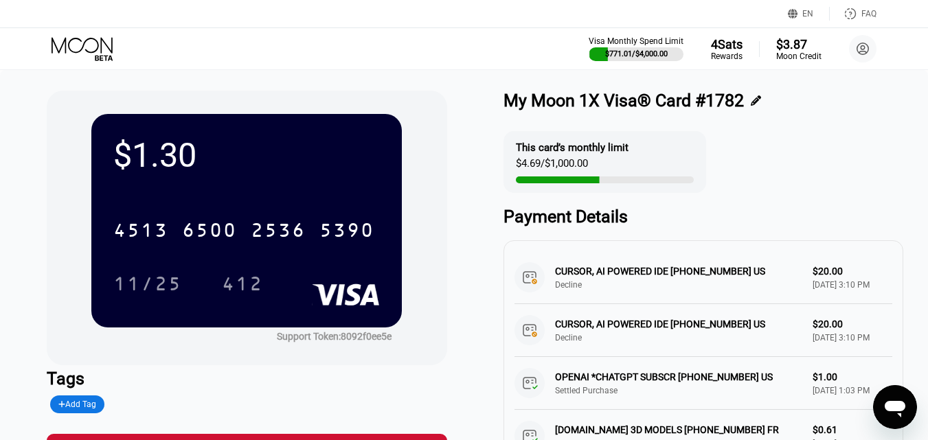
click at [100, 38] on icon at bounding box center [84, 49] width 64 height 24
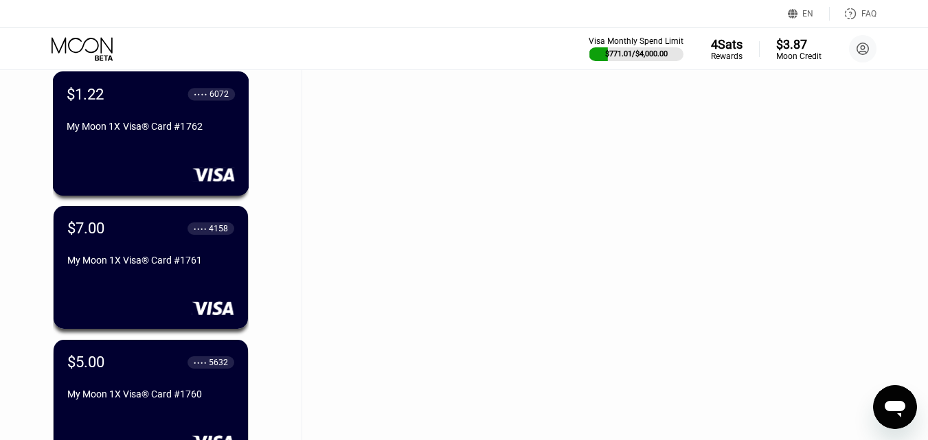
scroll to position [4813, 0]
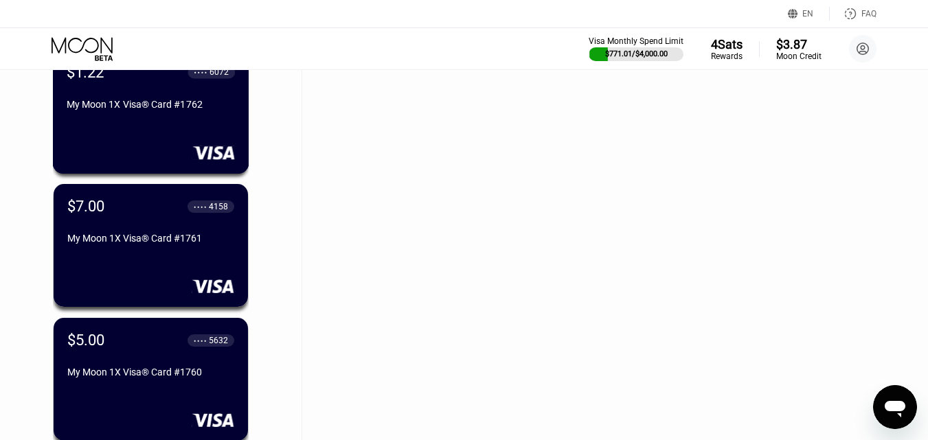
click at [168, 108] on div "My Moon 1X Visa® Card #1762" at bounding box center [151, 104] width 168 height 11
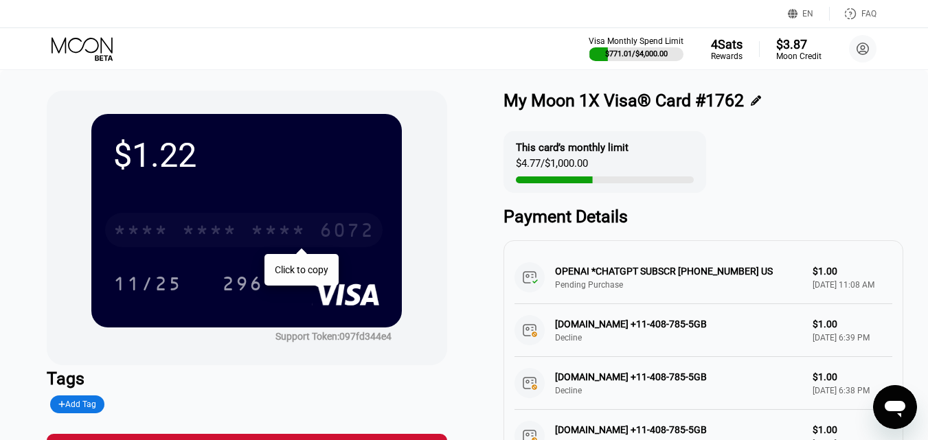
click at [249, 228] on div "* * * * * * * * * * * * 6072" at bounding box center [244, 230] width 278 height 34
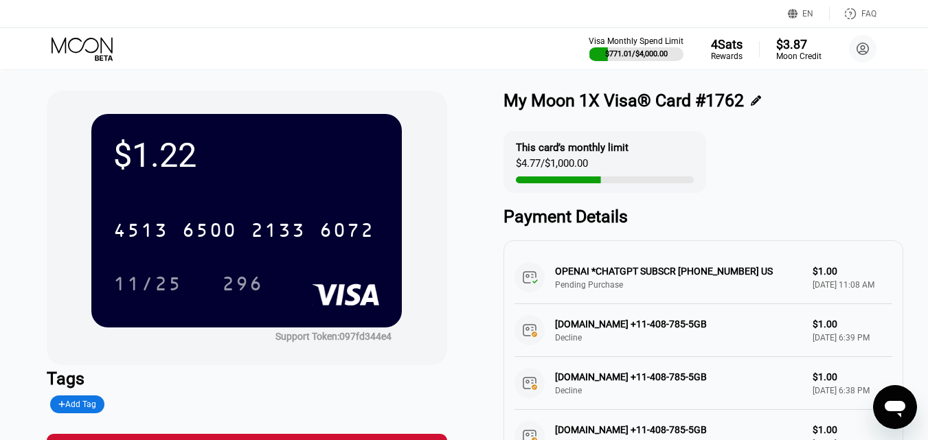
click at [85, 47] on icon at bounding box center [84, 49] width 64 height 24
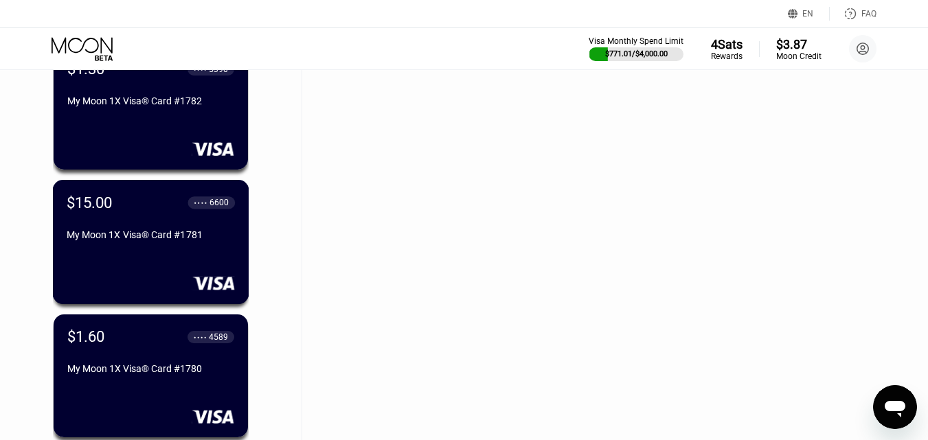
scroll to position [2130, 0]
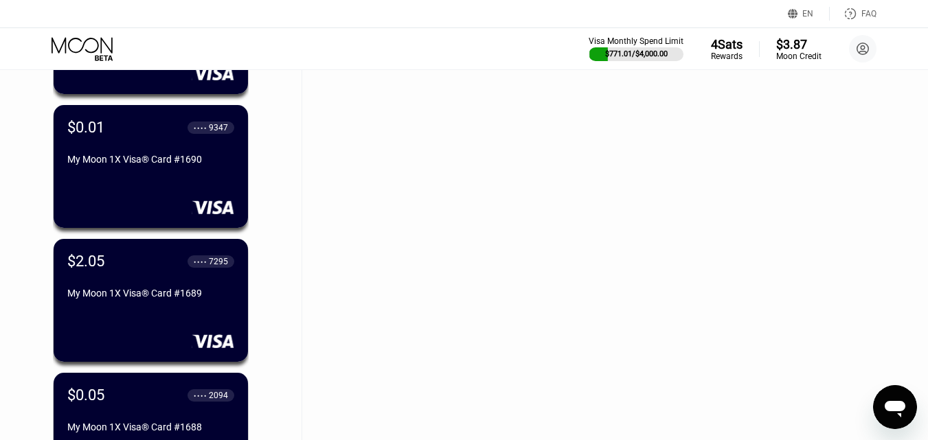
scroll to position [14406, 0]
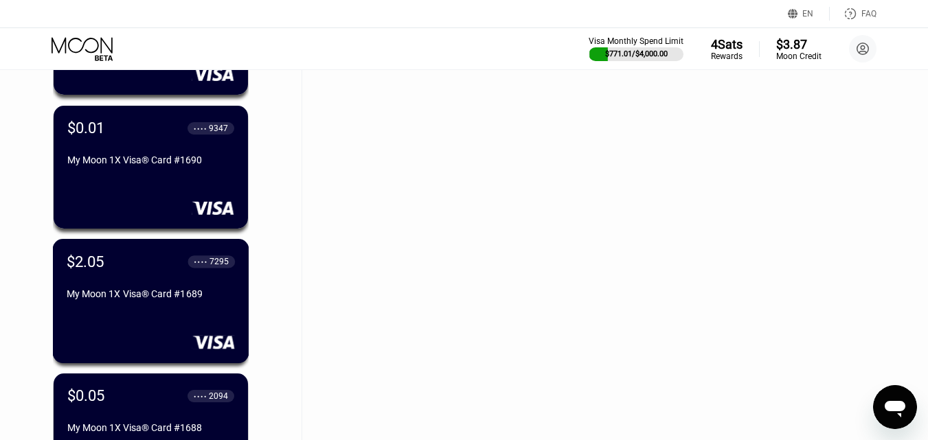
click at [198, 282] on div "$2.05 ● ● ● ● 7295 My Moon 1X Visa® Card #1689" at bounding box center [151, 279] width 168 height 52
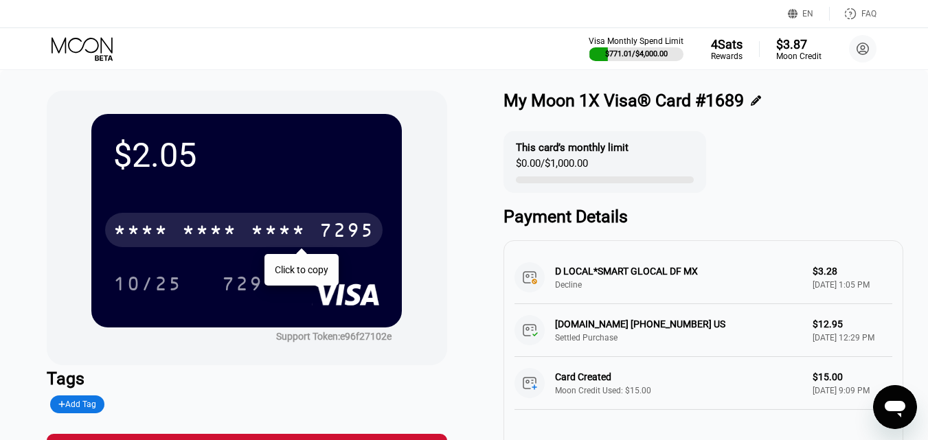
click at [274, 243] on div "* * * *" at bounding box center [278, 232] width 55 height 22
